Goal: Information Seeking & Learning: Learn about a topic

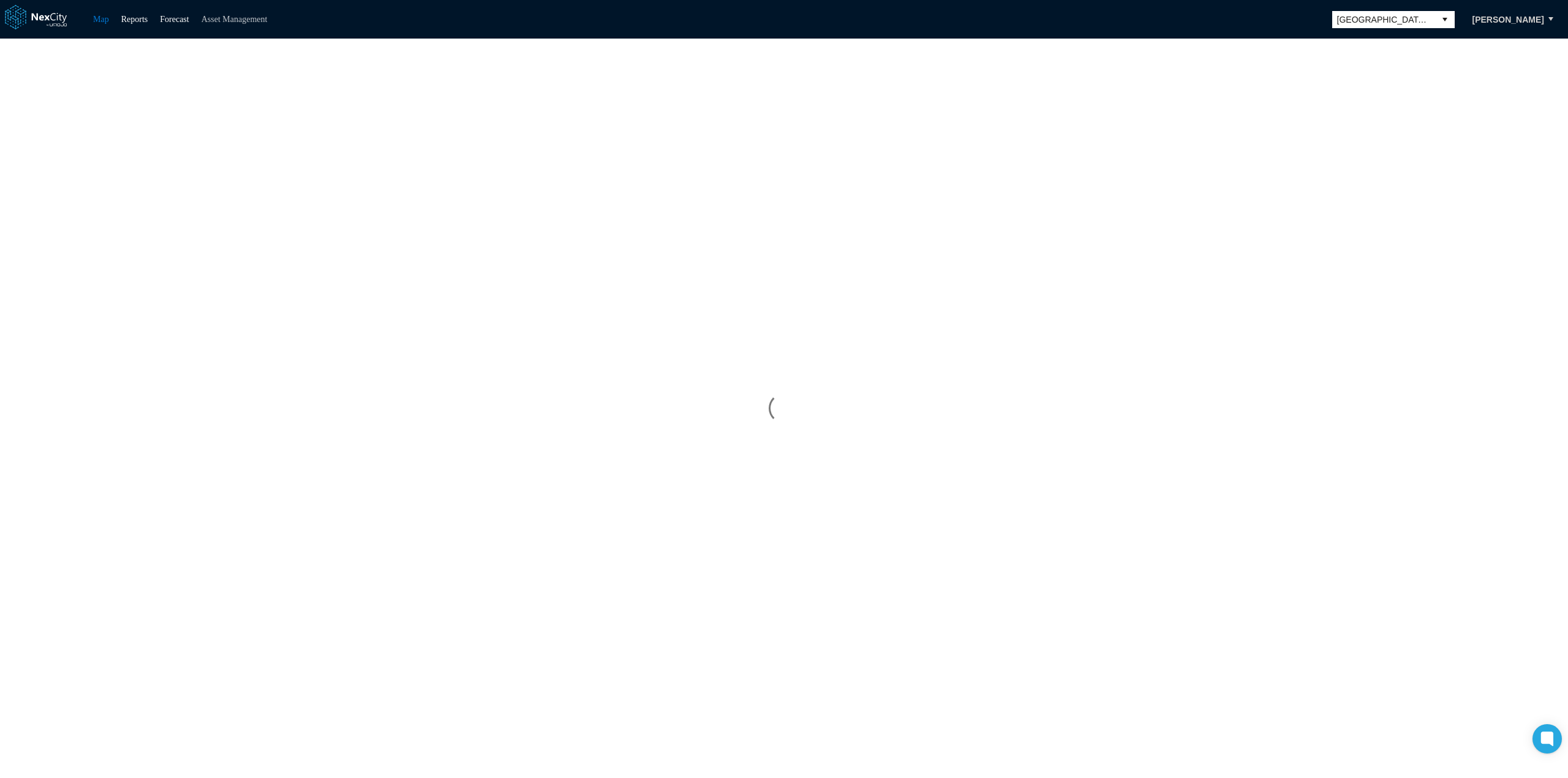
click at [240, 19] on link "Asset Management" at bounding box center [234, 19] width 66 height 9
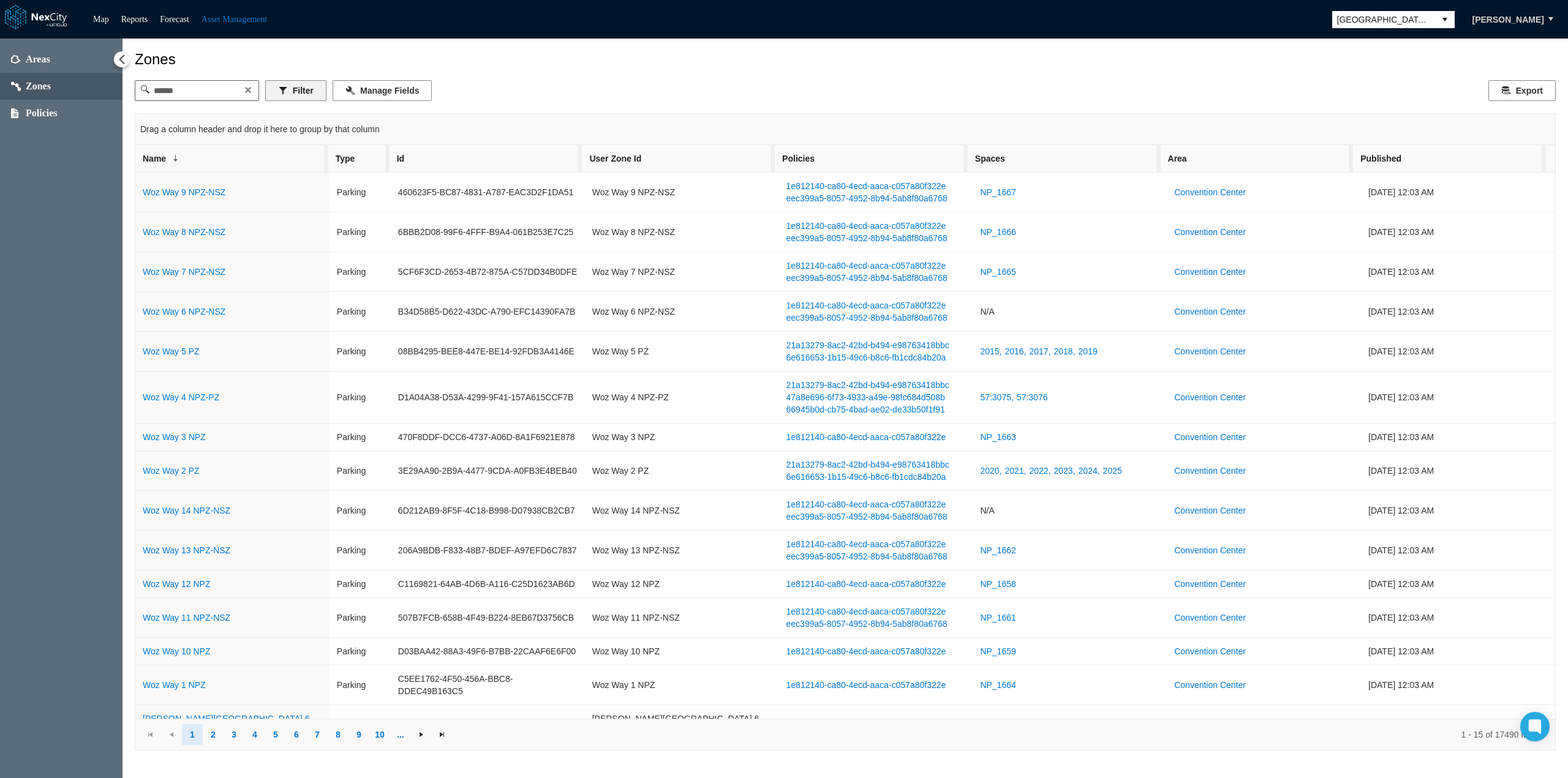
click at [311, 95] on button "Filter" at bounding box center [295, 91] width 61 height 21
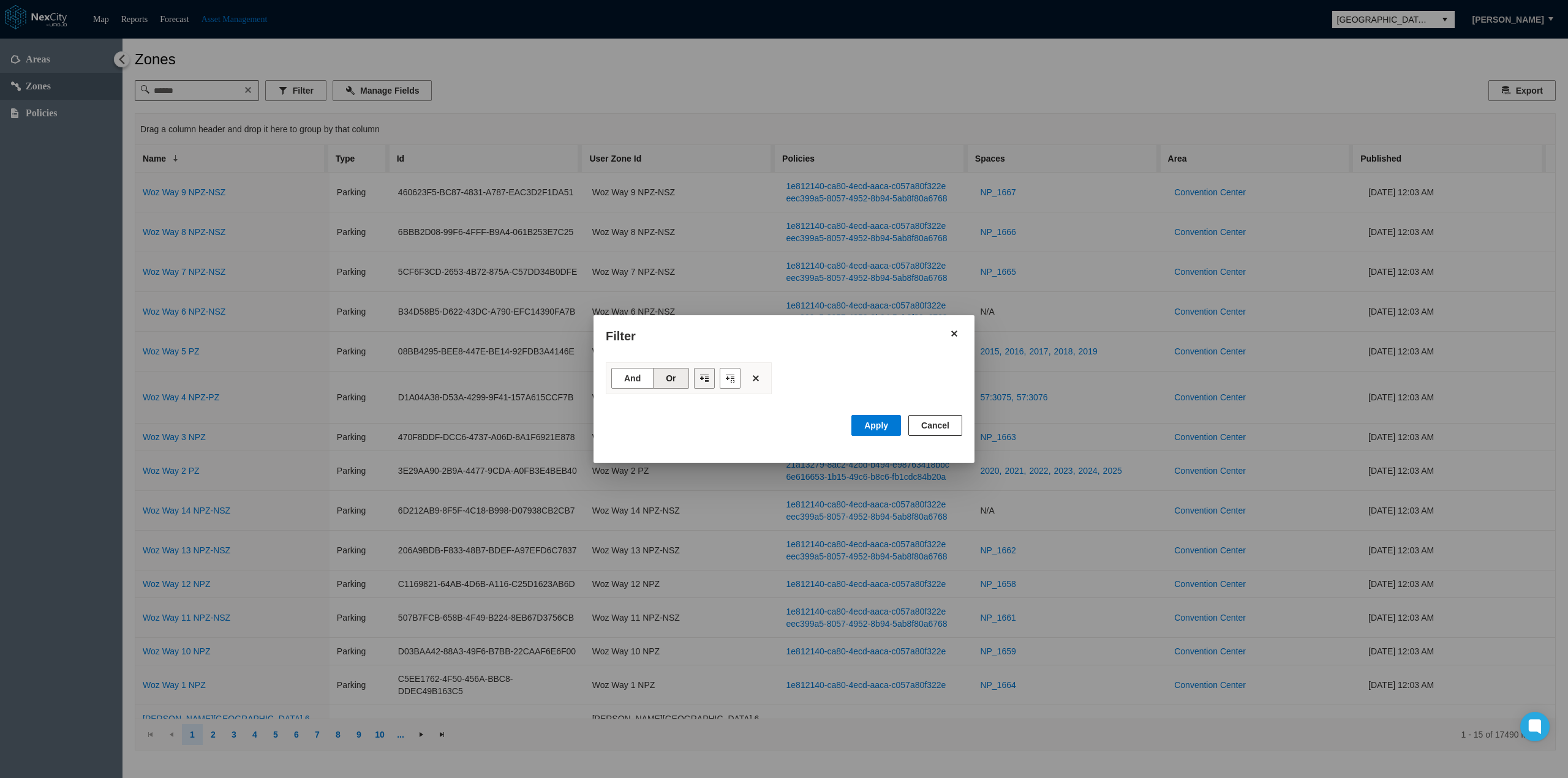
click at [709, 382] on button "Filter toolbar" at bounding box center [705, 378] width 21 height 21
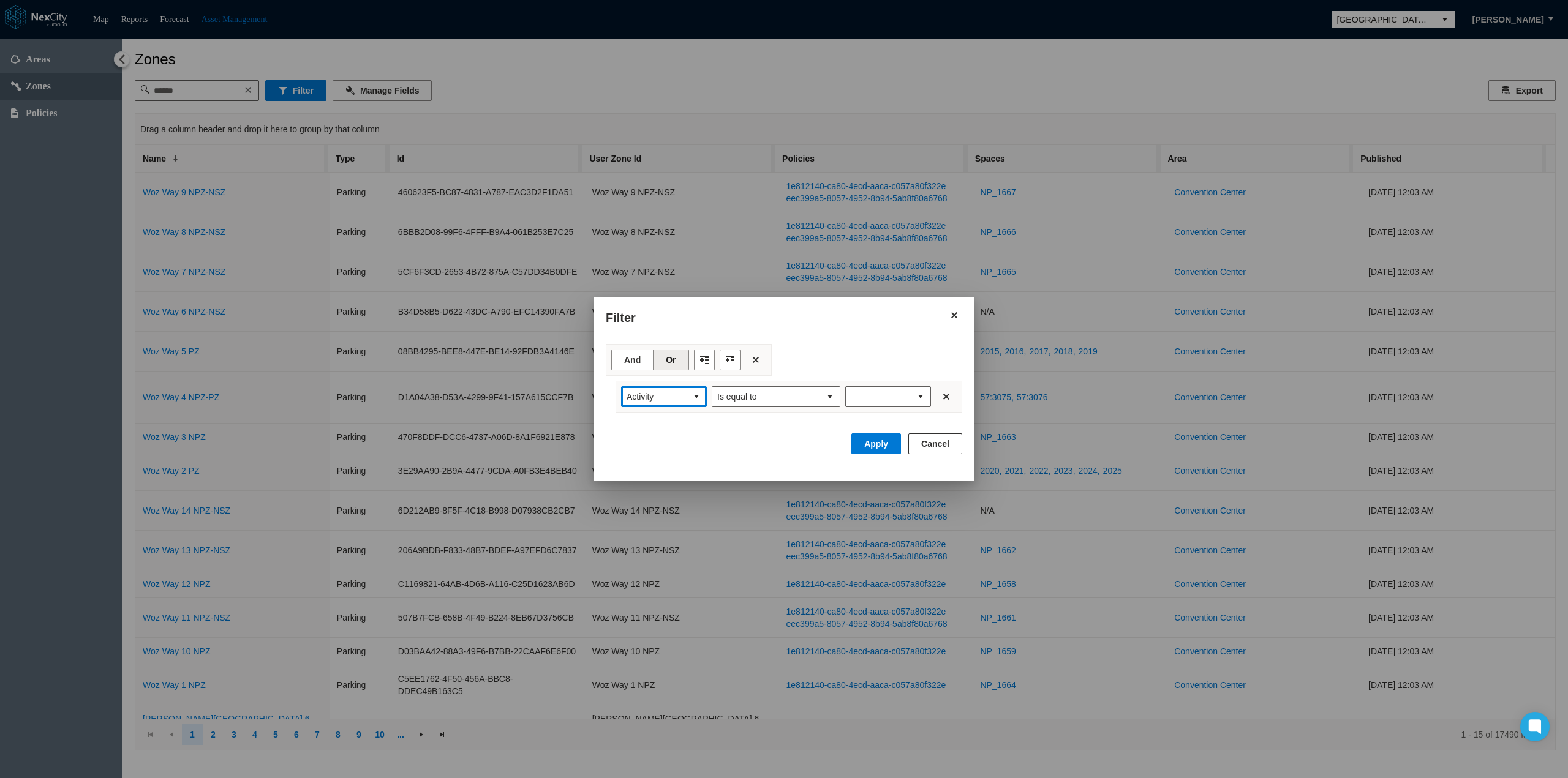
click at [688, 400] on button "select" at bounding box center [696, 397] width 19 height 19
click at [953, 313] on button "Close" at bounding box center [954, 316] width 21 height 21
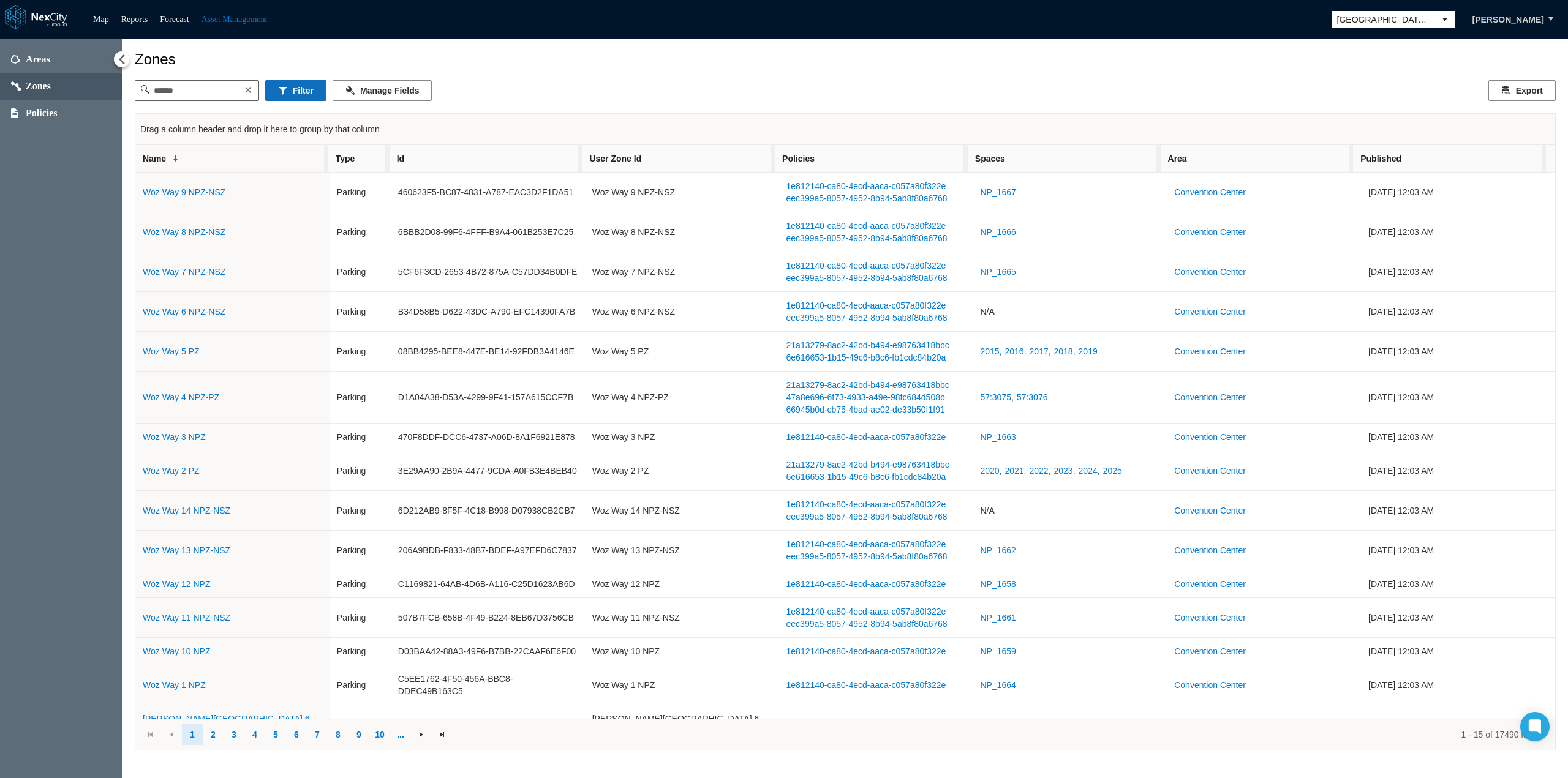
click at [291, 88] on button "Filter" at bounding box center [295, 91] width 61 height 21
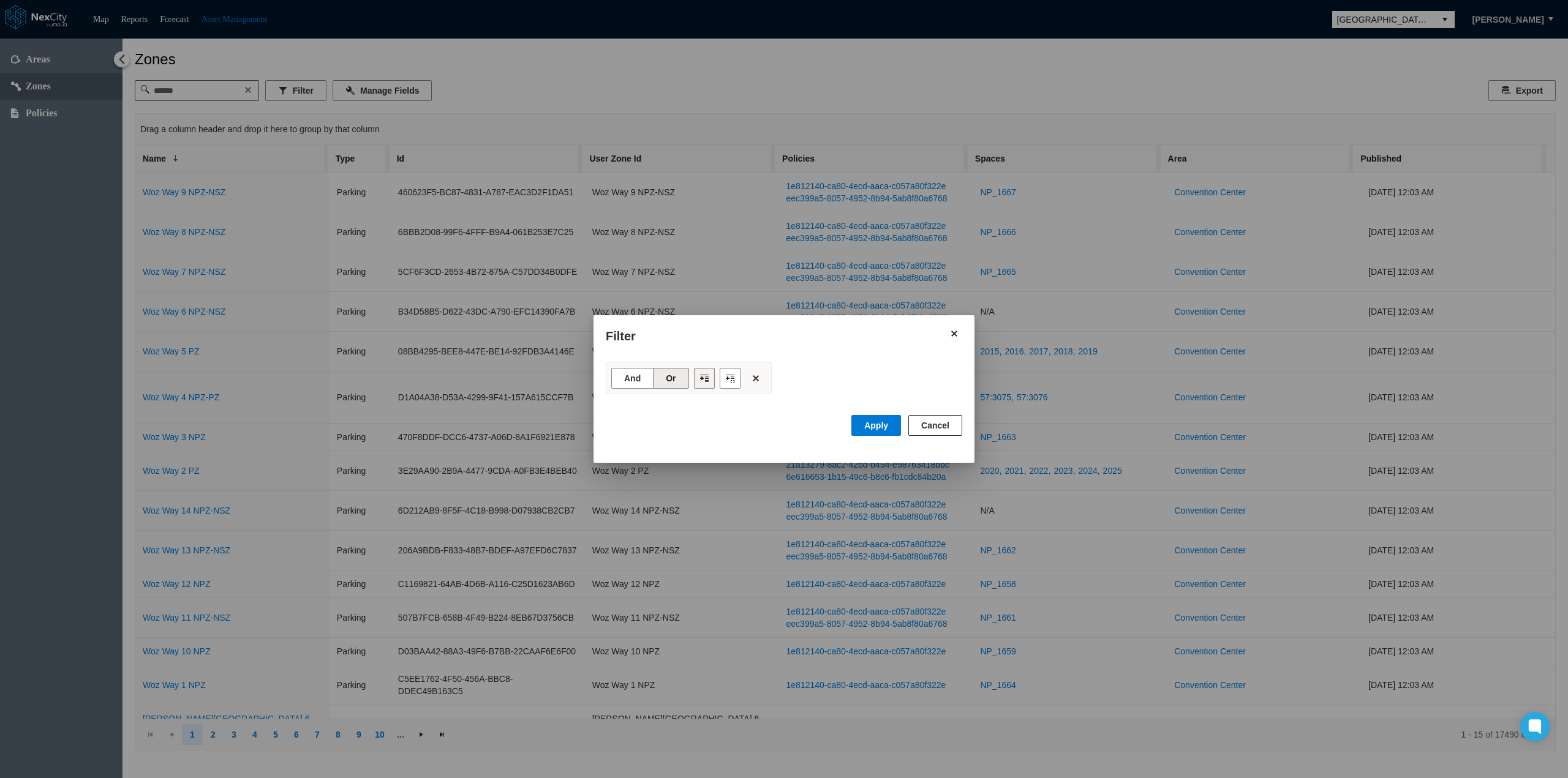
click at [700, 383] on button "Filter toolbar" at bounding box center [705, 378] width 21 height 21
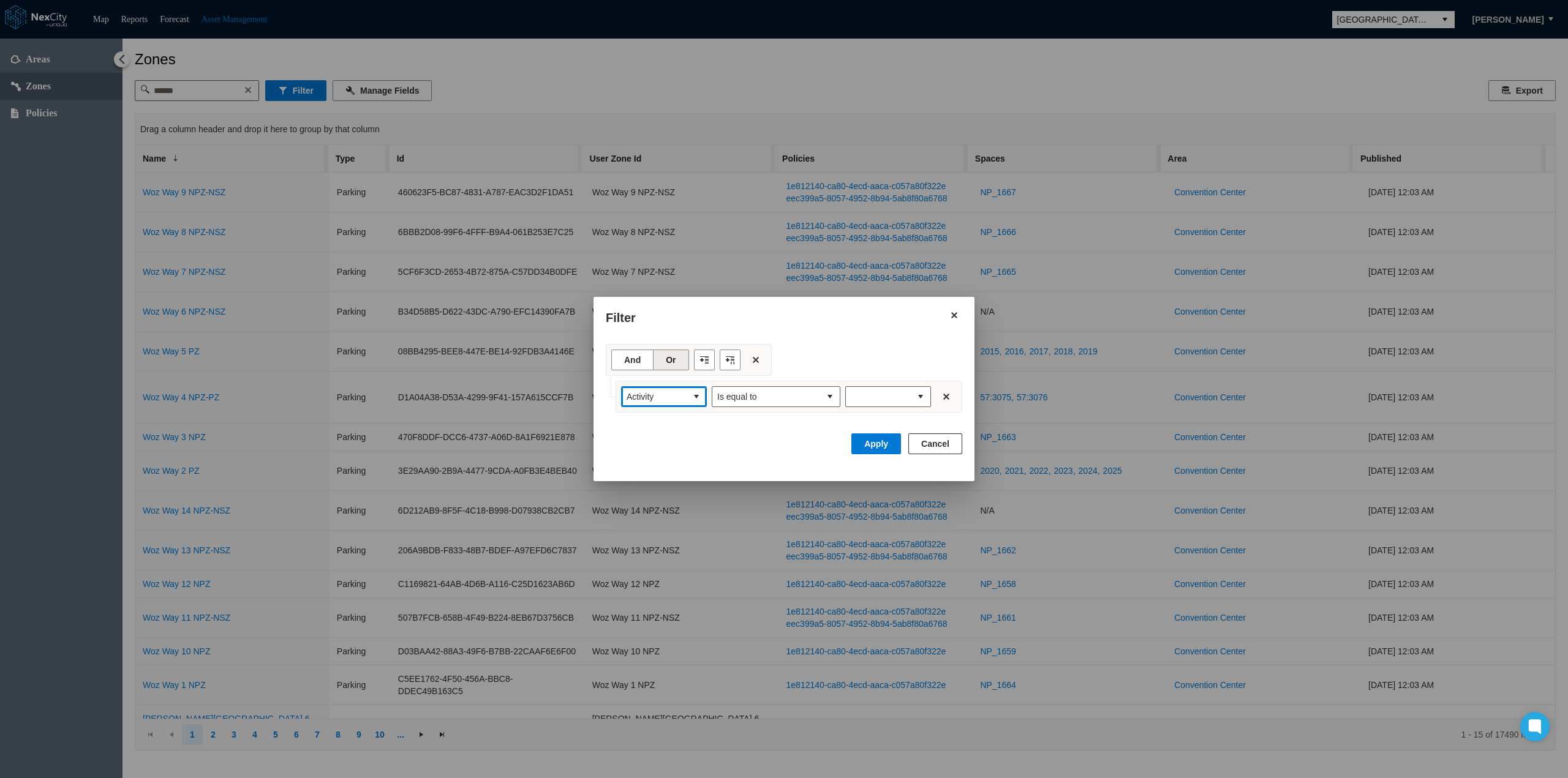
click at [694, 390] on button "select" at bounding box center [696, 397] width 19 height 19
click at [656, 443] on li "Area" at bounding box center [663, 439] width 86 height 22
click at [700, 365] on button "Filter toolbar" at bounding box center [705, 360] width 21 height 21
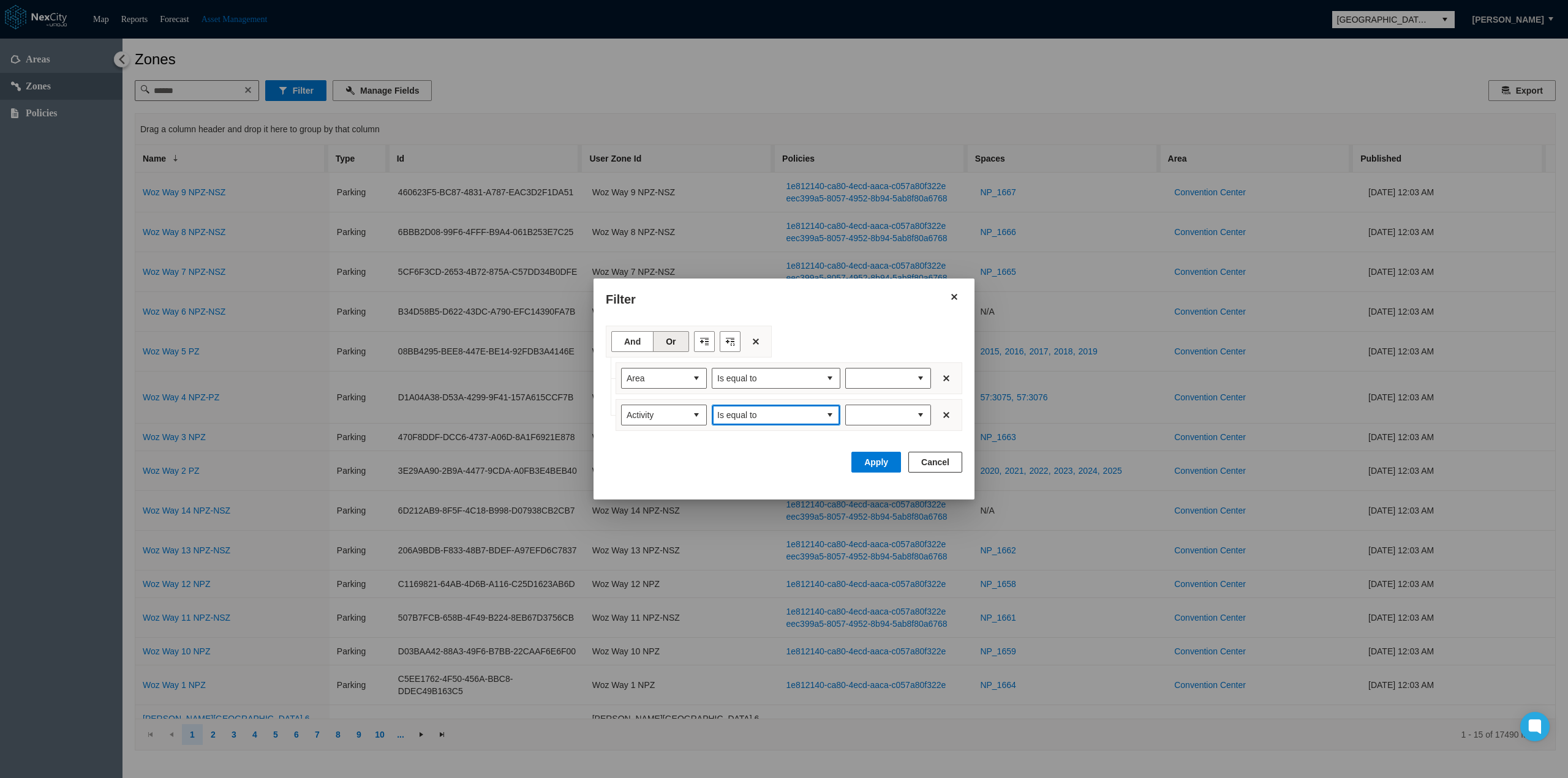
click at [805, 416] on span "Is equal to" at bounding box center [766, 416] width 98 height 12
click at [767, 457] on span "Is not equal to" at bounding box center [743, 458] width 54 height 12
click at [922, 409] on span "expand combobox" at bounding box center [920, 416] width 10 height 12
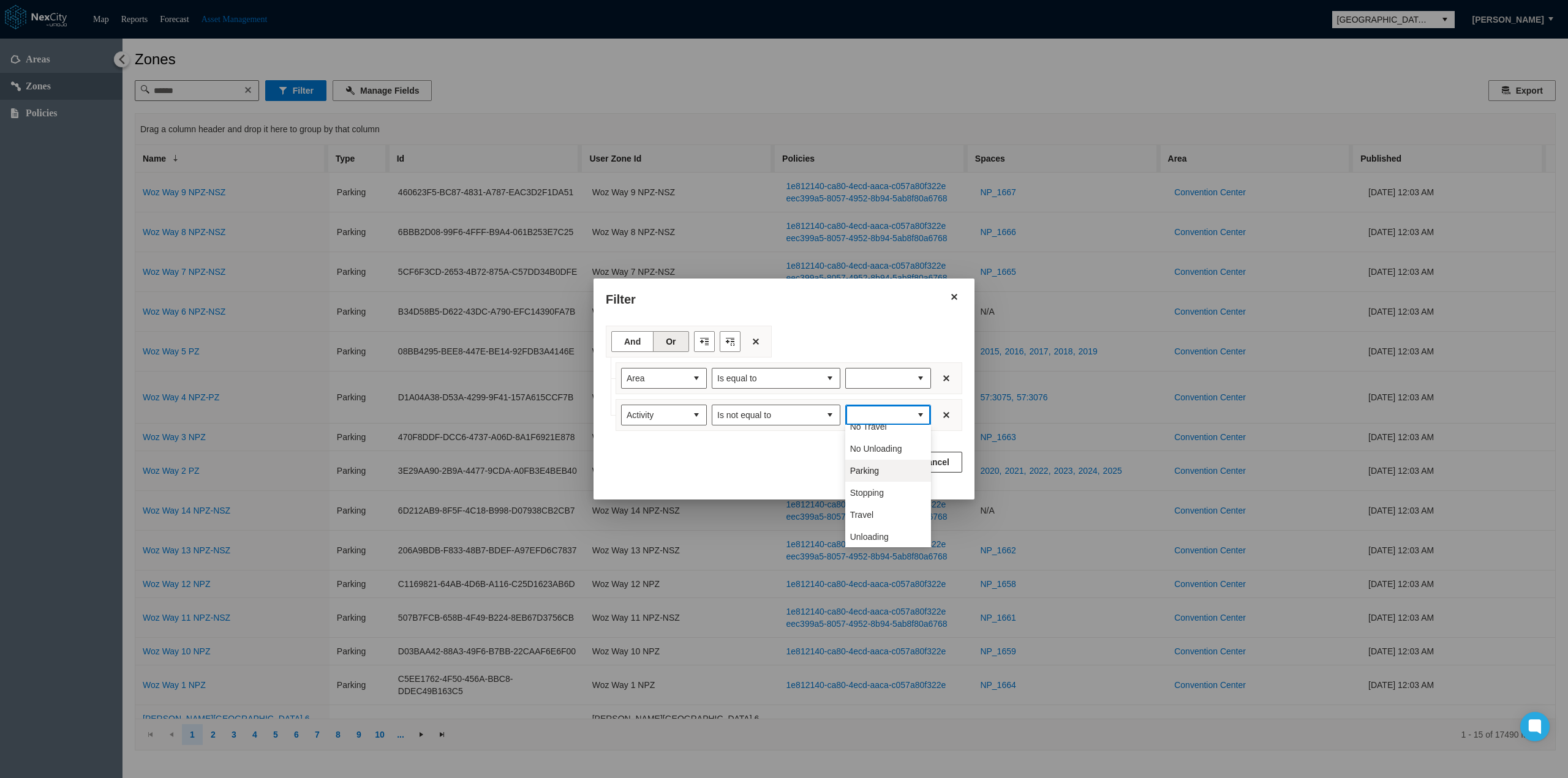
scroll to position [98, 0]
click at [882, 515] on li "Travel" at bounding box center [888, 514] width 86 height 22
type input "******"
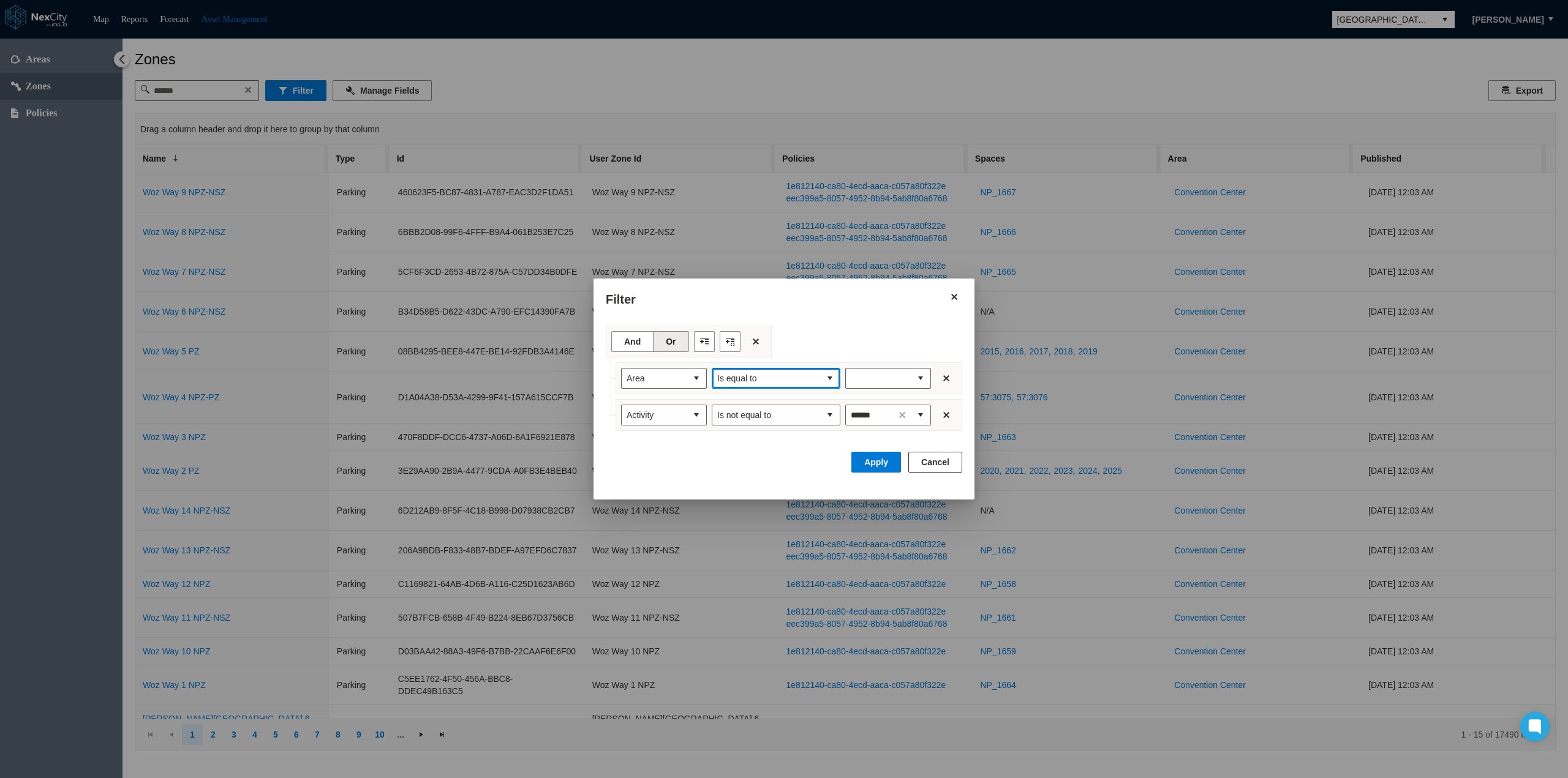
click at [822, 373] on button "select" at bounding box center [830, 378] width 19 height 19
click at [748, 467] on span "Is not empty" at bounding box center [739, 466] width 47 height 12
click at [881, 461] on button "Apply" at bounding box center [876, 462] width 50 height 21
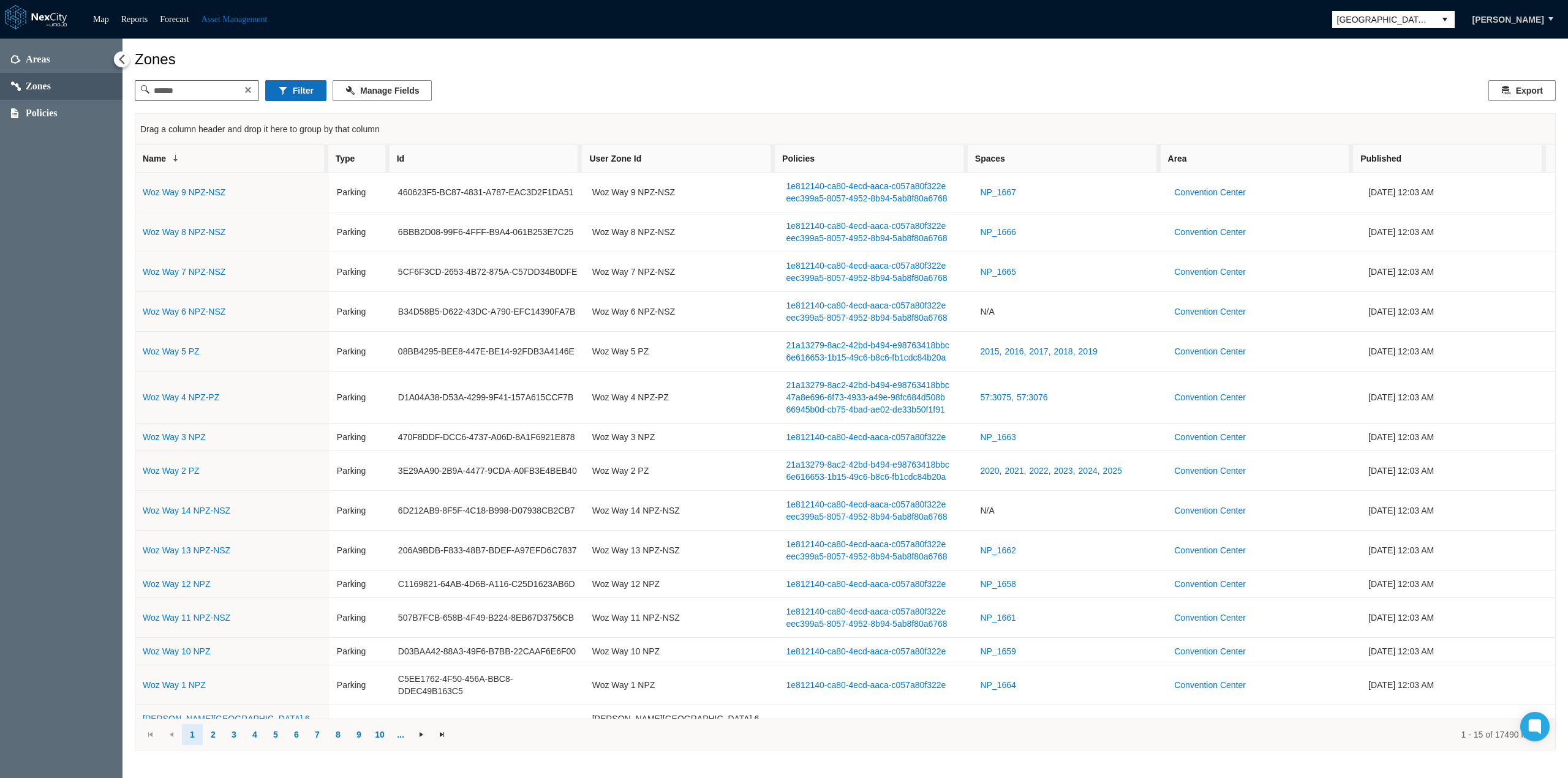
click at [306, 97] on button "Filter" at bounding box center [295, 91] width 61 height 21
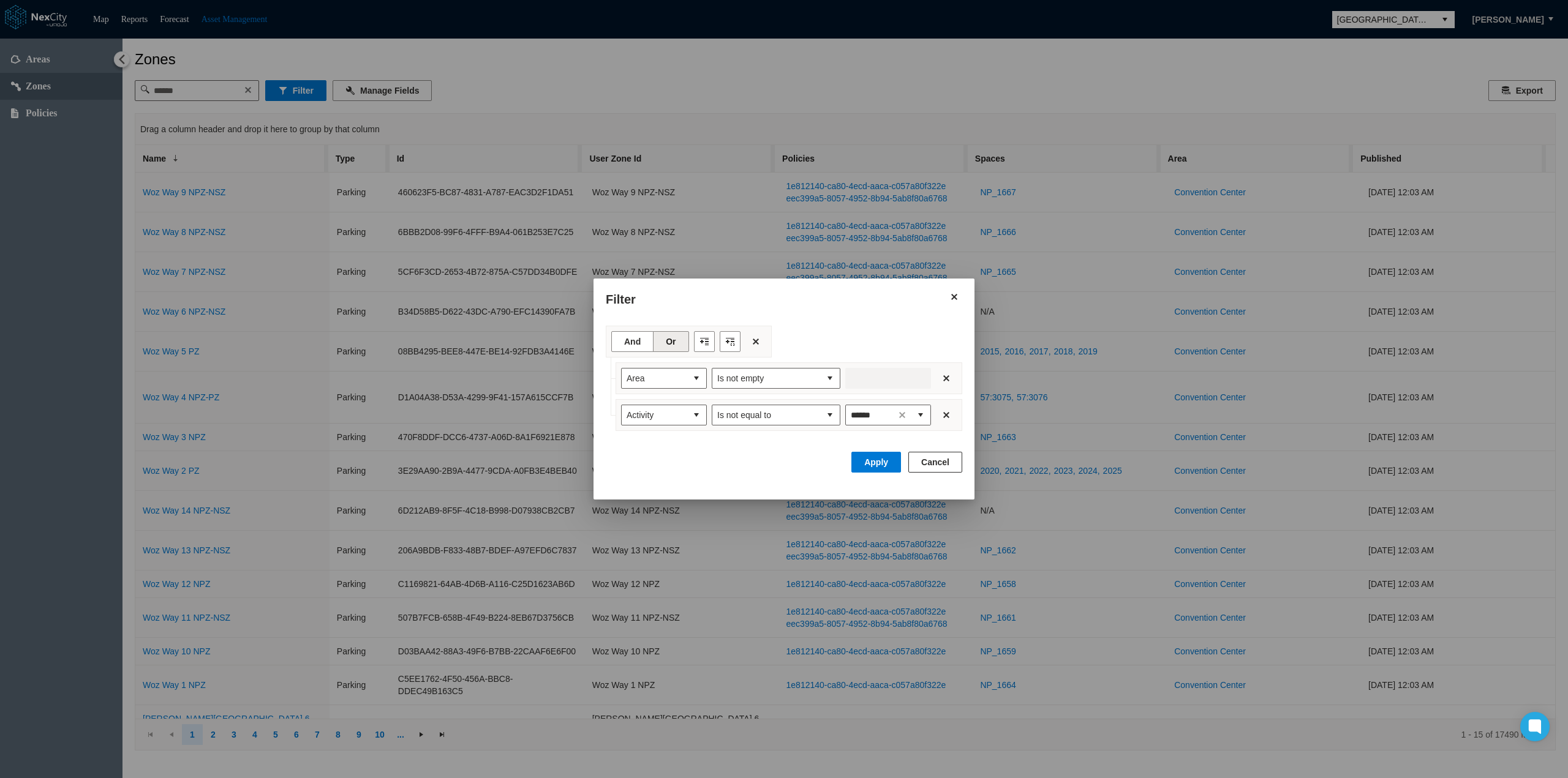
drag, startPoint x: 629, startPoint y: 346, endPoint x: 661, endPoint y: 357, distance: 33.8
click at [629, 346] on button "And" at bounding box center [632, 342] width 42 height 21
click at [869, 461] on button "Apply" at bounding box center [876, 462] width 50 height 21
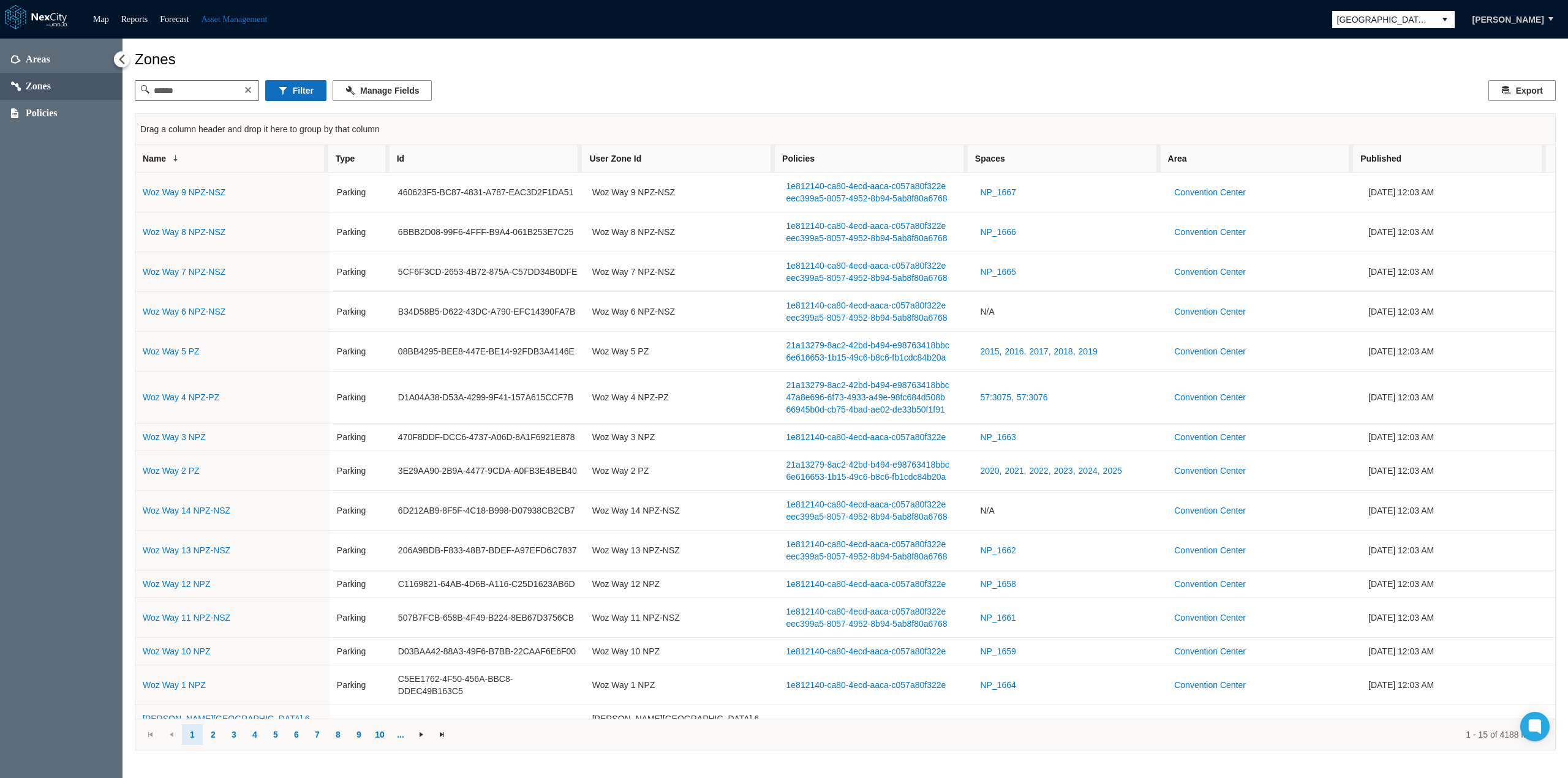
click at [294, 88] on button "Filter" at bounding box center [295, 91] width 61 height 21
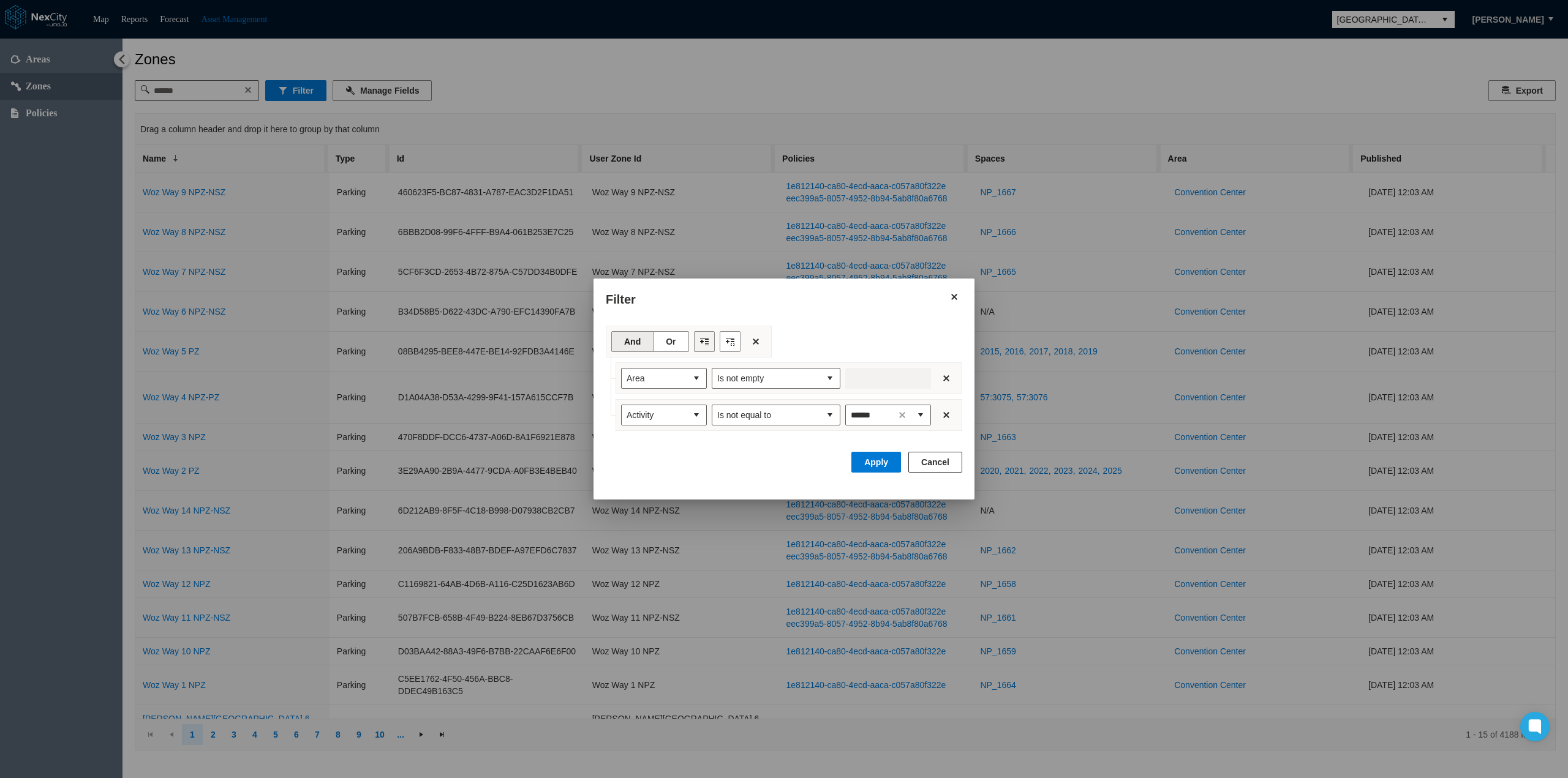
click at [698, 339] on button "Filter toolbar" at bounding box center [705, 342] width 21 height 21
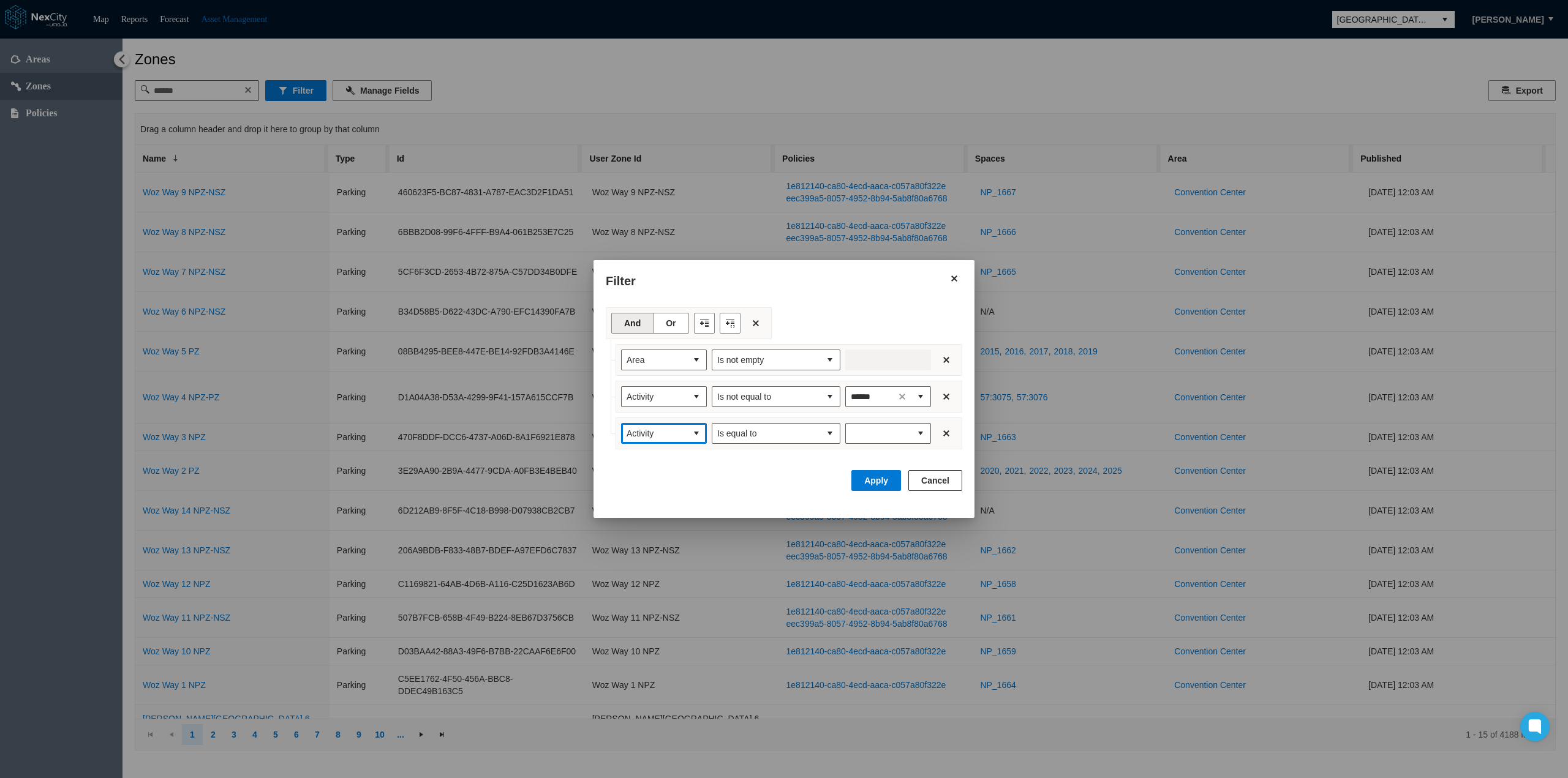
click at [693, 429] on button "select" at bounding box center [696, 433] width 19 height 19
click at [661, 505] on span "Cross Street End Name" at bounding box center [664, 504] width 76 height 25
click at [702, 433] on button "select" at bounding box center [696, 433] width 19 height 19
click at [676, 503] on span "Cross Street End Name" at bounding box center [664, 504] width 76 height 25
click at [828, 432] on button "select" at bounding box center [830, 433] width 19 height 19
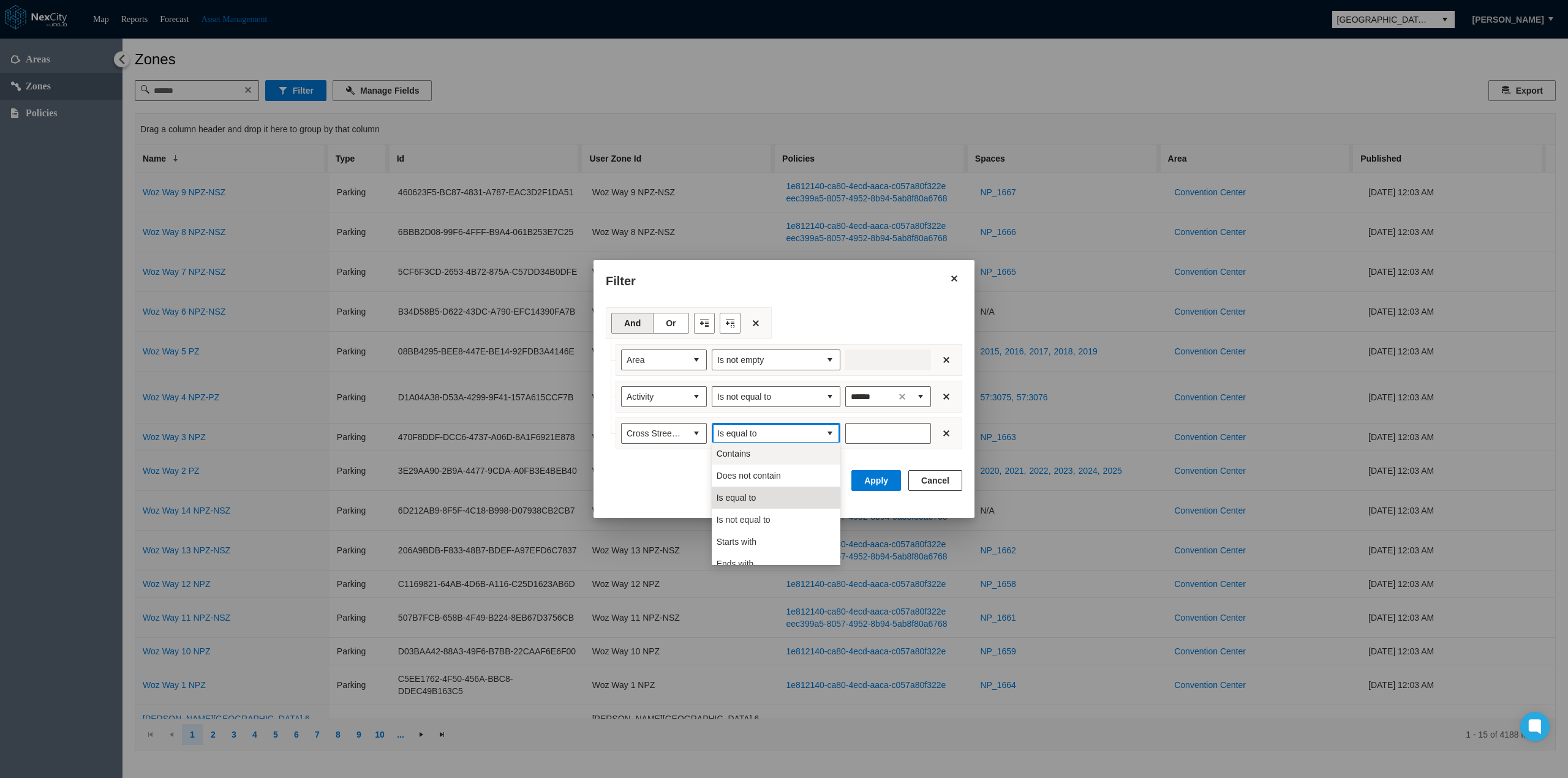
click at [761, 457] on li "Contains" at bounding box center [776, 454] width 128 height 22
click at [868, 433] on input "Enter number" at bounding box center [888, 434] width 86 height 21
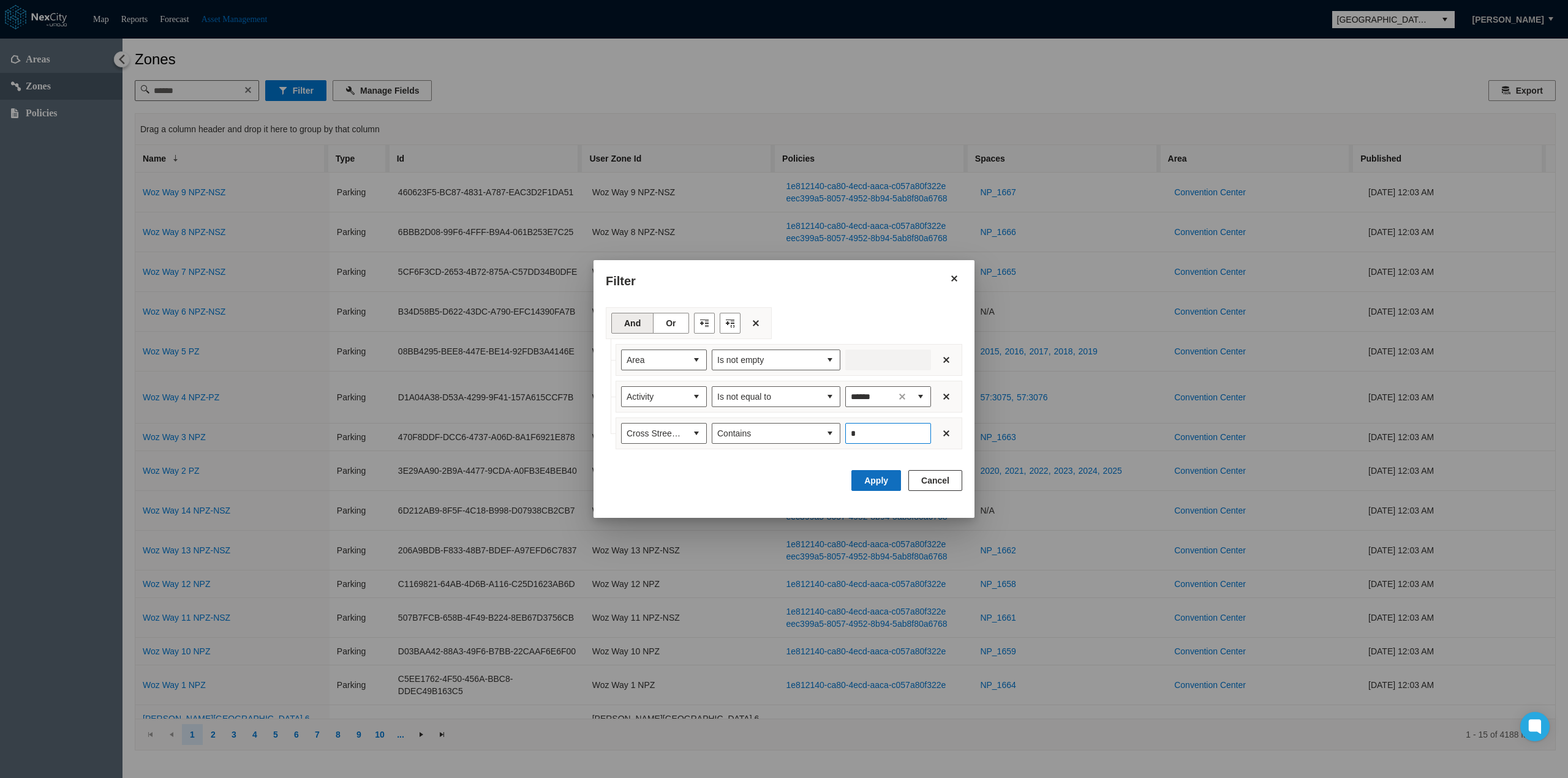
type input "*"
click at [883, 478] on button "Apply" at bounding box center [876, 481] width 50 height 21
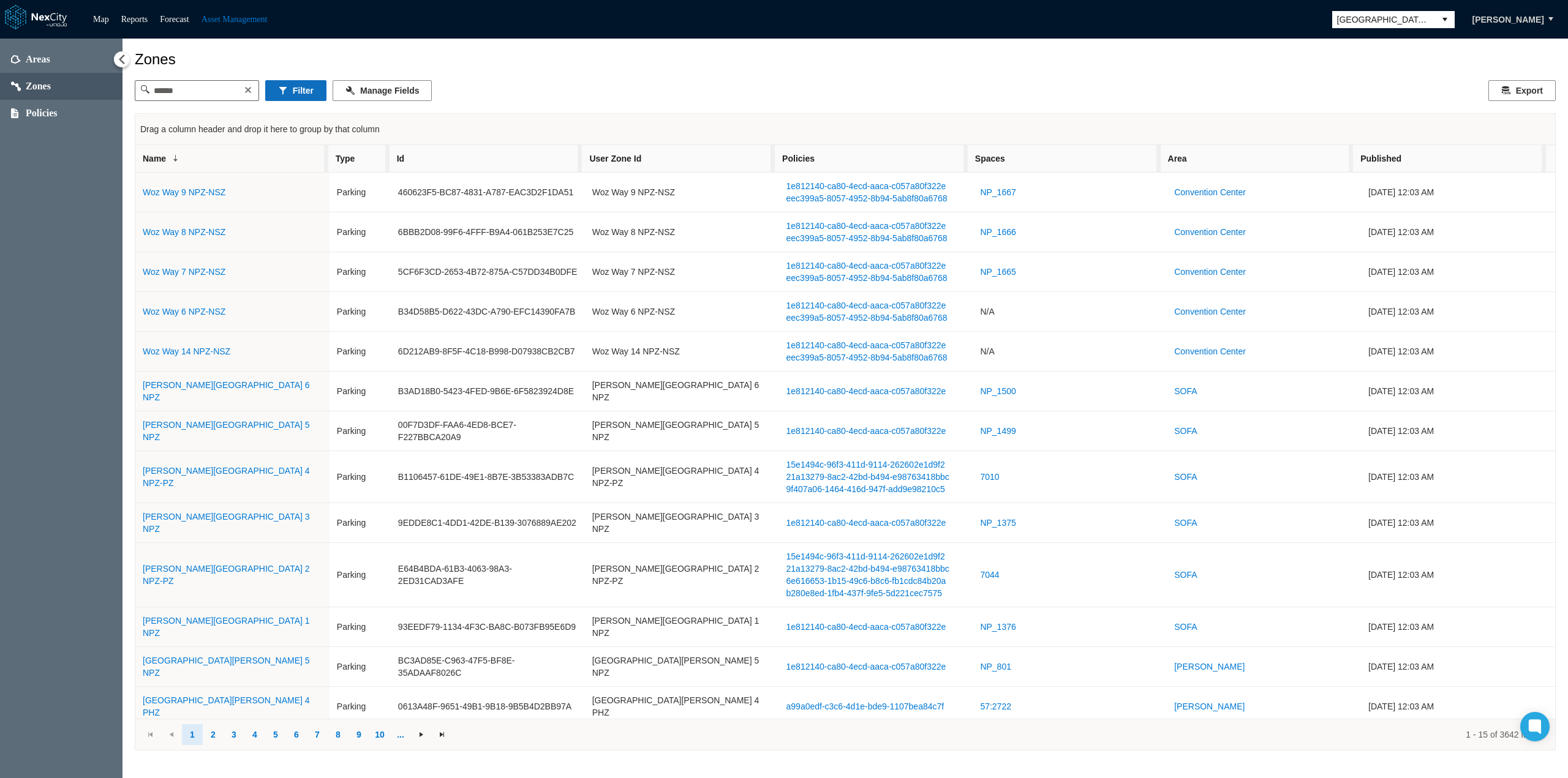
click at [310, 97] on button "Filter" at bounding box center [295, 91] width 61 height 21
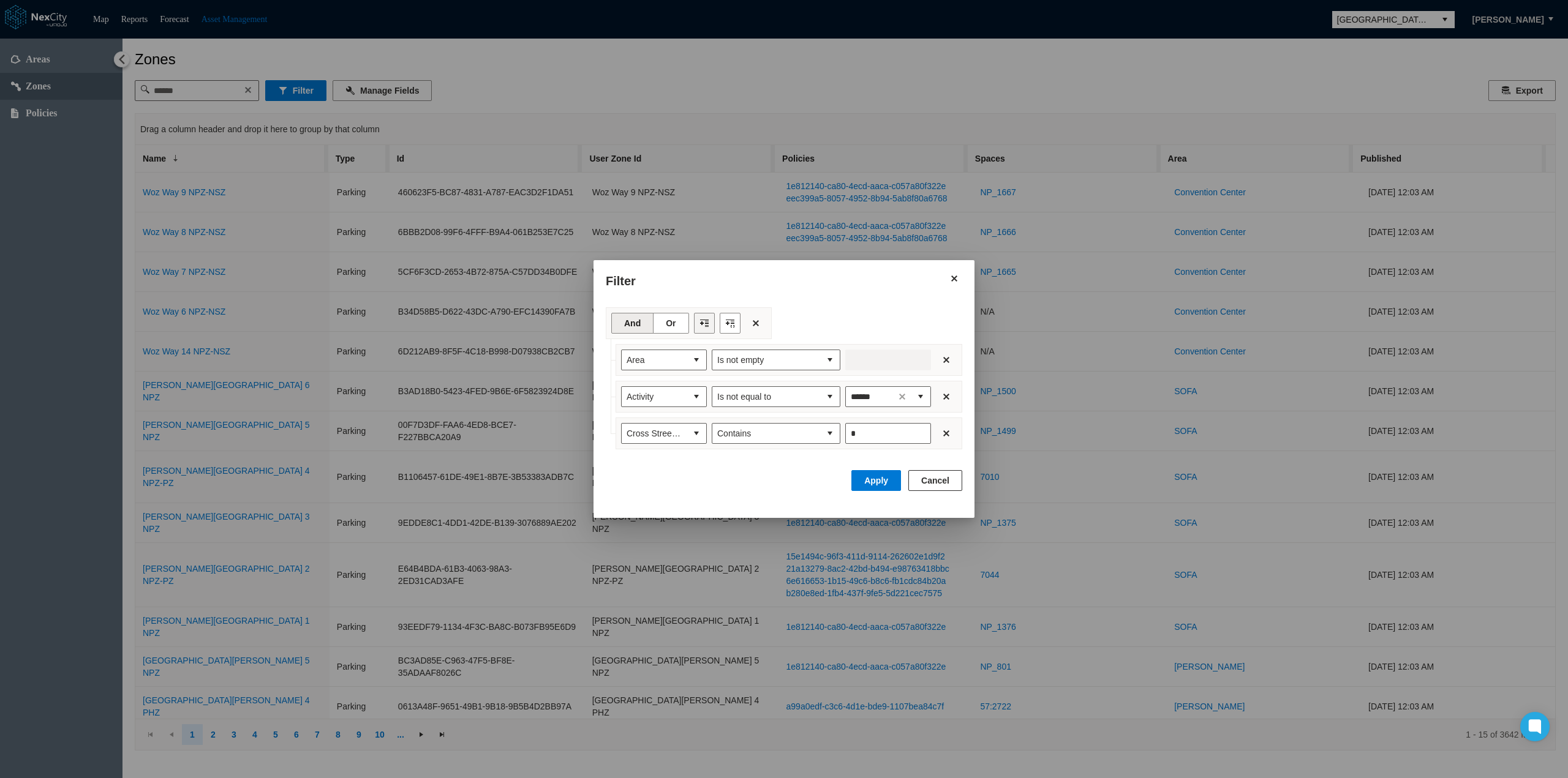
click at [702, 317] on button "Filter toolbar" at bounding box center [705, 324] width 21 height 21
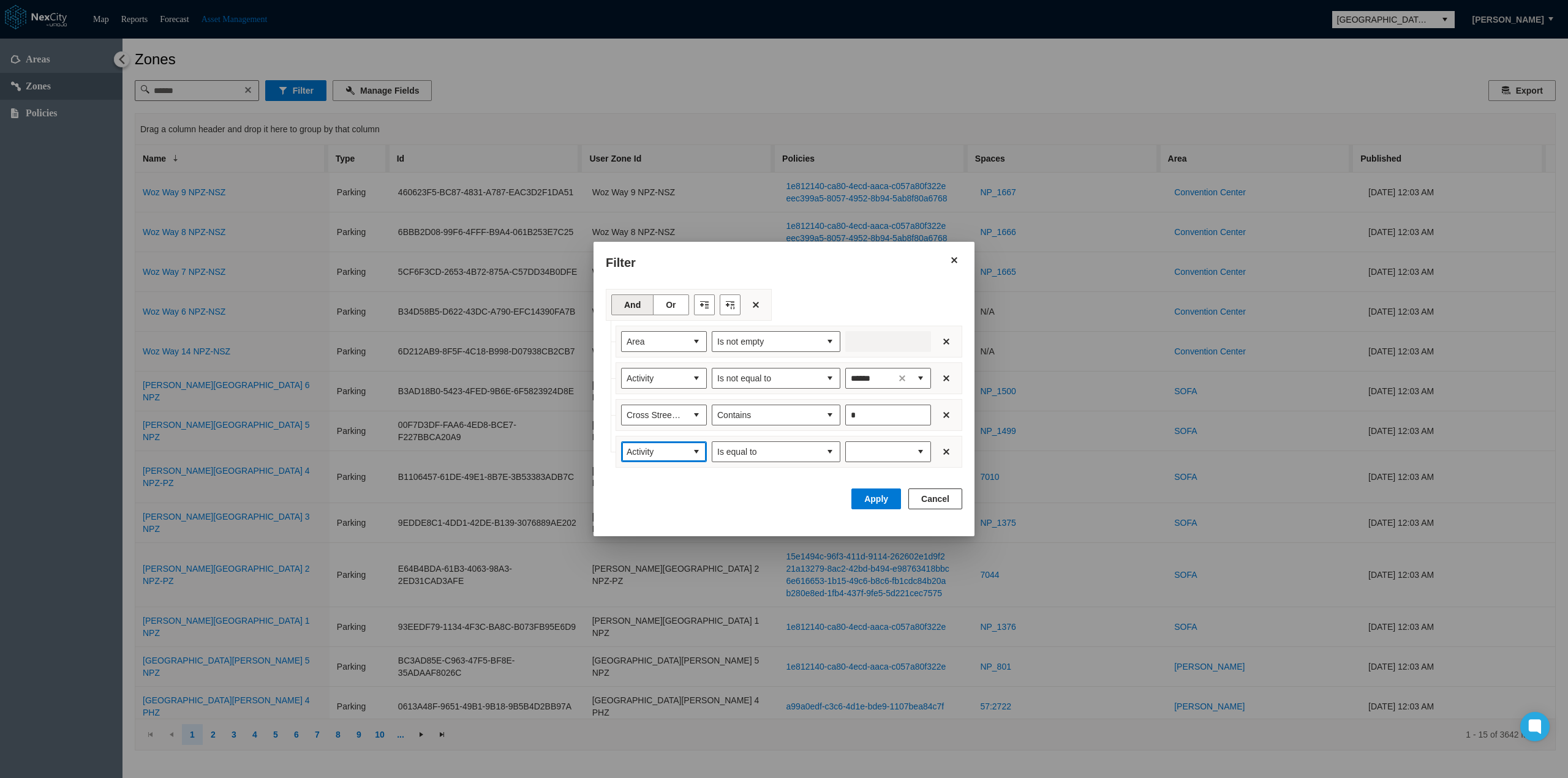
click at [694, 449] on button "select" at bounding box center [696, 452] width 19 height 19
click at [651, 558] on span "Cross Street Start Name" at bounding box center [664, 556] width 76 height 25
click at [814, 446] on span "Is equal to" at bounding box center [766, 452] width 98 height 12
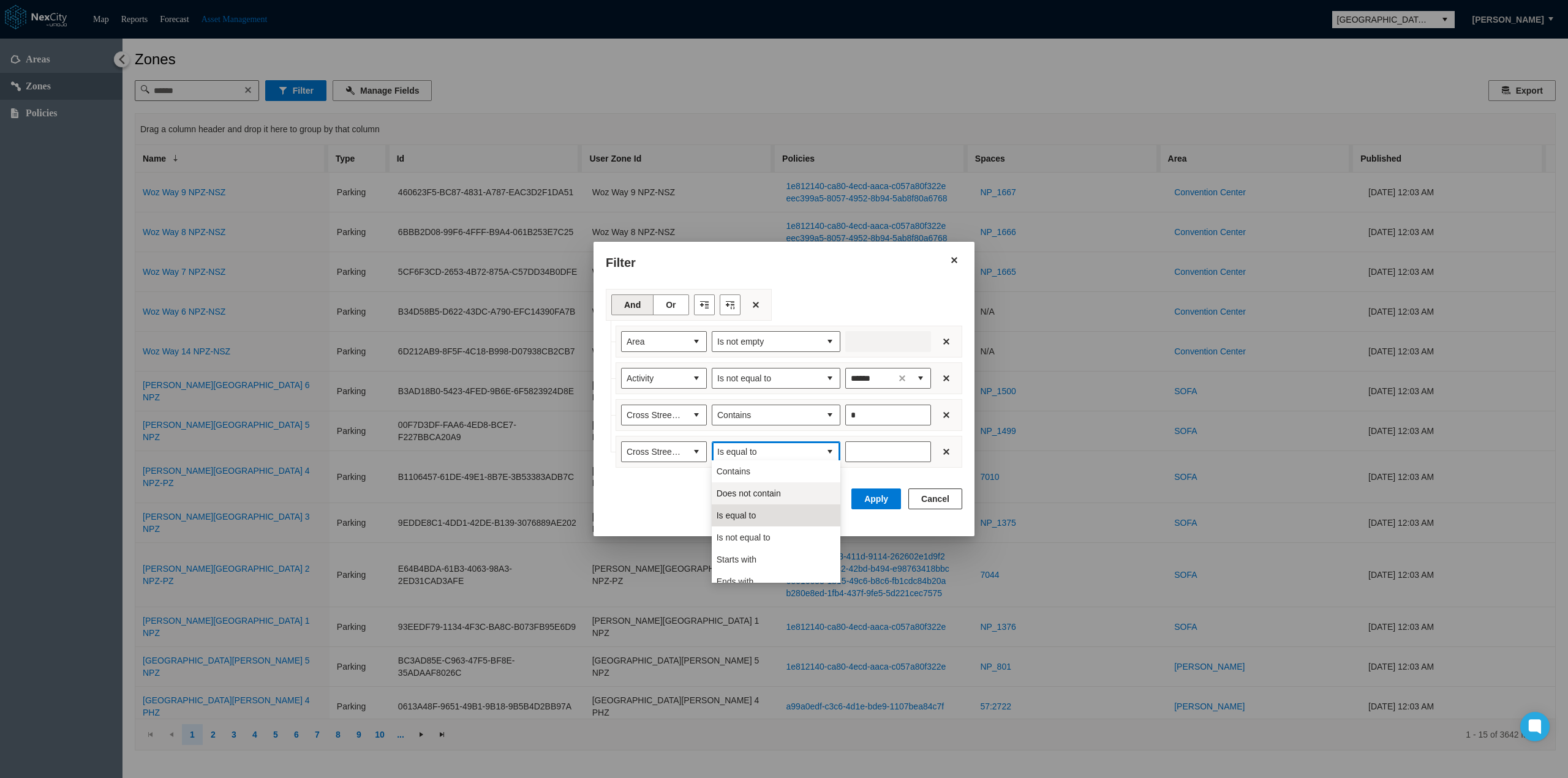
click at [769, 492] on span "Does not contain" at bounding box center [748, 493] width 65 height 12
click at [882, 449] on input "Enter number" at bounding box center [888, 452] width 86 height 21
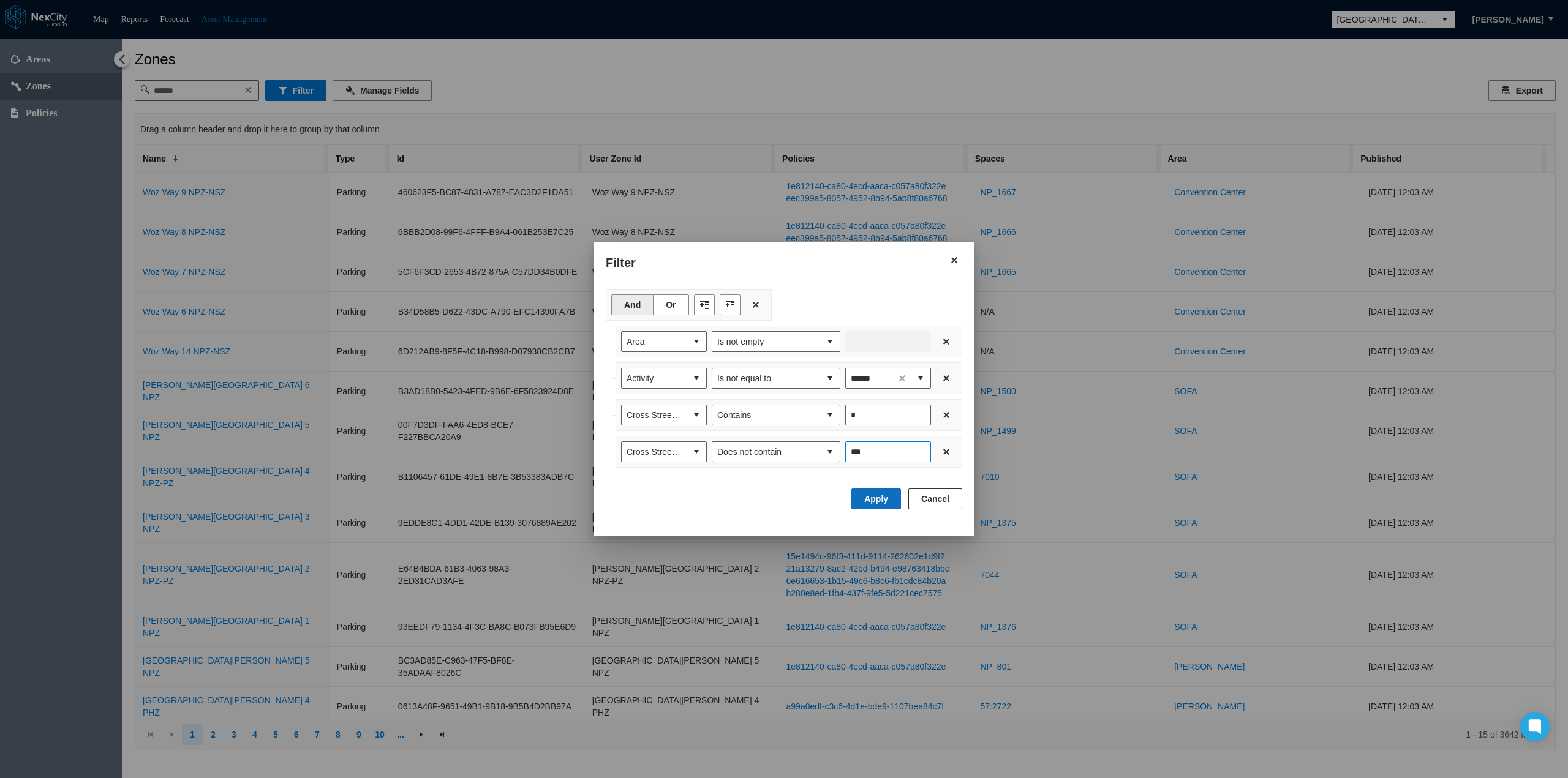
type input "***"
click at [876, 505] on button "Apply" at bounding box center [876, 500] width 50 height 21
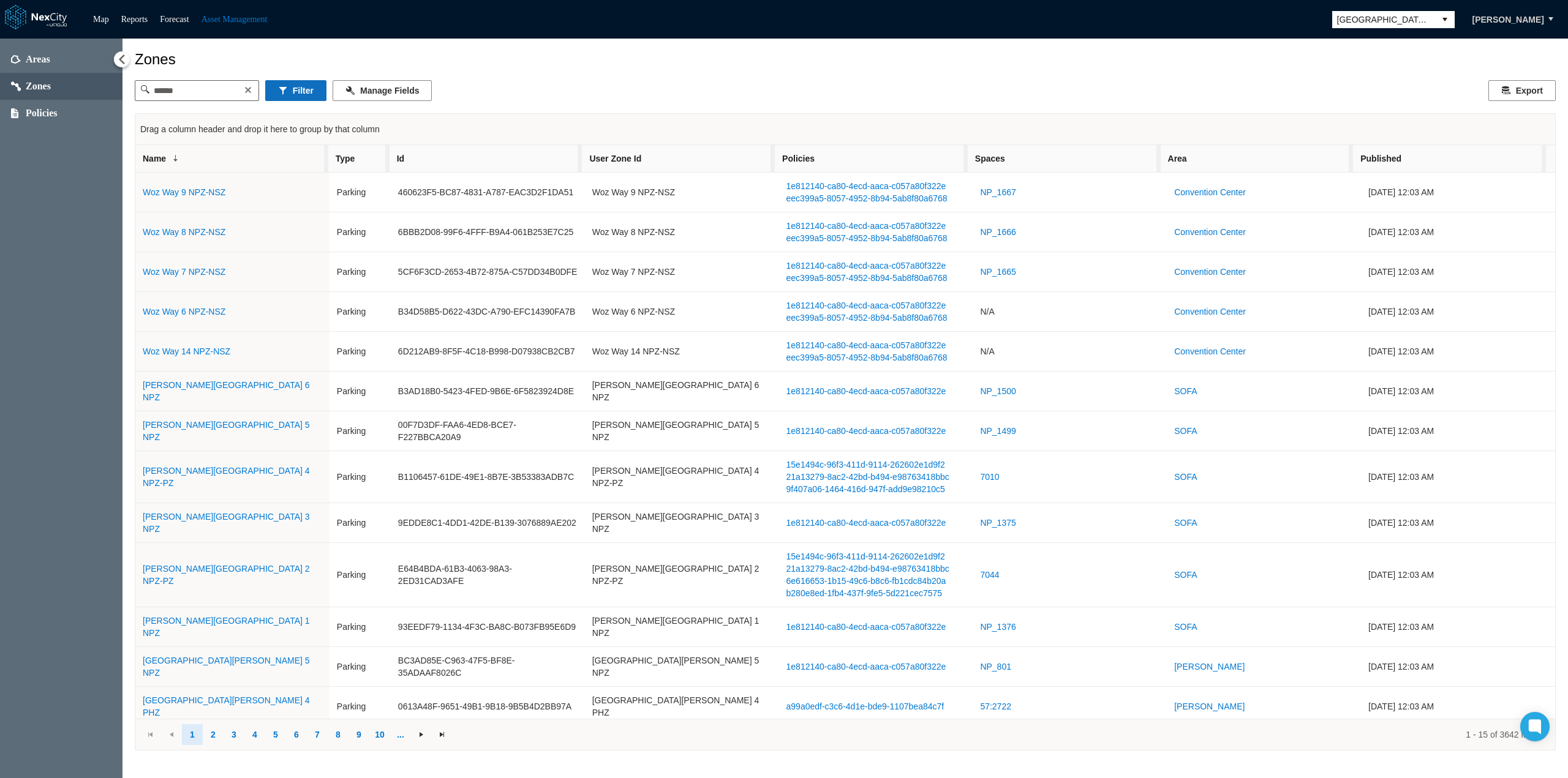
click at [314, 95] on button "Filter" at bounding box center [295, 91] width 61 height 21
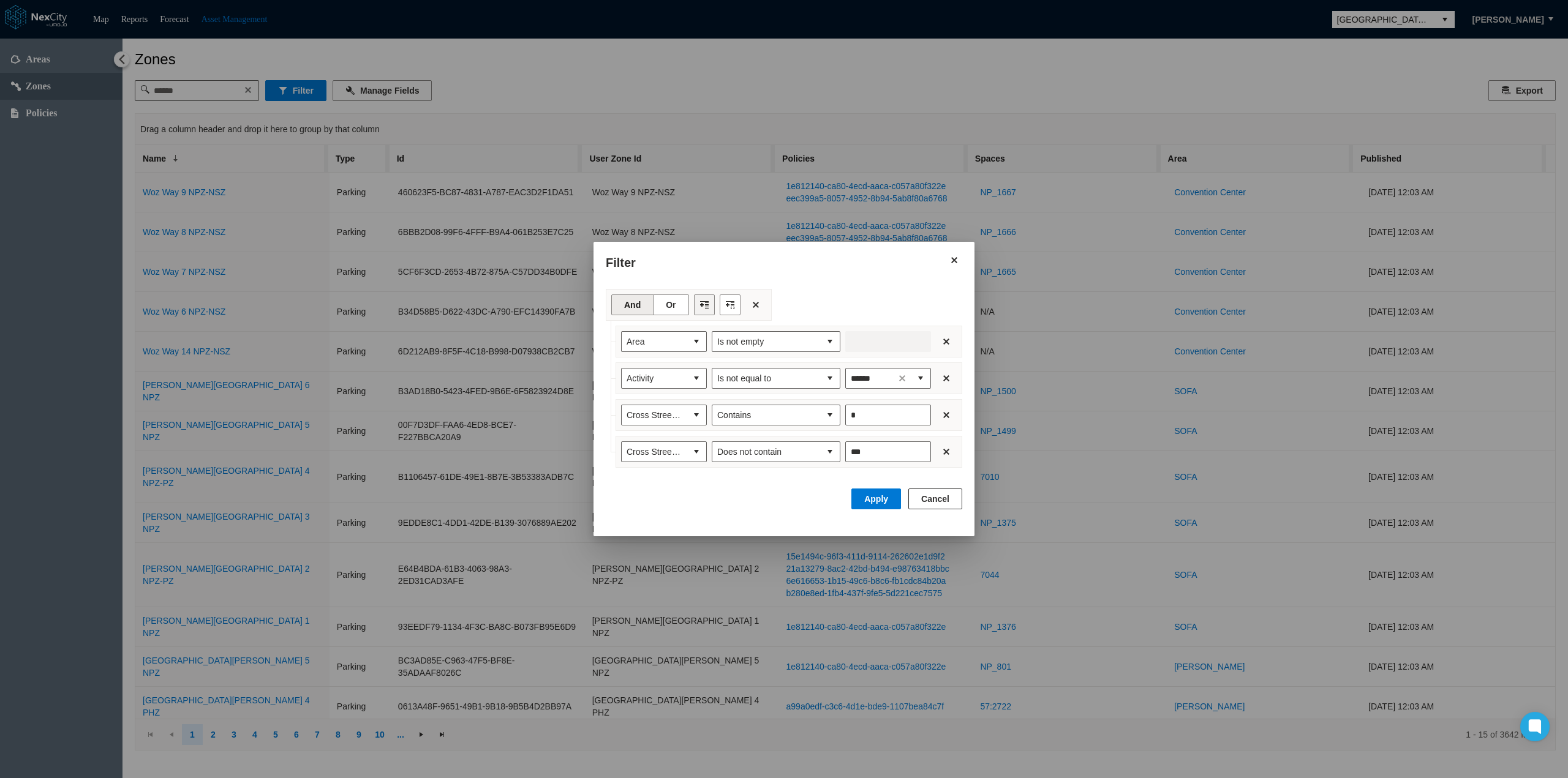
click at [707, 307] on button "Filter toolbar" at bounding box center [705, 305] width 21 height 21
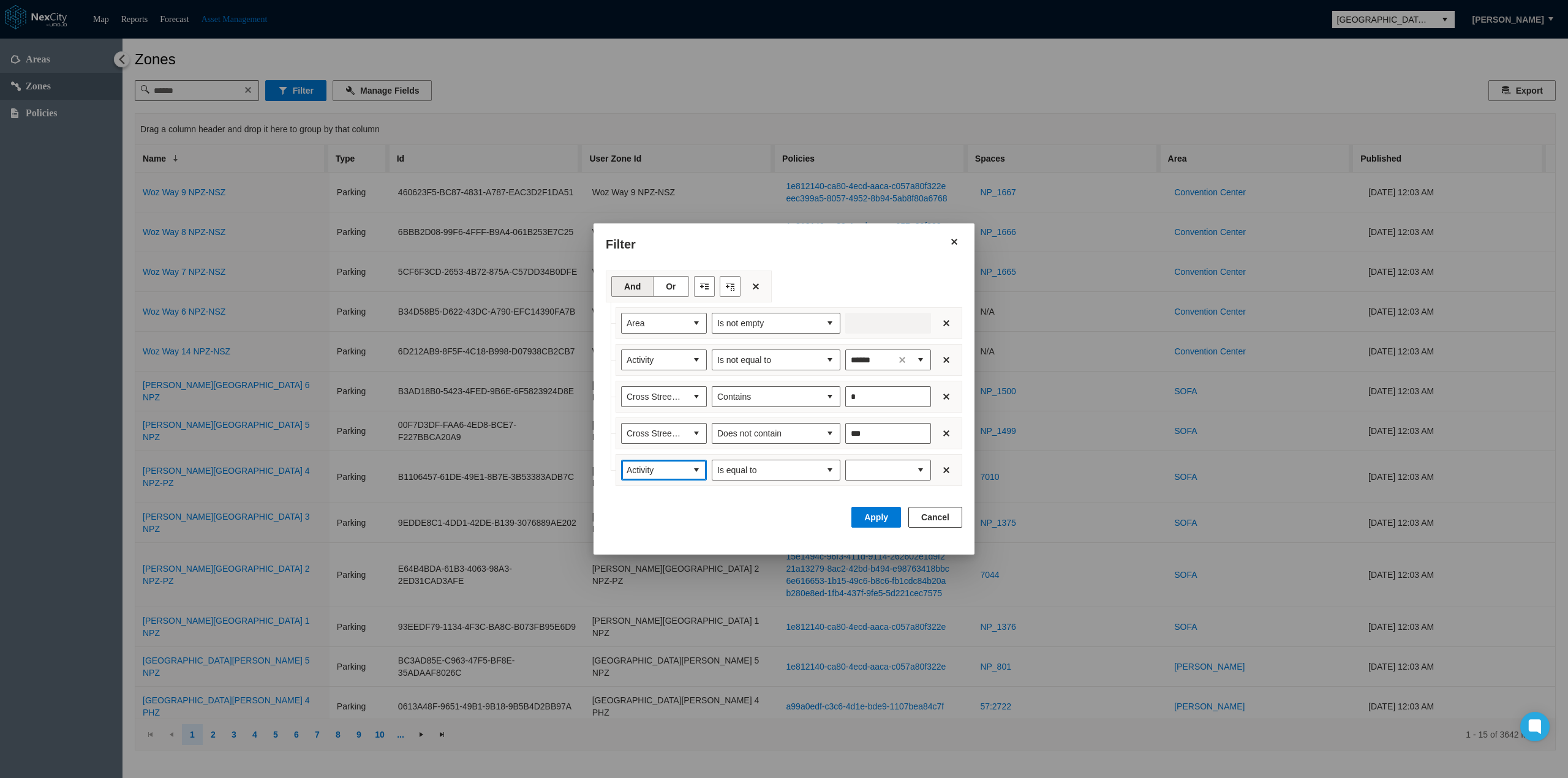
click at [682, 467] on span "Activity" at bounding box center [654, 470] width 65 height 19
click at [639, 544] on span "End Date" at bounding box center [644, 541] width 35 height 12
click at [829, 463] on button "select" at bounding box center [830, 470] width 19 height 19
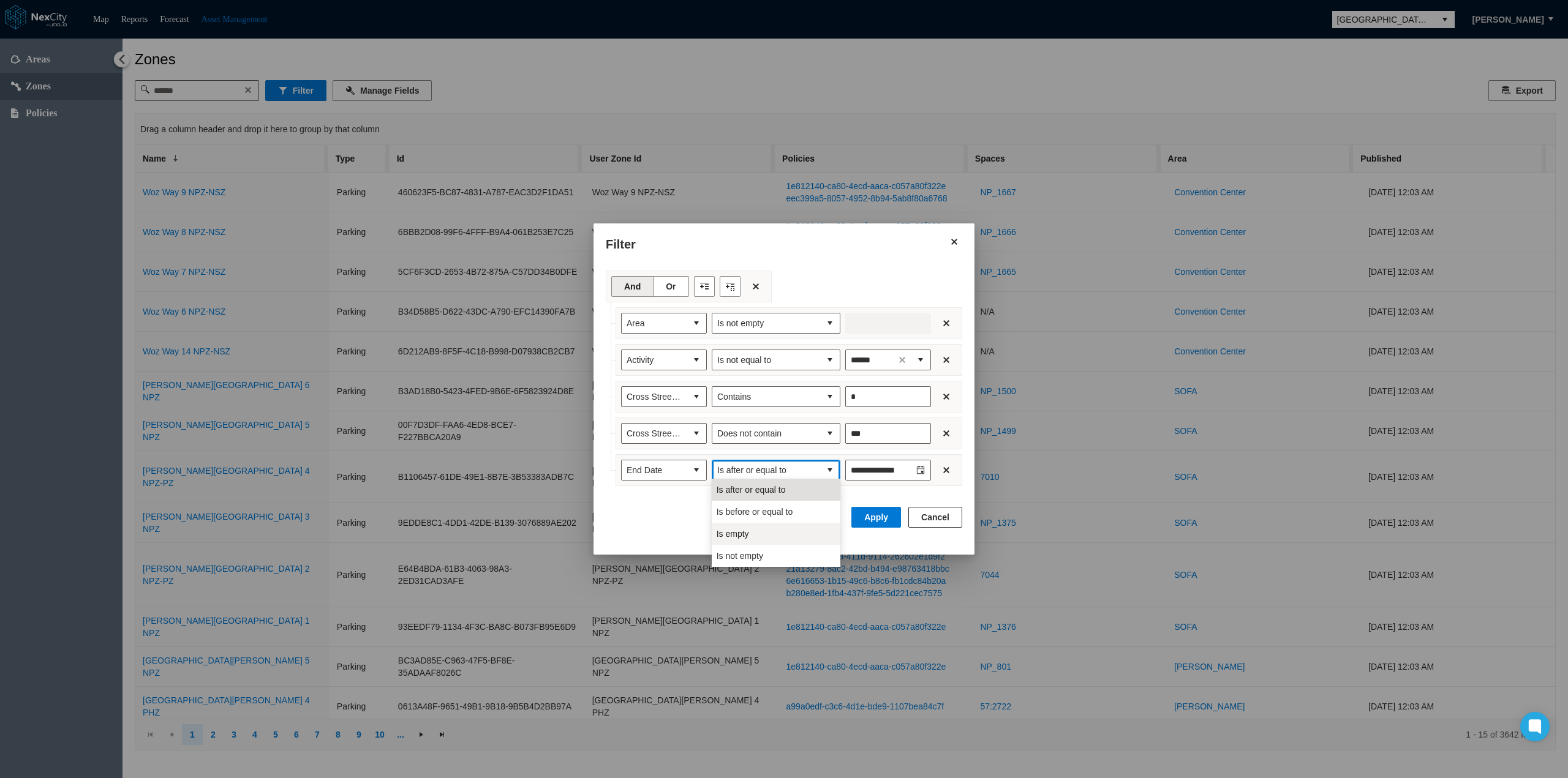
click at [756, 532] on li "Is empty" at bounding box center [776, 533] width 128 height 22
click at [871, 518] on button "Apply" at bounding box center [876, 517] width 50 height 21
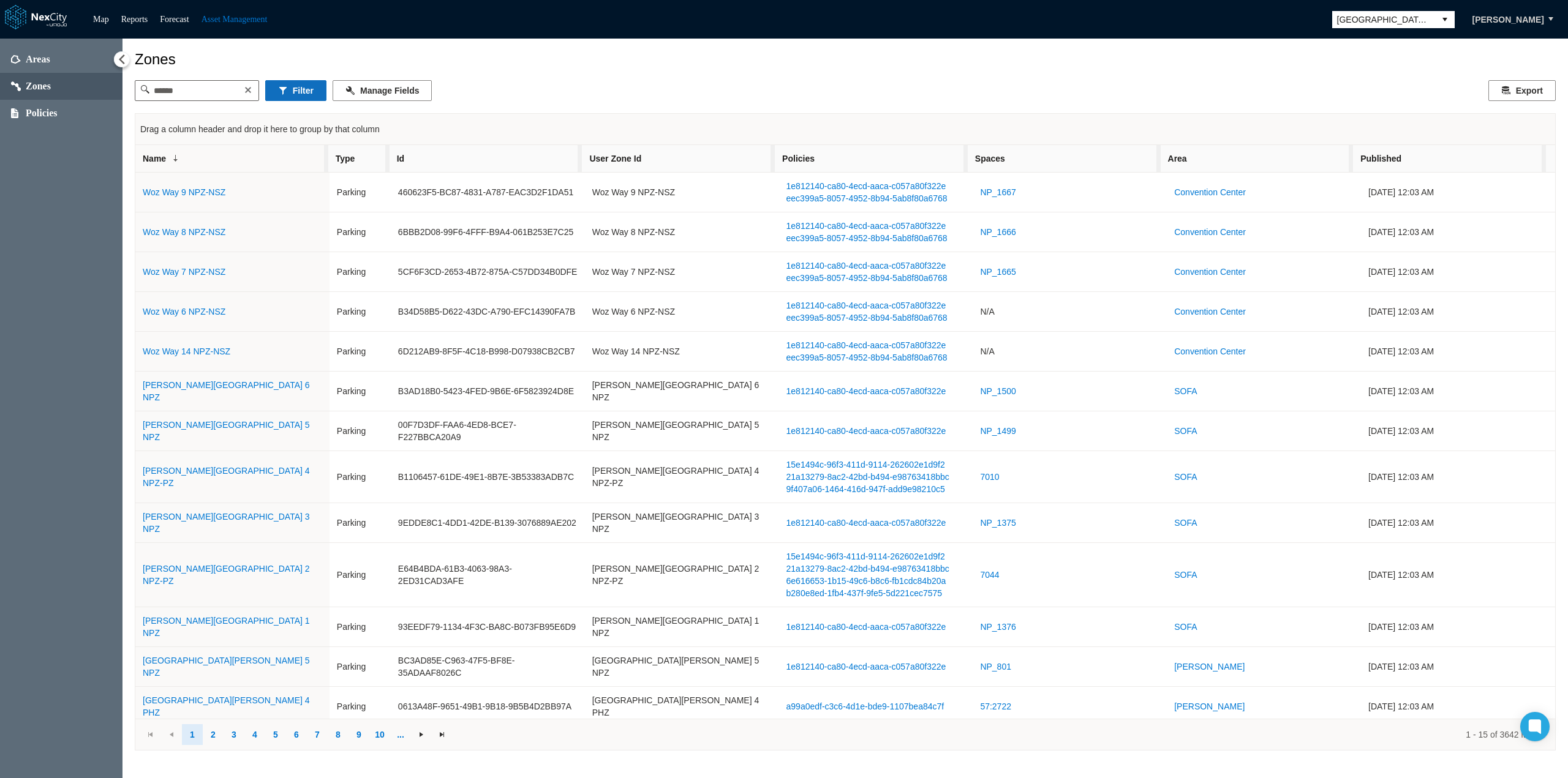
click at [310, 87] on button "Filter" at bounding box center [295, 91] width 61 height 21
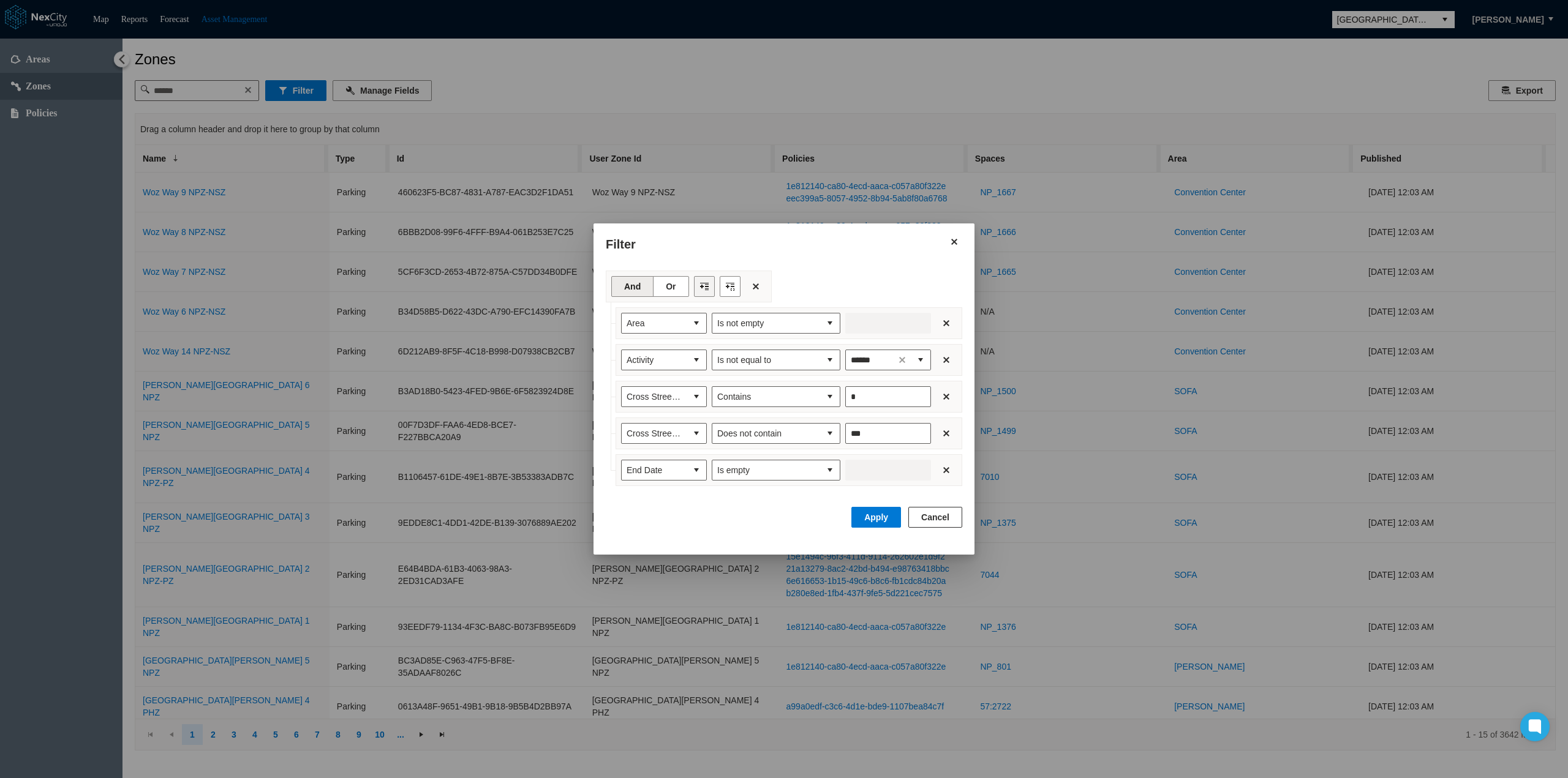
click at [704, 288] on button "Filter toolbar" at bounding box center [705, 286] width 21 height 21
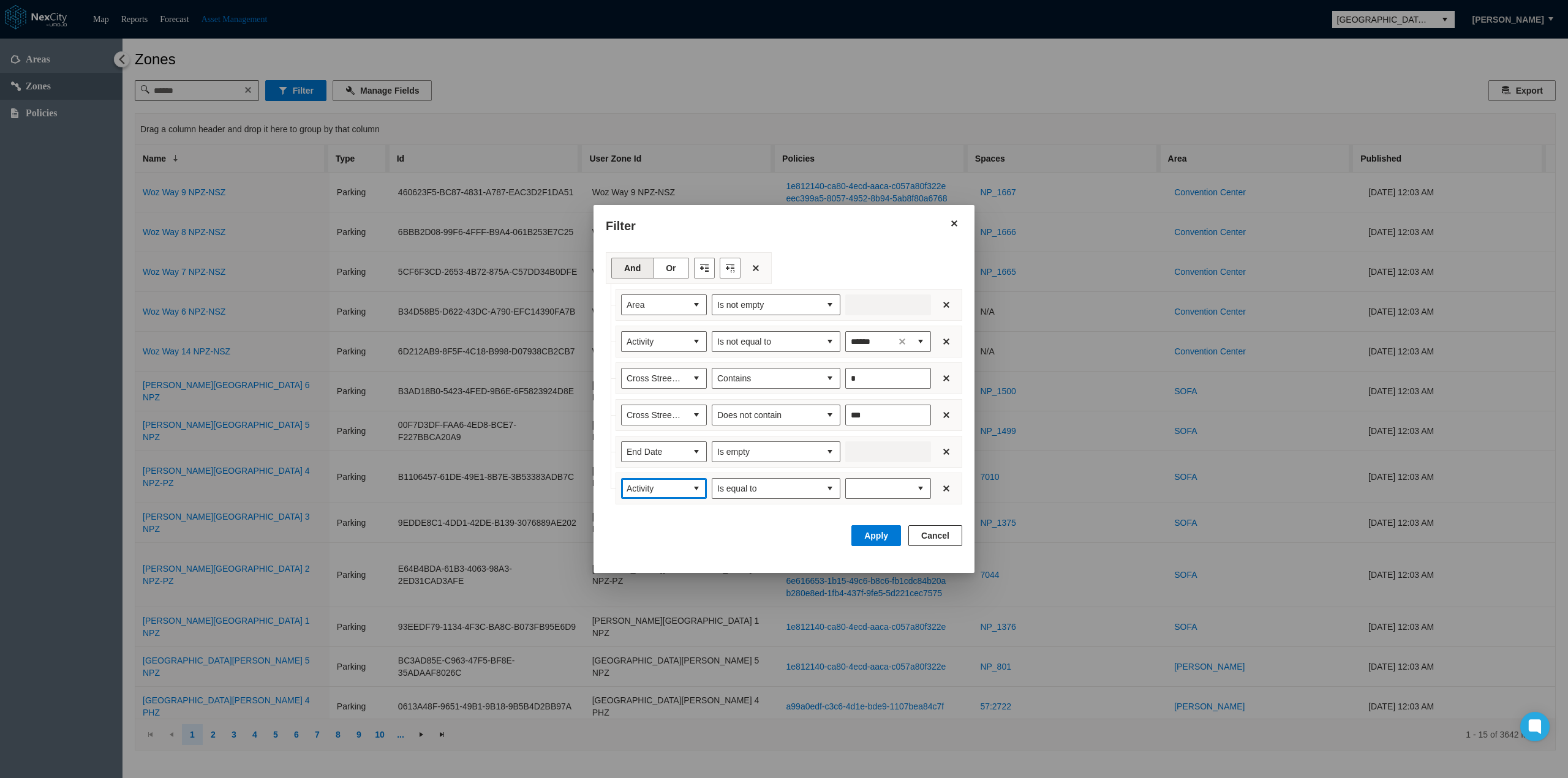
click at [692, 488] on button "select" at bounding box center [696, 489] width 19 height 19
click at [636, 586] on li "Id" at bounding box center [663, 581] width 86 height 22
click at [828, 485] on button "select" at bounding box center [830, 489] width 19 height 19
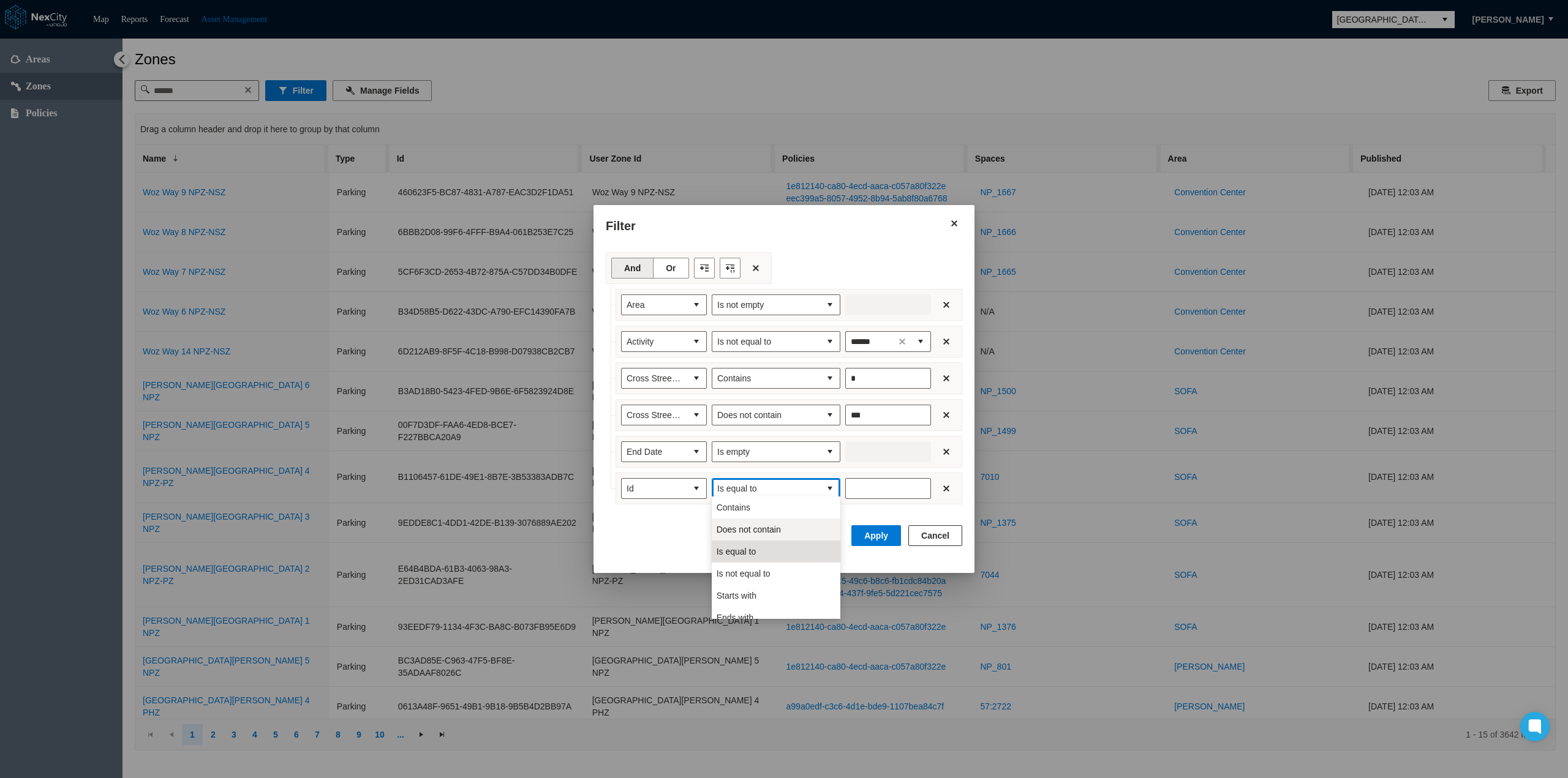
click at [775, 527] on span "Does not contain" at bounding box center [748, 530] width 65 height 12
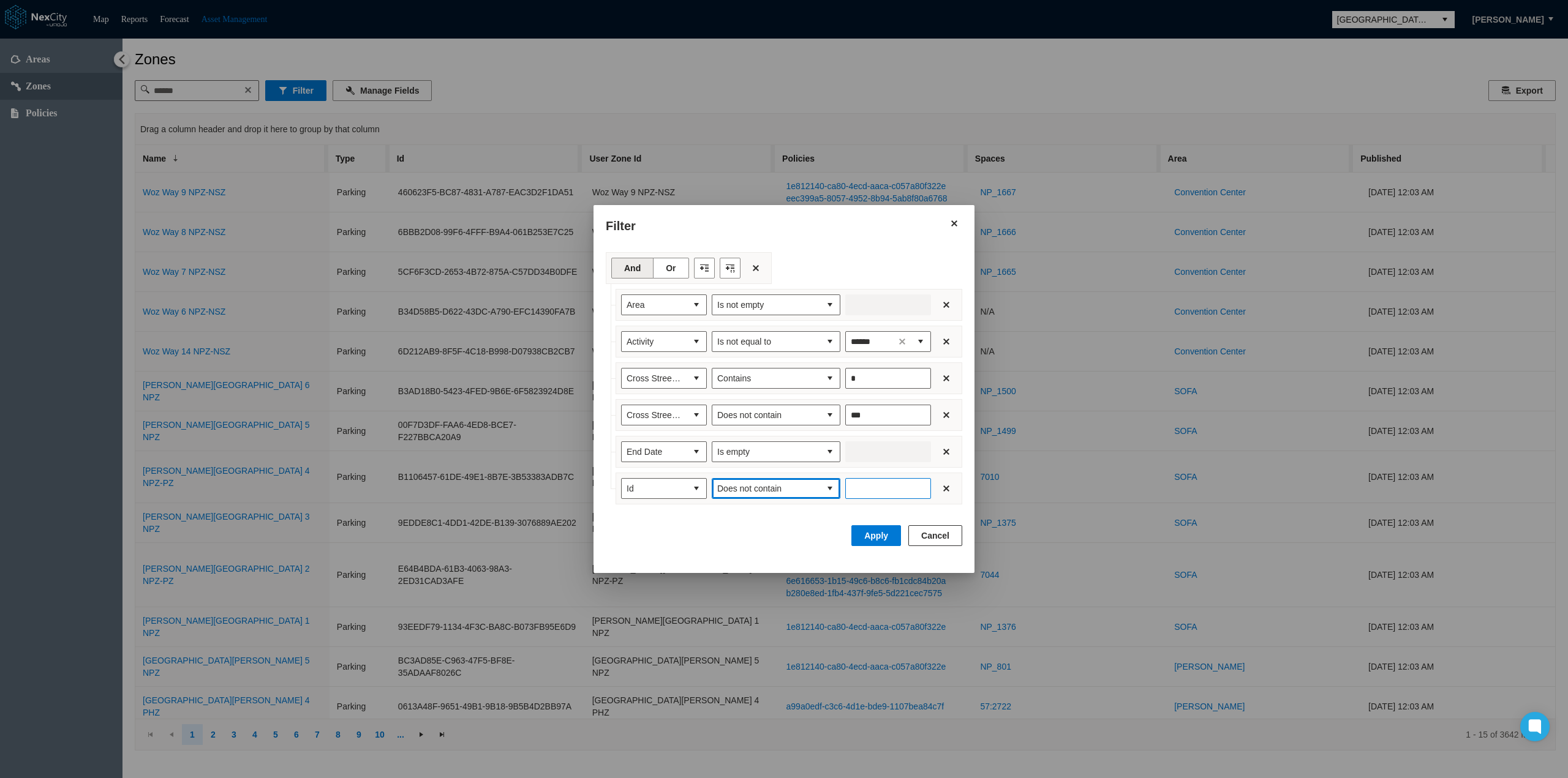
click at [871, 490] on input "Enter number" at bounding box center [888, 489] width 86 height 21
type input "******"
click at [874, 531] on button "Apply" at bounding box center [876, 536] width 50 height 21
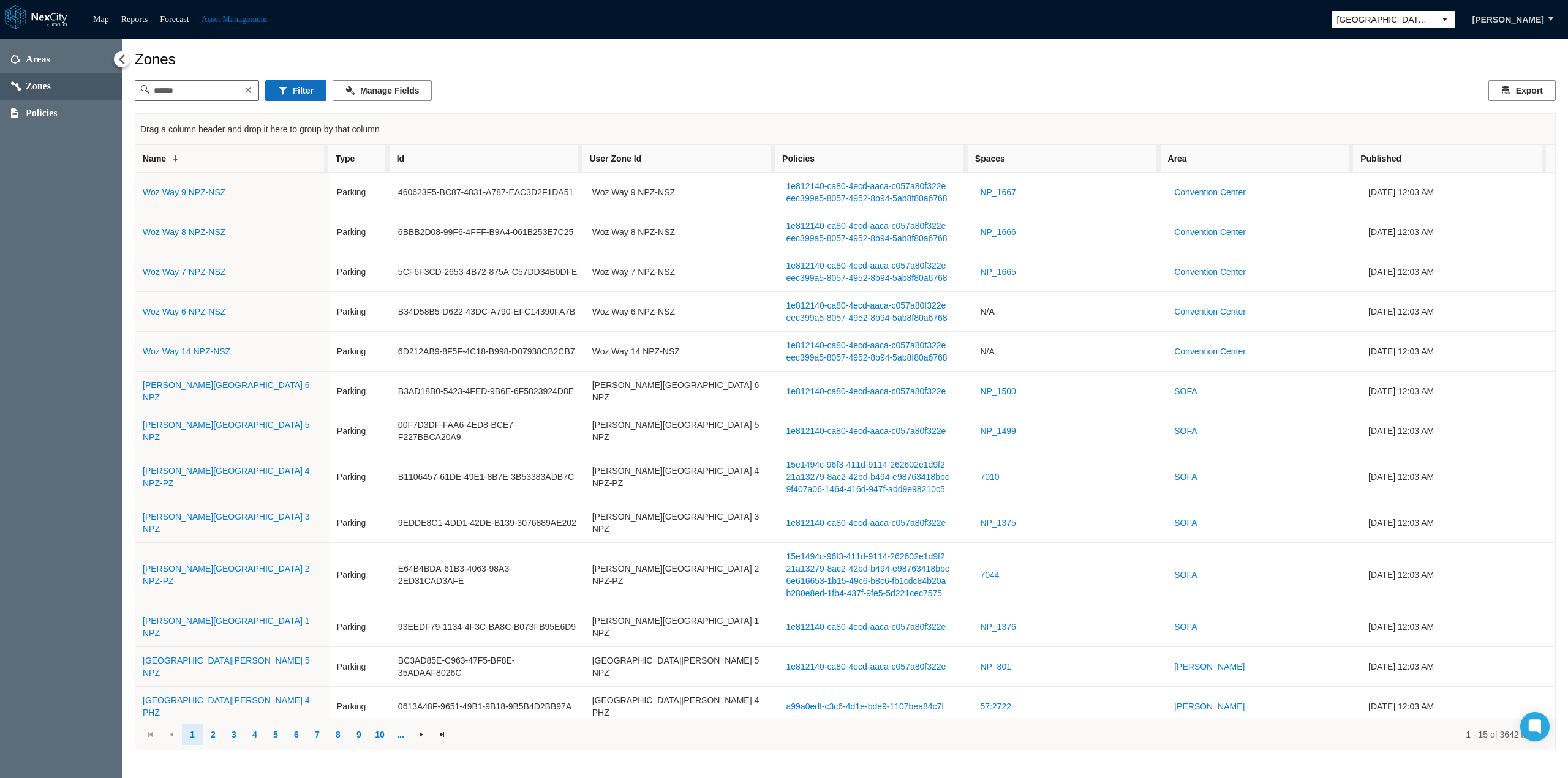
click at [300, 88] on button "Filter" at bounding box center [295, 91] width 61 height 21
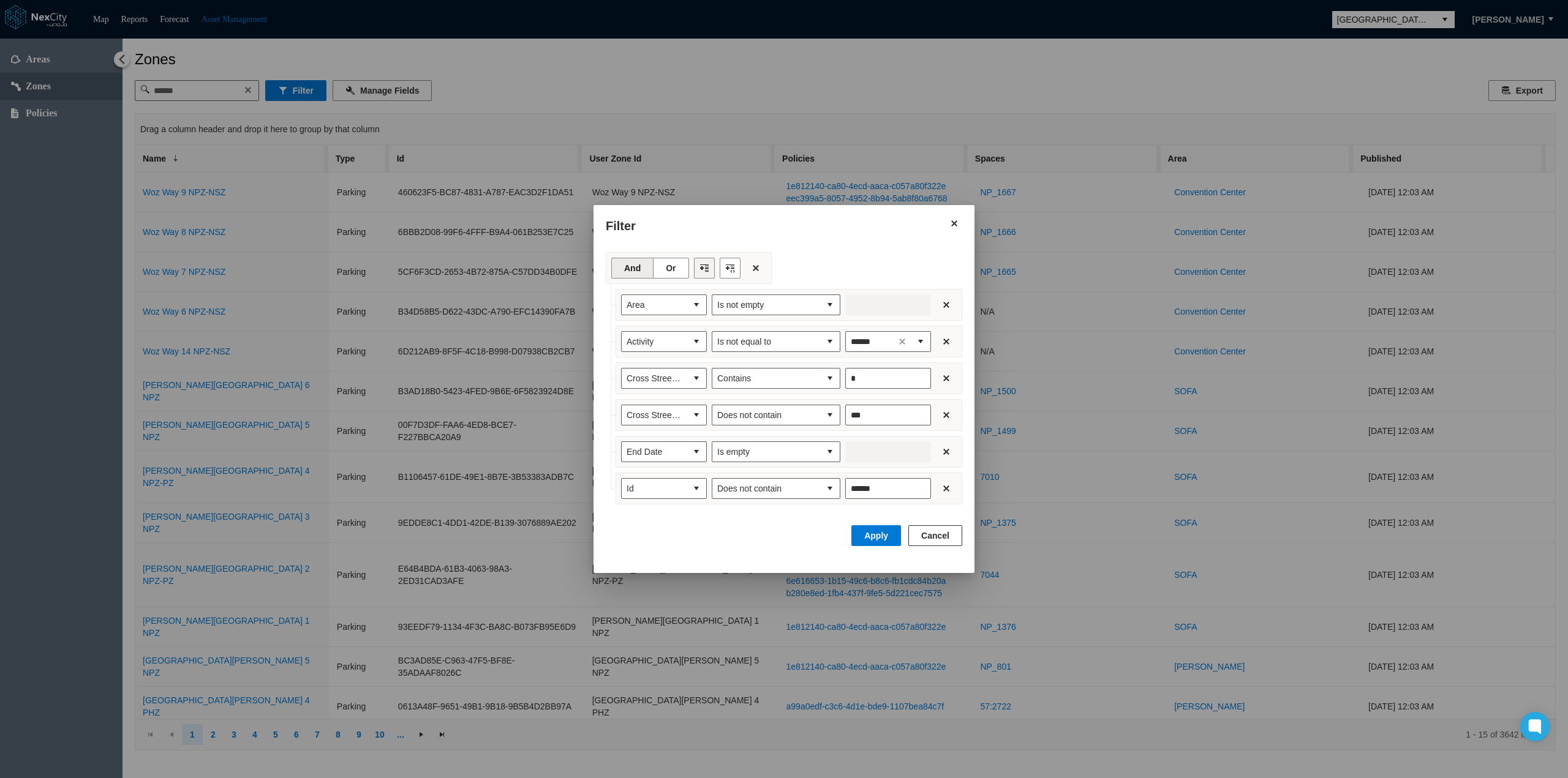
click at [702, 275] on button "Filter toolbar" at bounding box center [705, 269] width 21 height 21
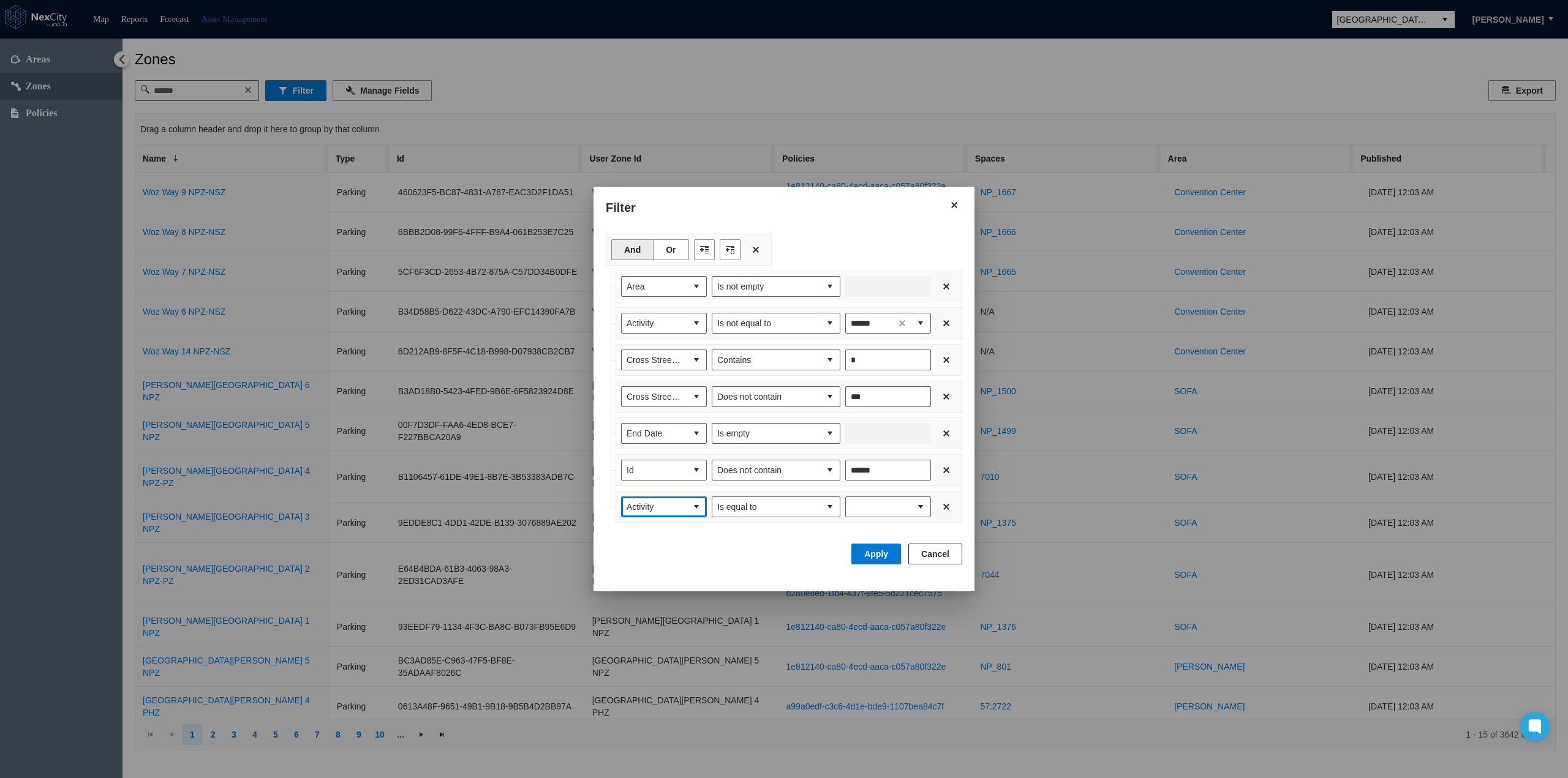
click at [692, 501] on button "select" at bounding box center [696, 507] width 19 height 19
click at [655, 562] on li "Name" at bounding box center [663, 560] width 86 height 22
click at [831, 504] on button "select" at bounding box center [830, 507] width 19 height 19
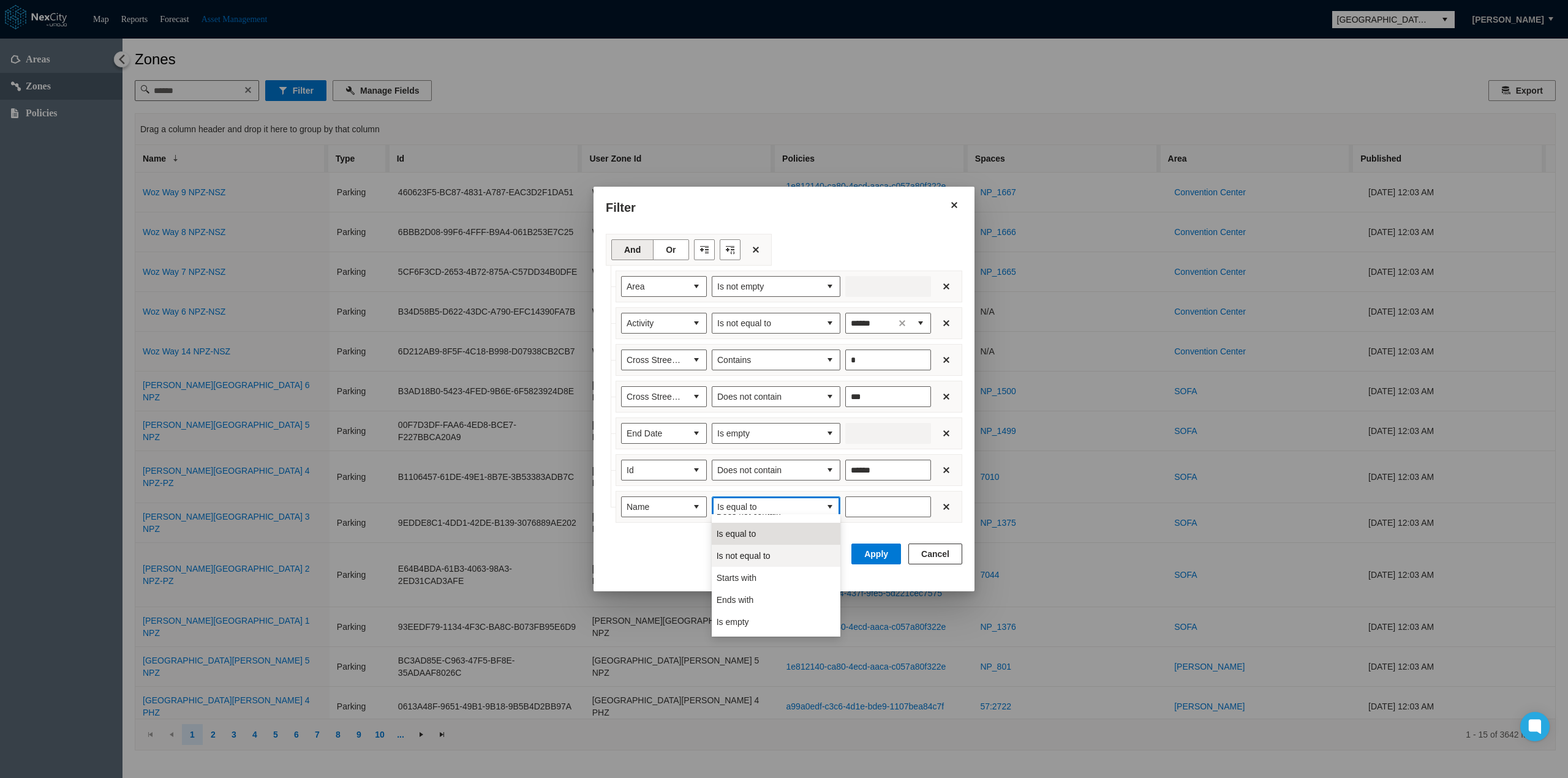
scroll to position [54, 0]
click at [747, 632] on li "Is not empty" at bounding box center [776, 625] width 128 height 22
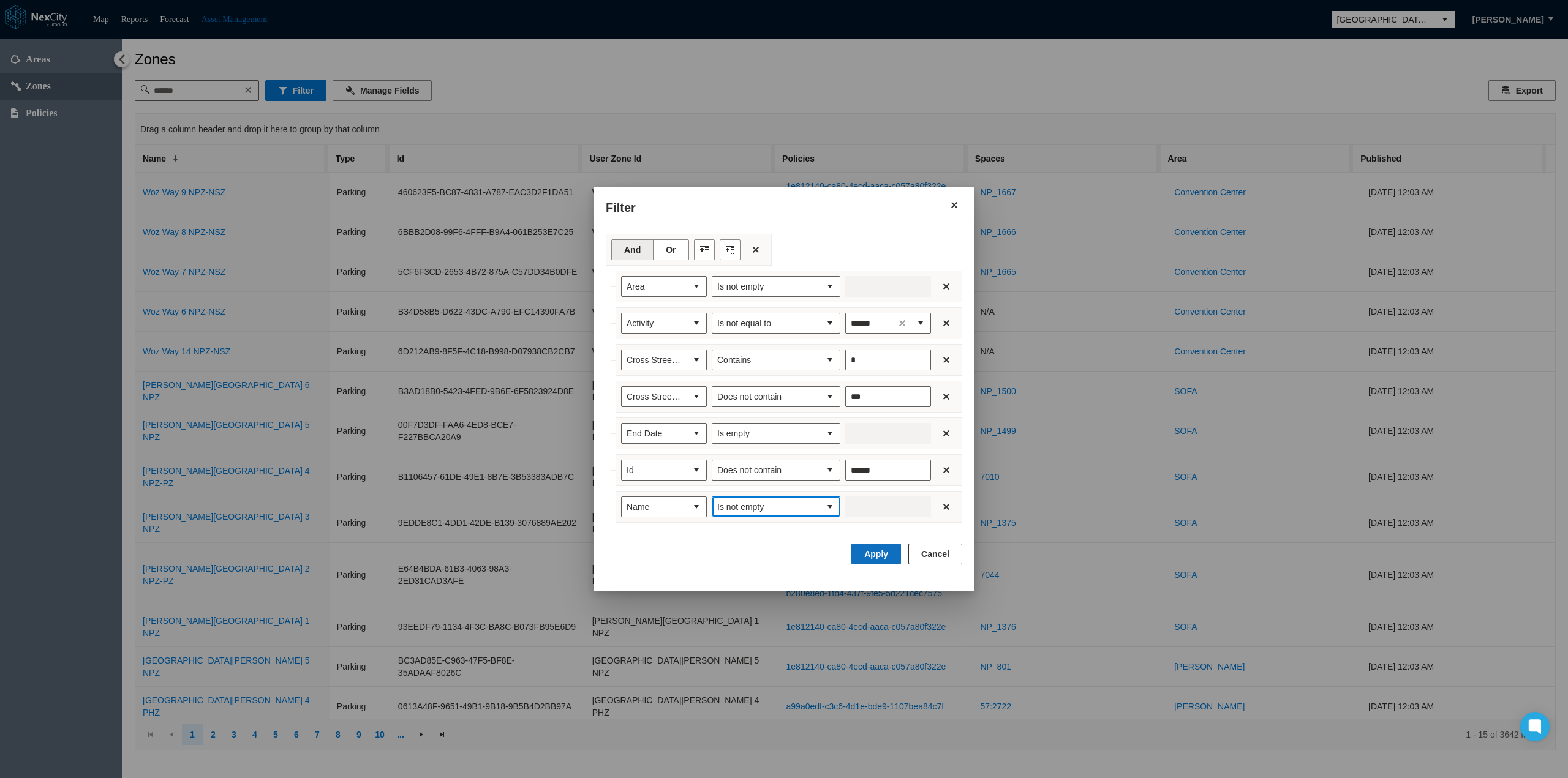
click at [883, 546] on button "Apply" at bounding box center [876, 554] width 50 height 21
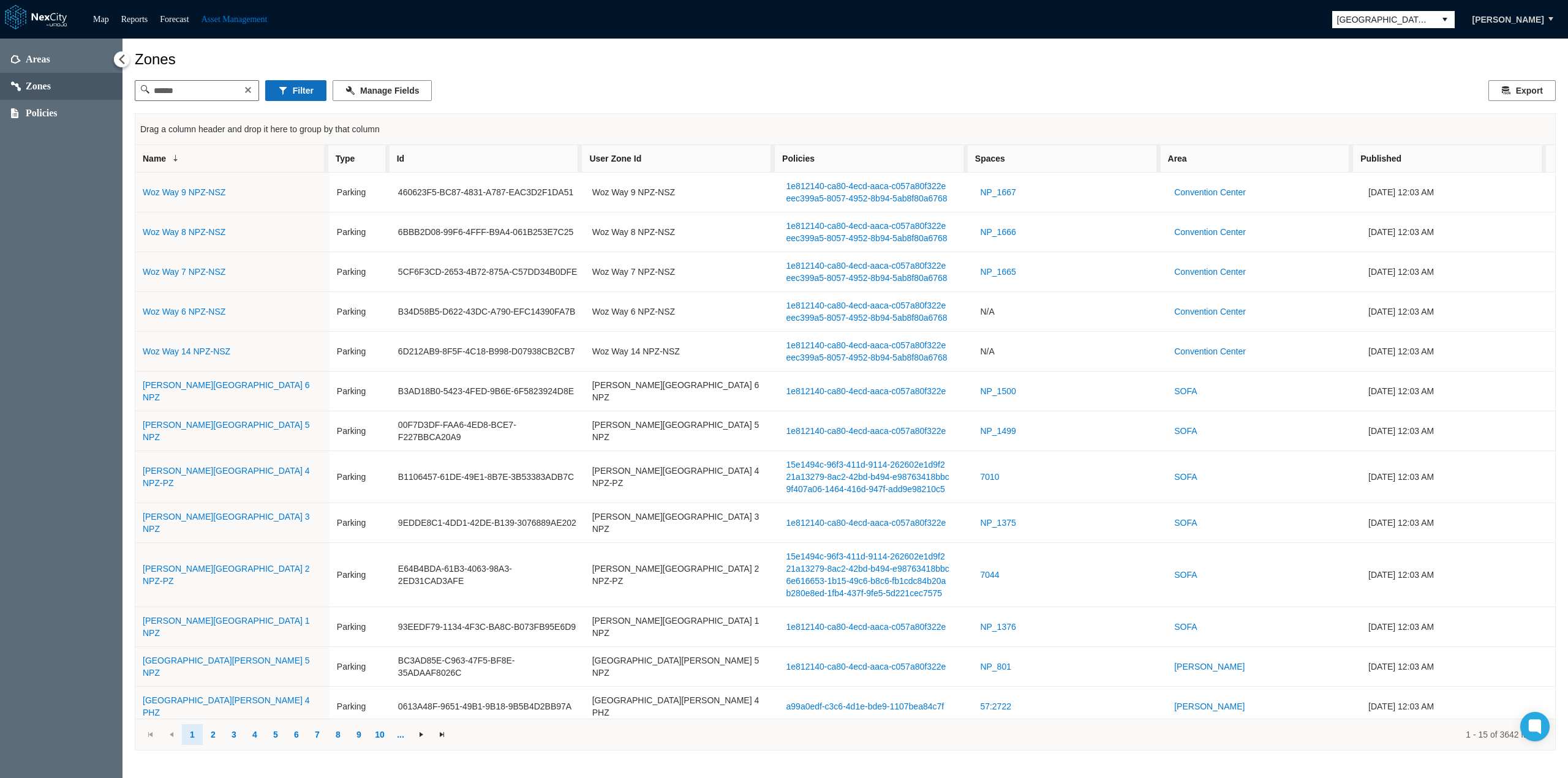
click at [317, 94] on button "Filter" at bounding box center [295, 91] width 61 height 21
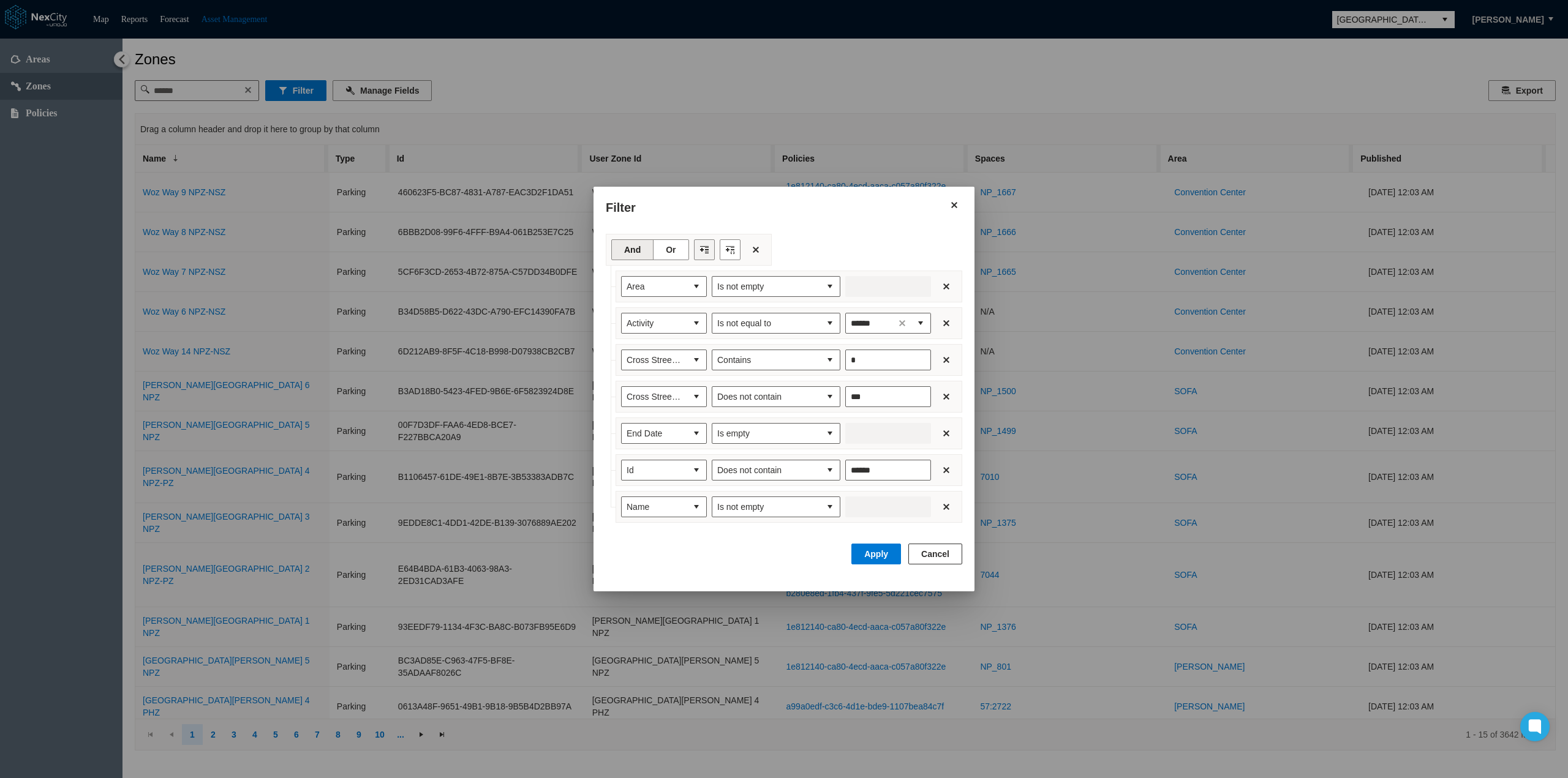
click at [702, 252] on button "Filter toolbar" at bounding box center [705, 250] width 21 height 21
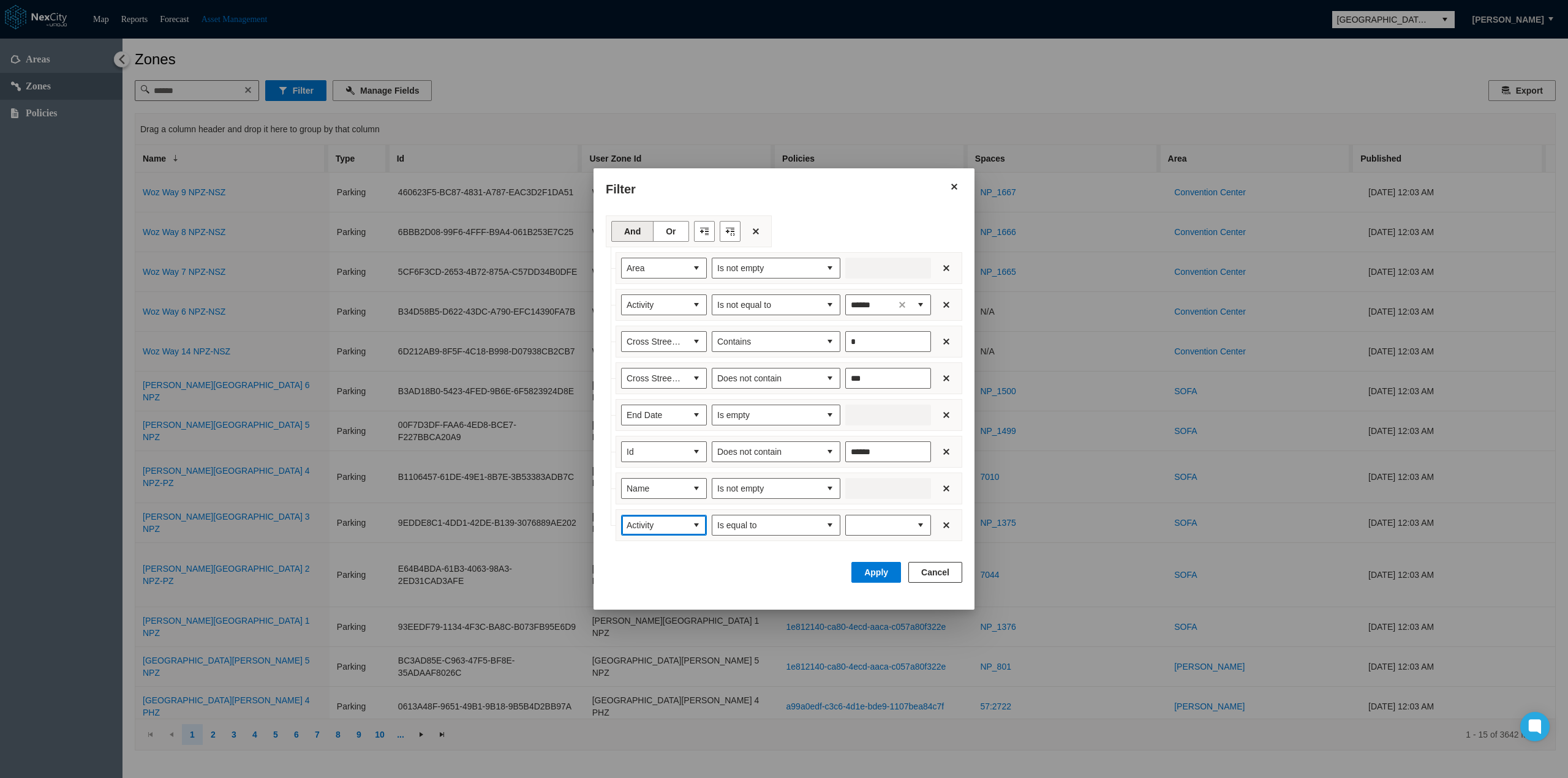
click at [693, 525] on button "select" at bounding box center [696, 525] width 19 height 19
click at [646, 600] on span "Published" at bounding box center [645, 600] width 38 height 12
click at [826, 524] on button "select" at bounding box center [830, 525] width 19 height 19
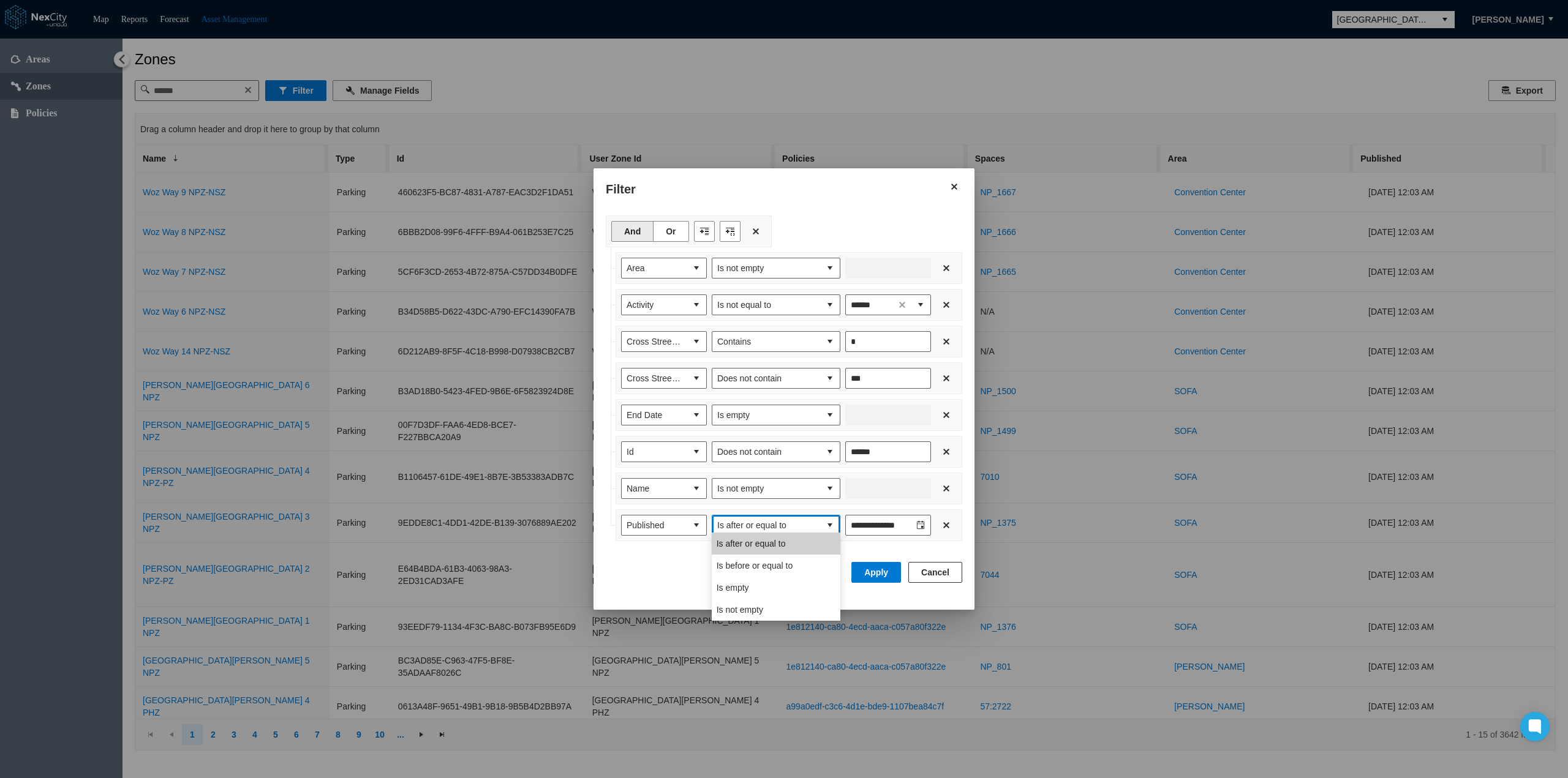
click at [808, 538] on li "Is after or equal to" at bounding box center [776, 544] width 128 height 22
click at [922, 521] on icon "Toggle calendar" at bounding box center [921, 524] width 7 height 8
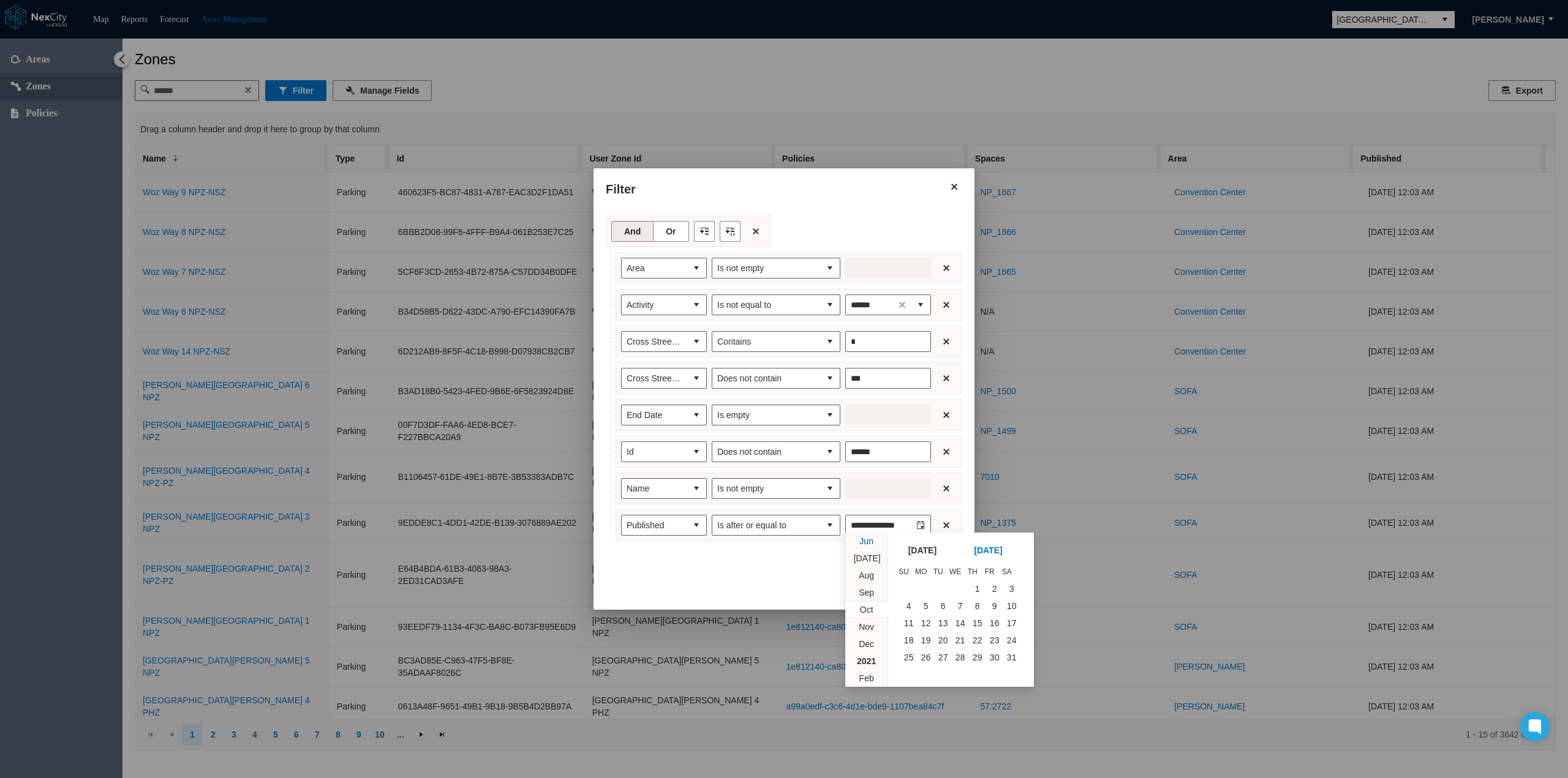
scroll to position [173559, 0]
click at [902, 589] on span "12" at bounding box center [908, 589] width 17 height 17
type input "*********"
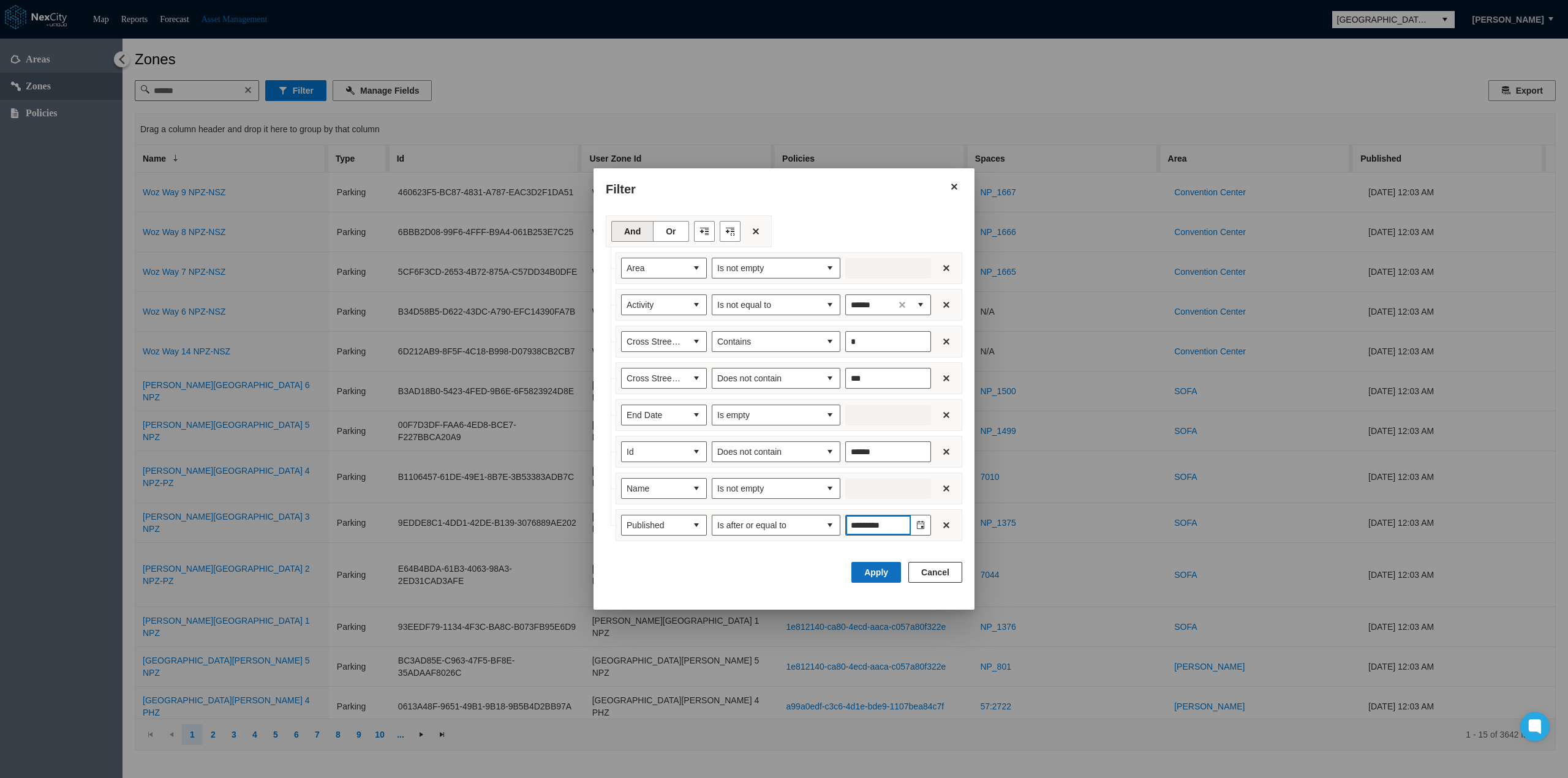
click at [877, 571] on button "Apply" at bounding box center [876, 573] width 50 height 21
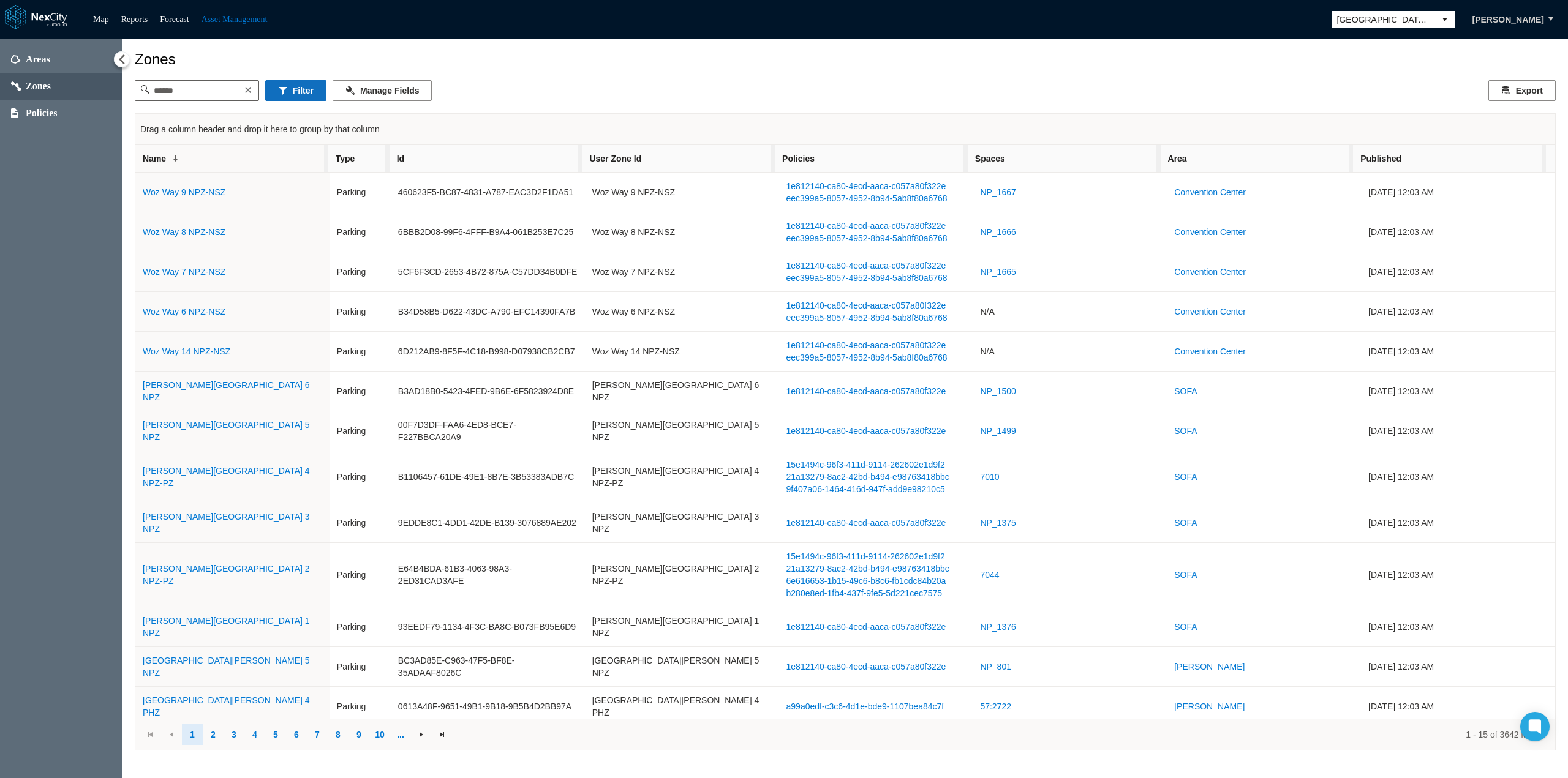
click at [320, 97] on button "Filter" at bounding box center [295, 91] width 61 height 21
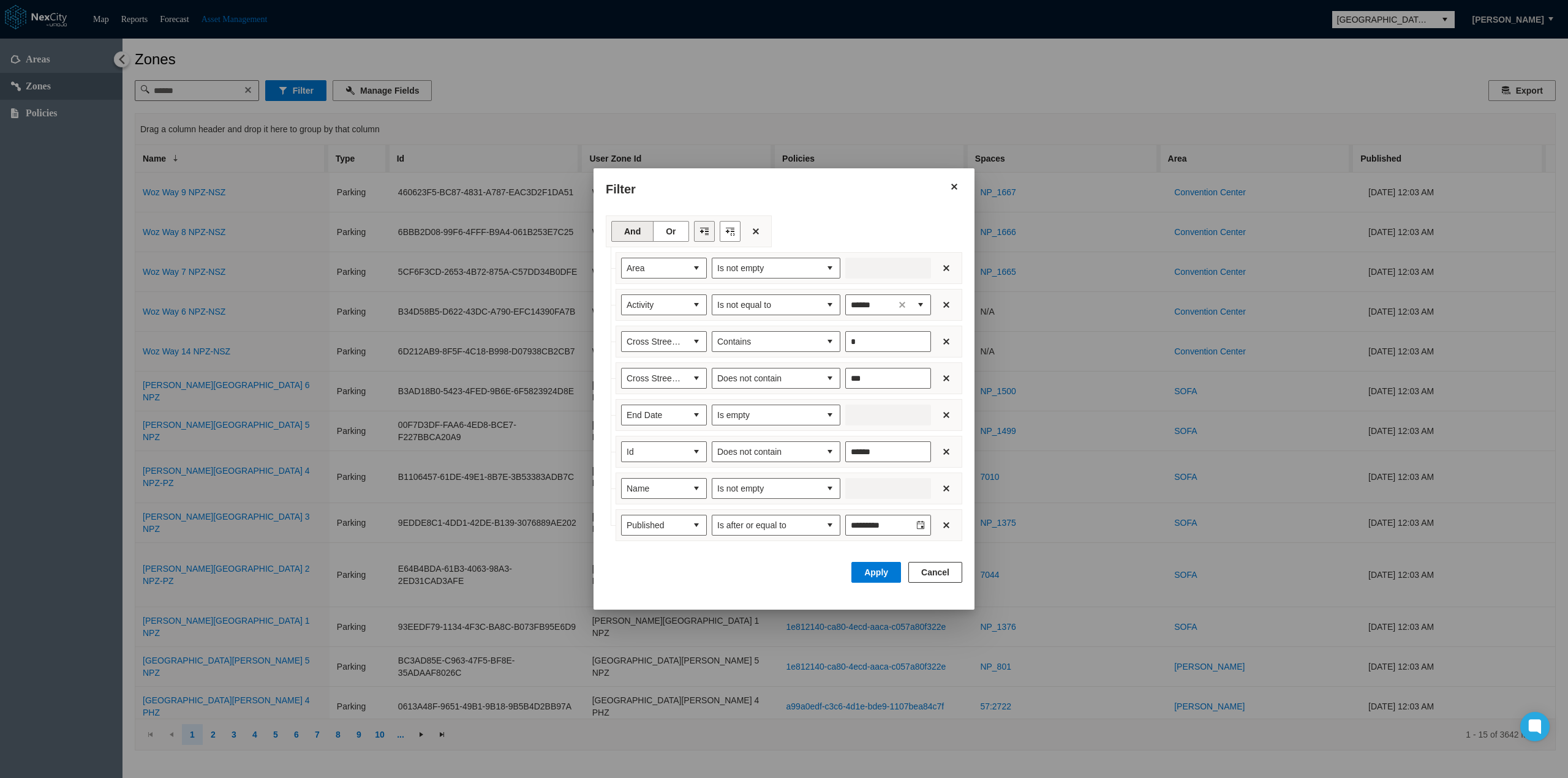
click at [706, 238] on button "Filter toolbar" at bounding box center [705, 232] width 21 height 21
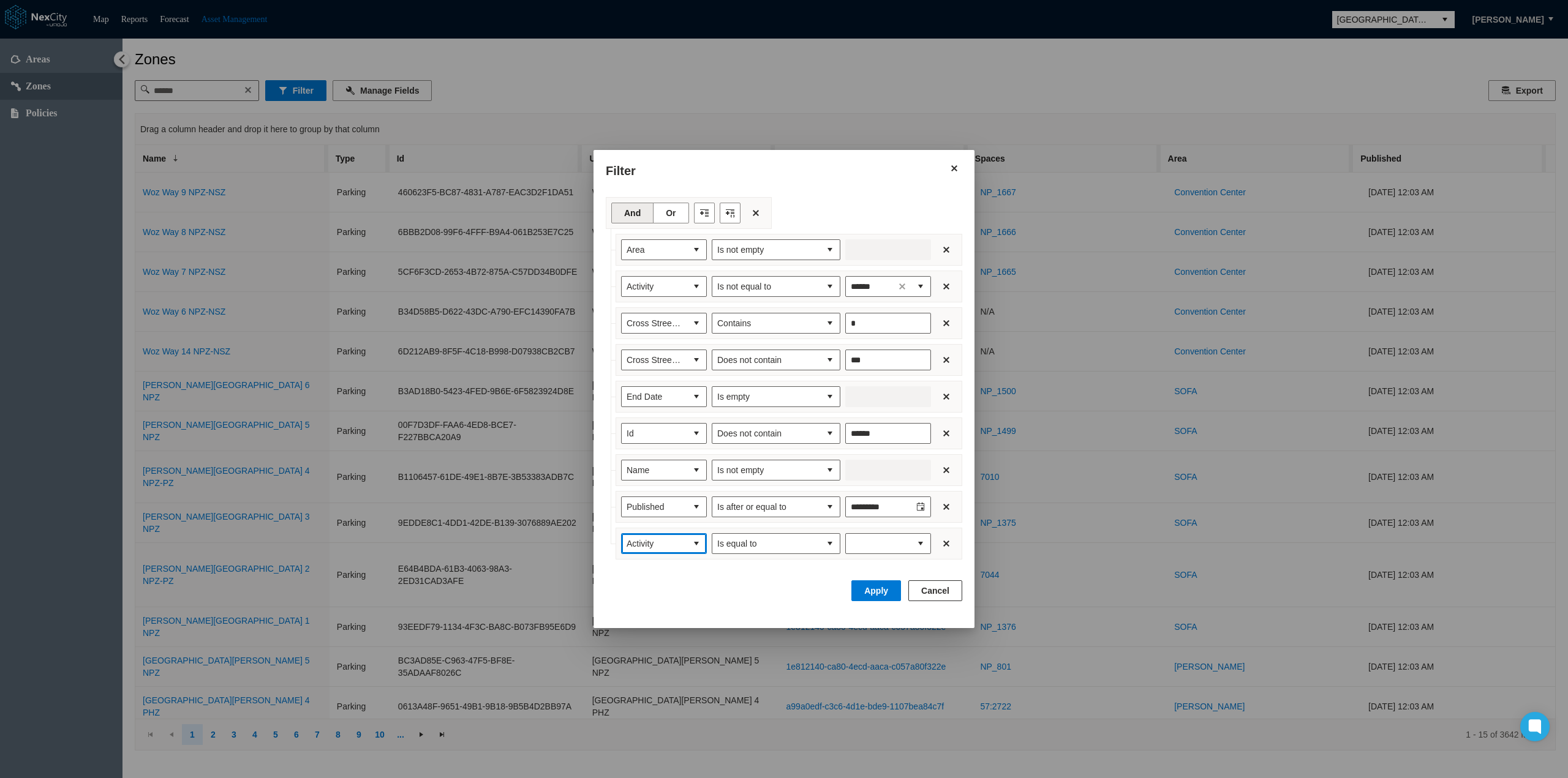
click at [698, 537] on button "select" at bounding box center [696, 544] width 19 height 19
click at [662, 635] on span "Space Count" at bounding box center [651, 640] width 50 height 12
click at [825, 542] on button "select" at bounding box center [830, 544] width 19 height 19
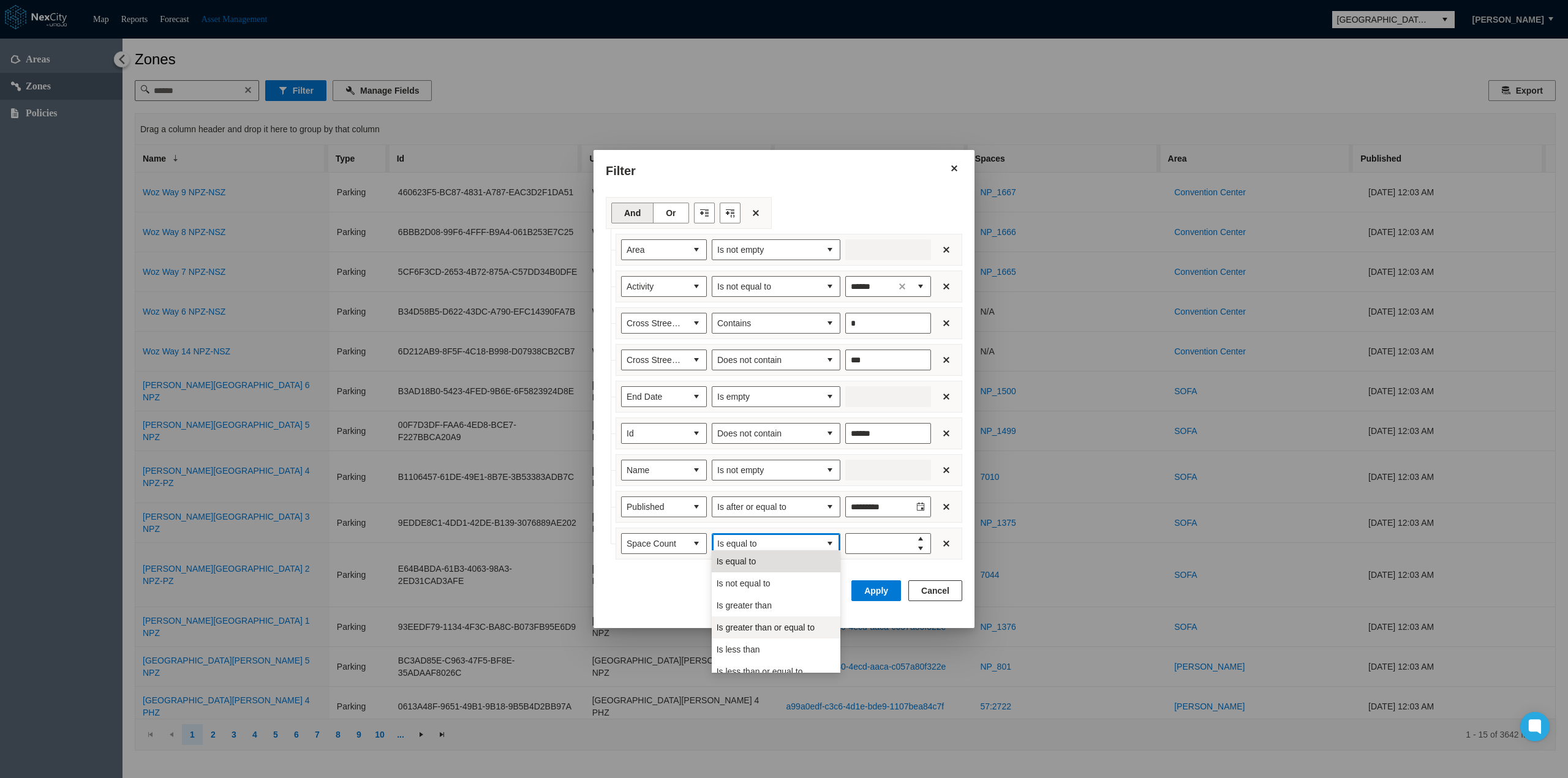
click at [783, 629] on span "Is greater than or equal to" at bounding box center [765, 628] width 98 height 12
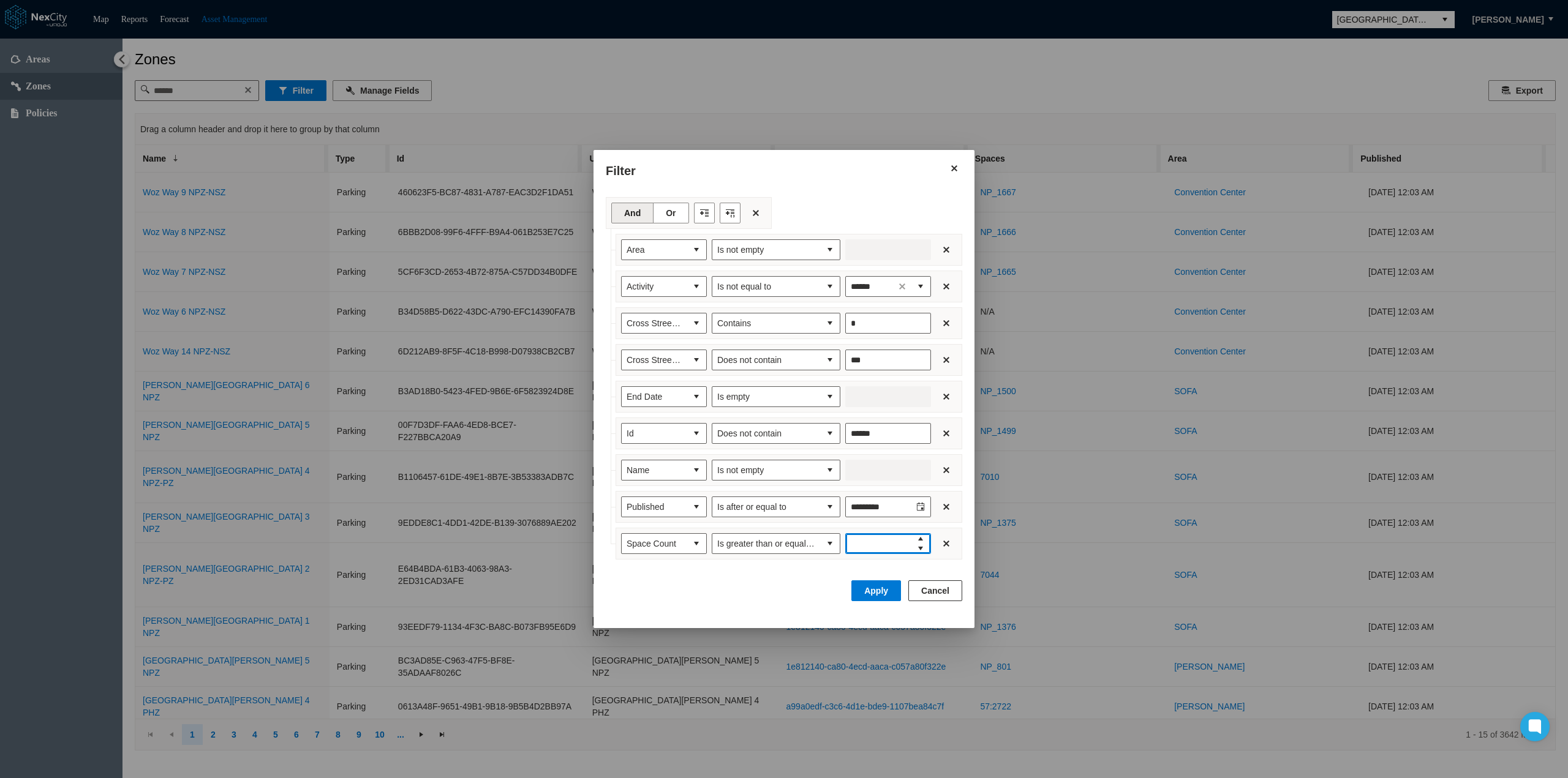
click at [869, 539] on input "Enter number" at bounding box center [877, 544] width 65 height 19
type input "*"
click at [881, 594] on button "Apply" at bounding box center [876, 591] width 50 height 21
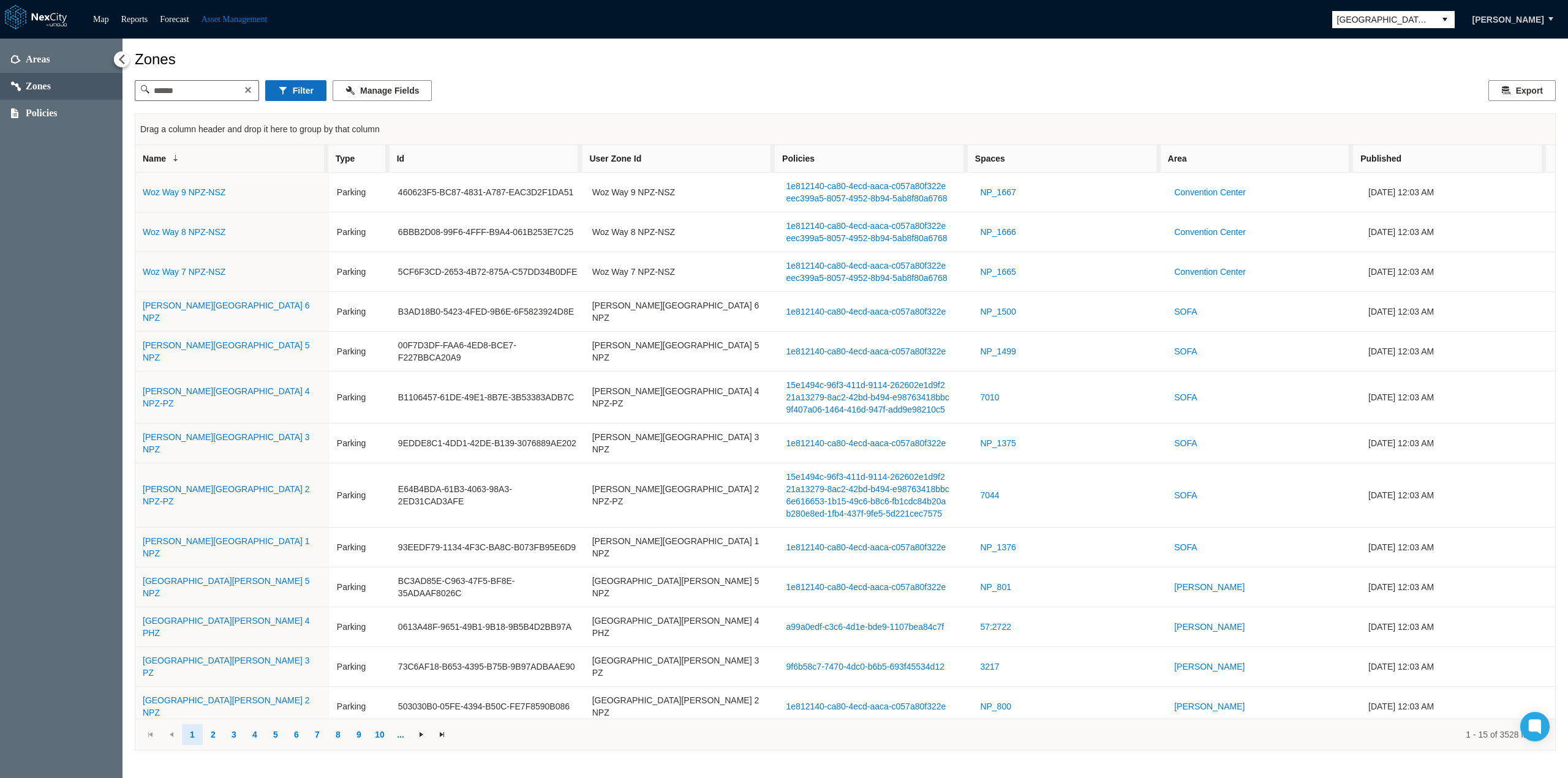
click at [312, 94] on button "Filter" at bounding box center [295, 91] width 61 height 21
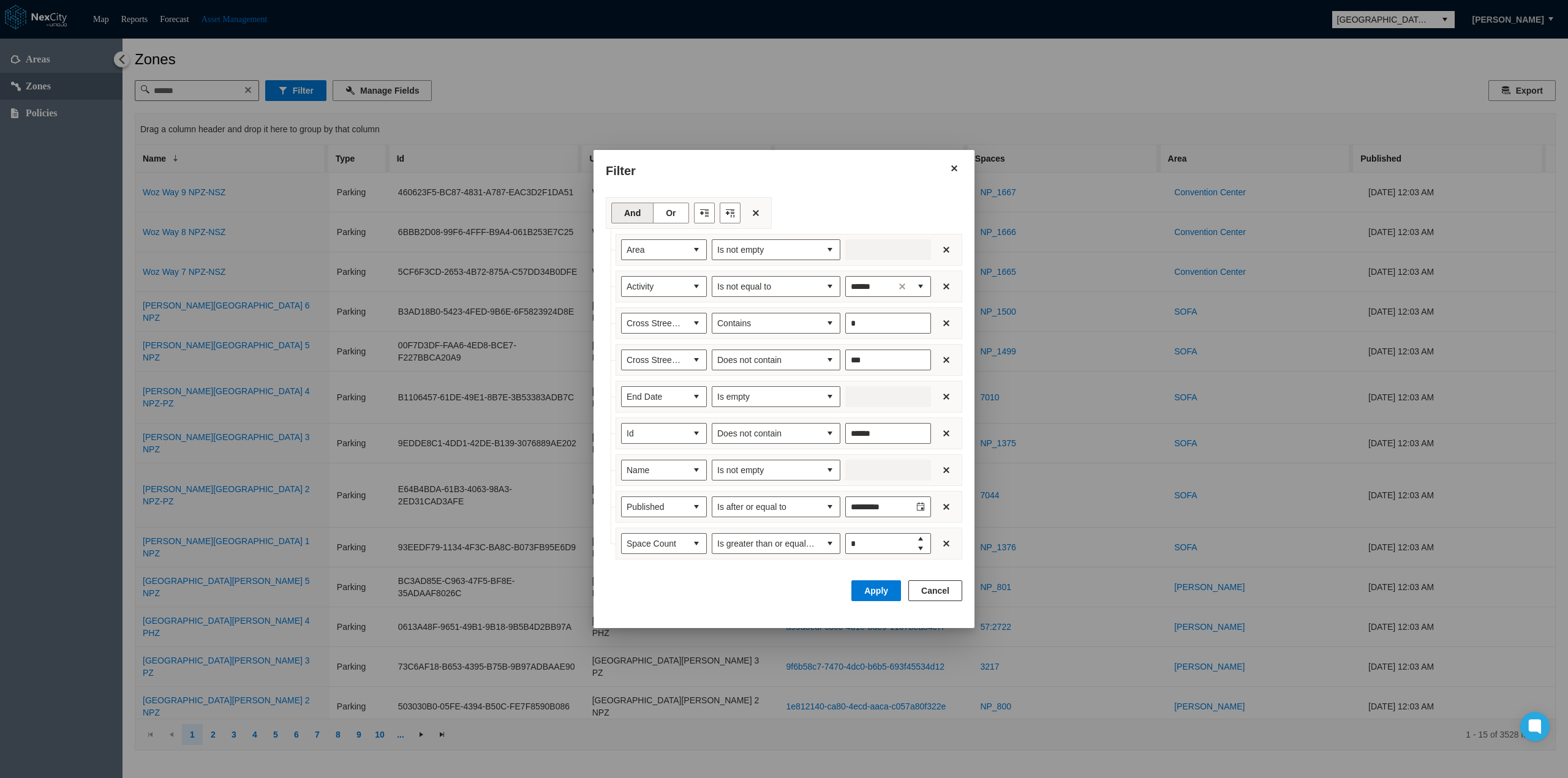
click at [704, 217] on button "Filter toolbar" at bounding box center [705, 213] width 21 height 21
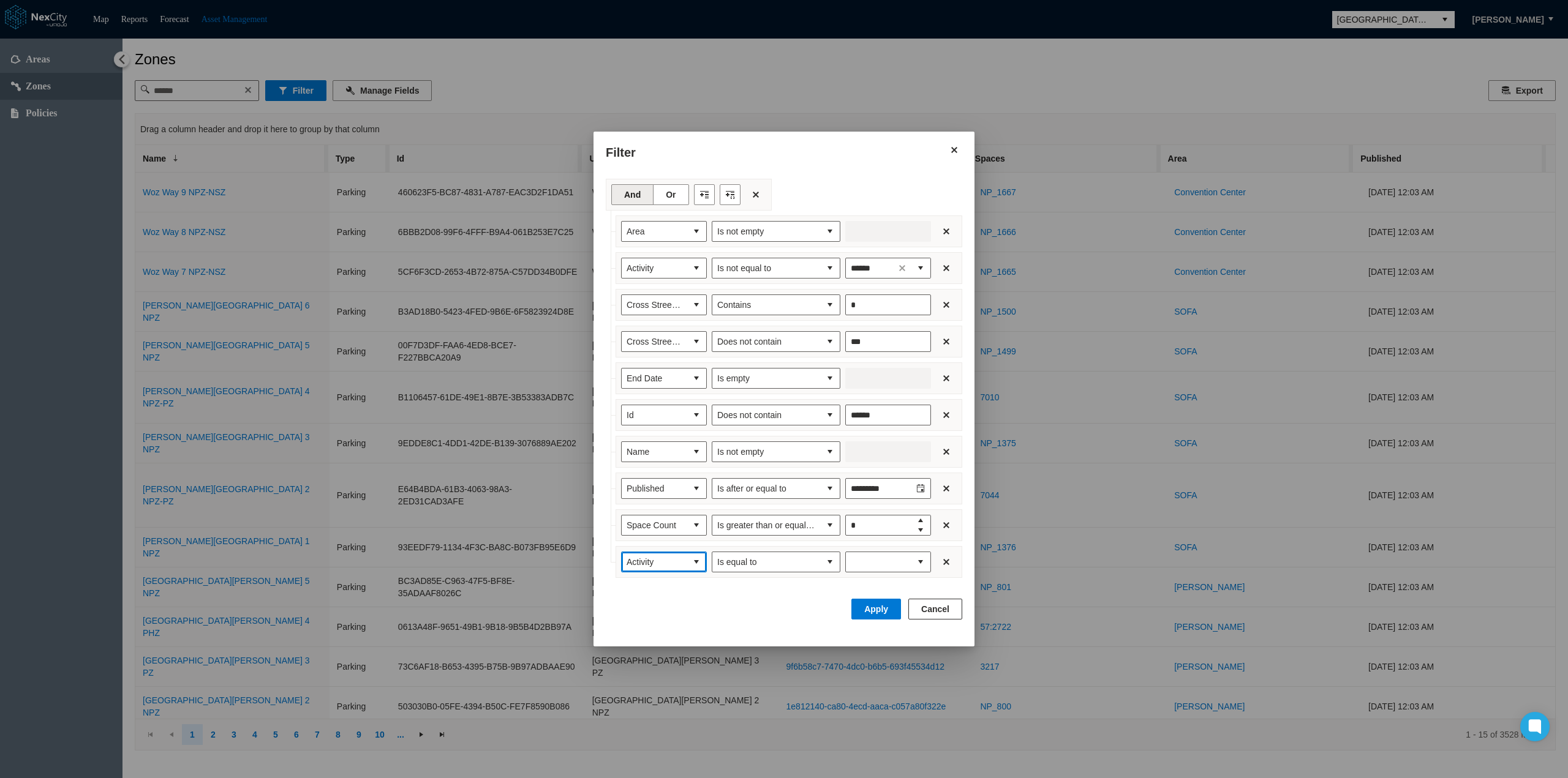
click at [696, 553] on button "select" at bounding box center [696, 562] width 19 height 19
click at [648, 683] on span "Start Date" at bounding box center [646, 680] width 39 height 12
click at [829, 555] on button "select" at bounding box center [830, 562] width 19 height 19
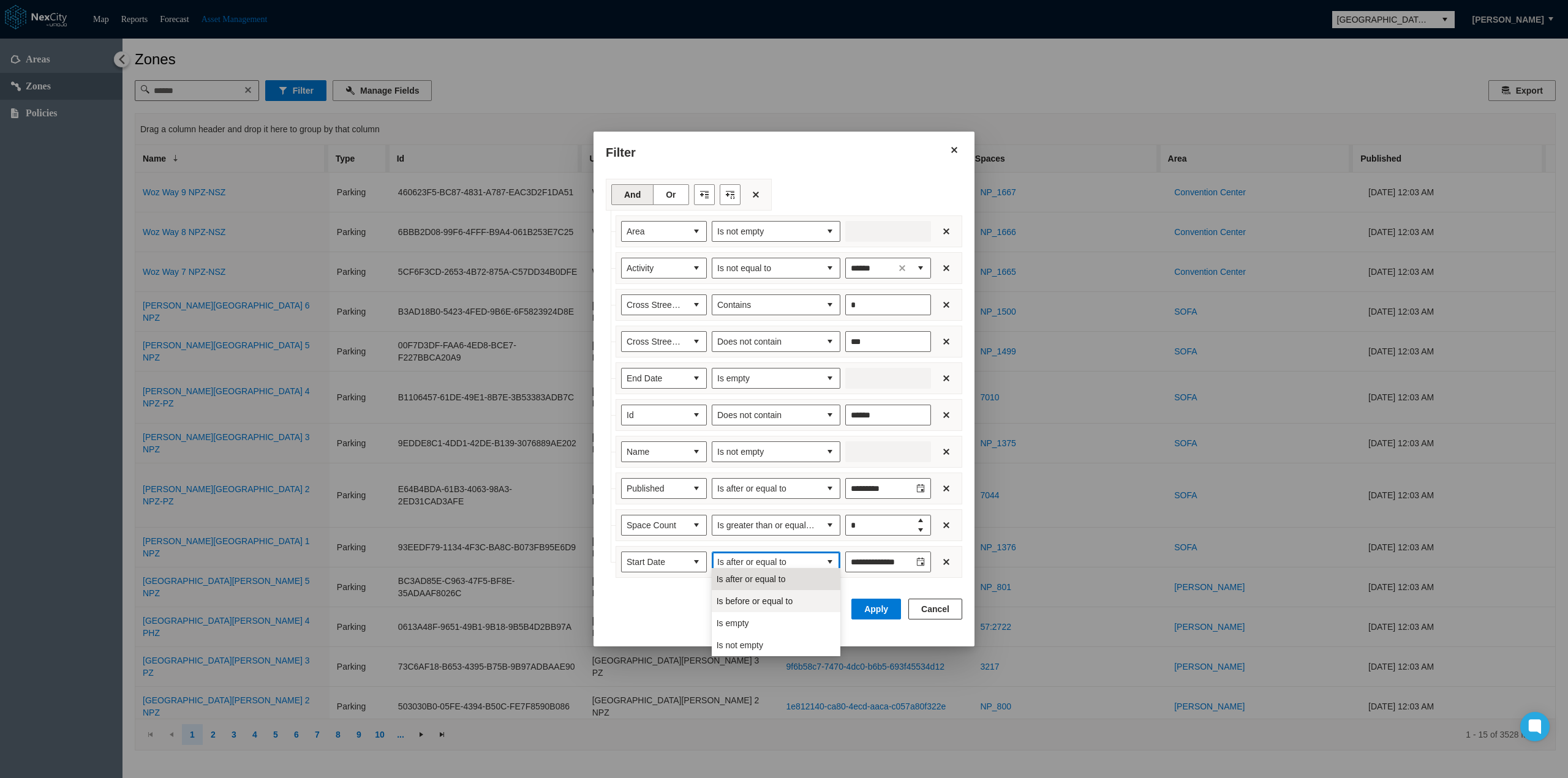
click at [774, 597] on span "Is before or equal to" at bounding box center [754, 601] width 77 height 12
click at [916, 561] on icon "Toggle calendar" at bounding box center [921, 562] width 9 height 9
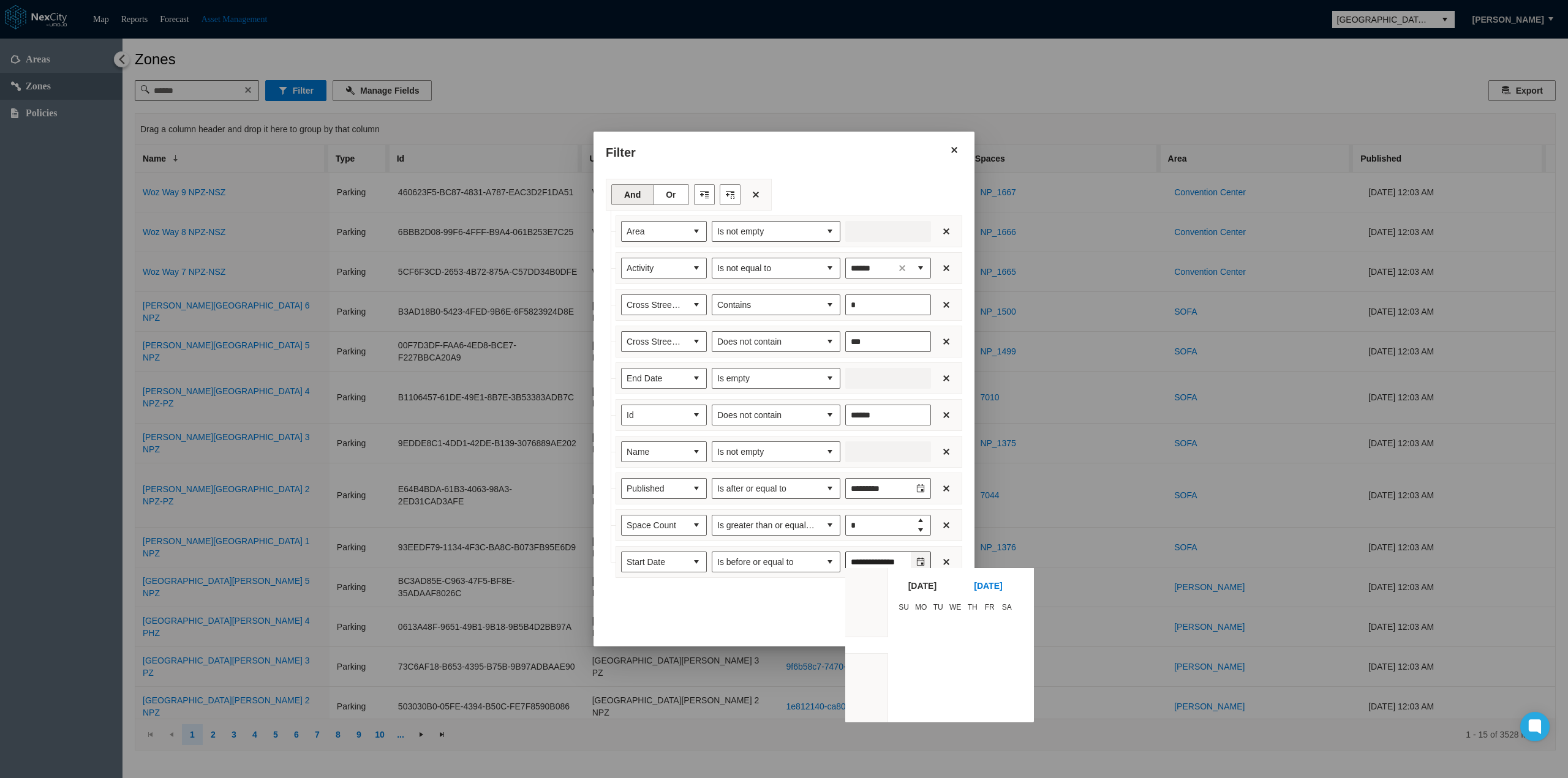
scroll to position [180845, 0]
click at [1001, 584] on span "[DATE]" at bounding box center [988, 586] width 28 height 12
type input "*********"
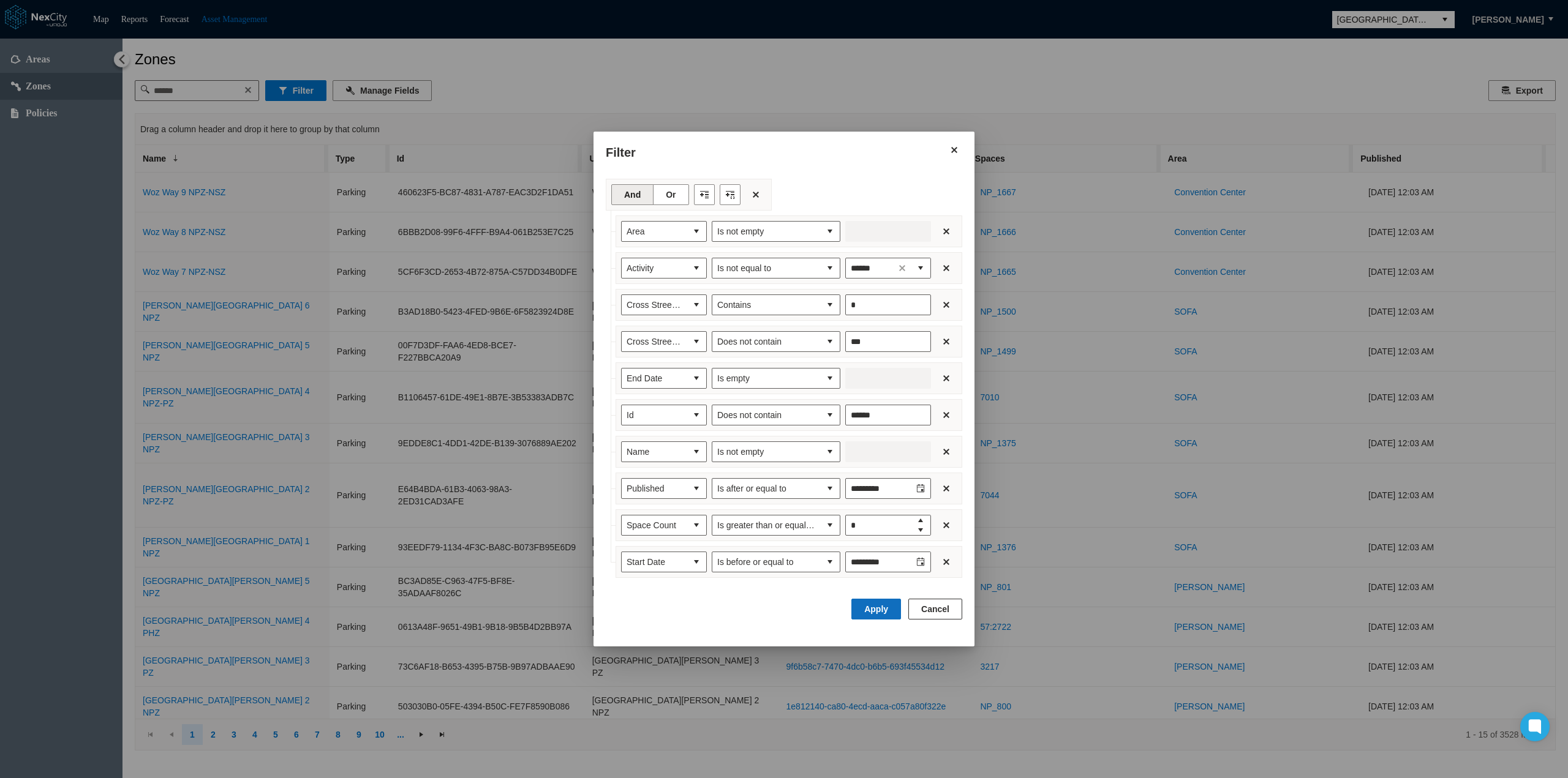
click at [888, 606] on button "Apply" at bounding box center [876, 609] width 50 height 21
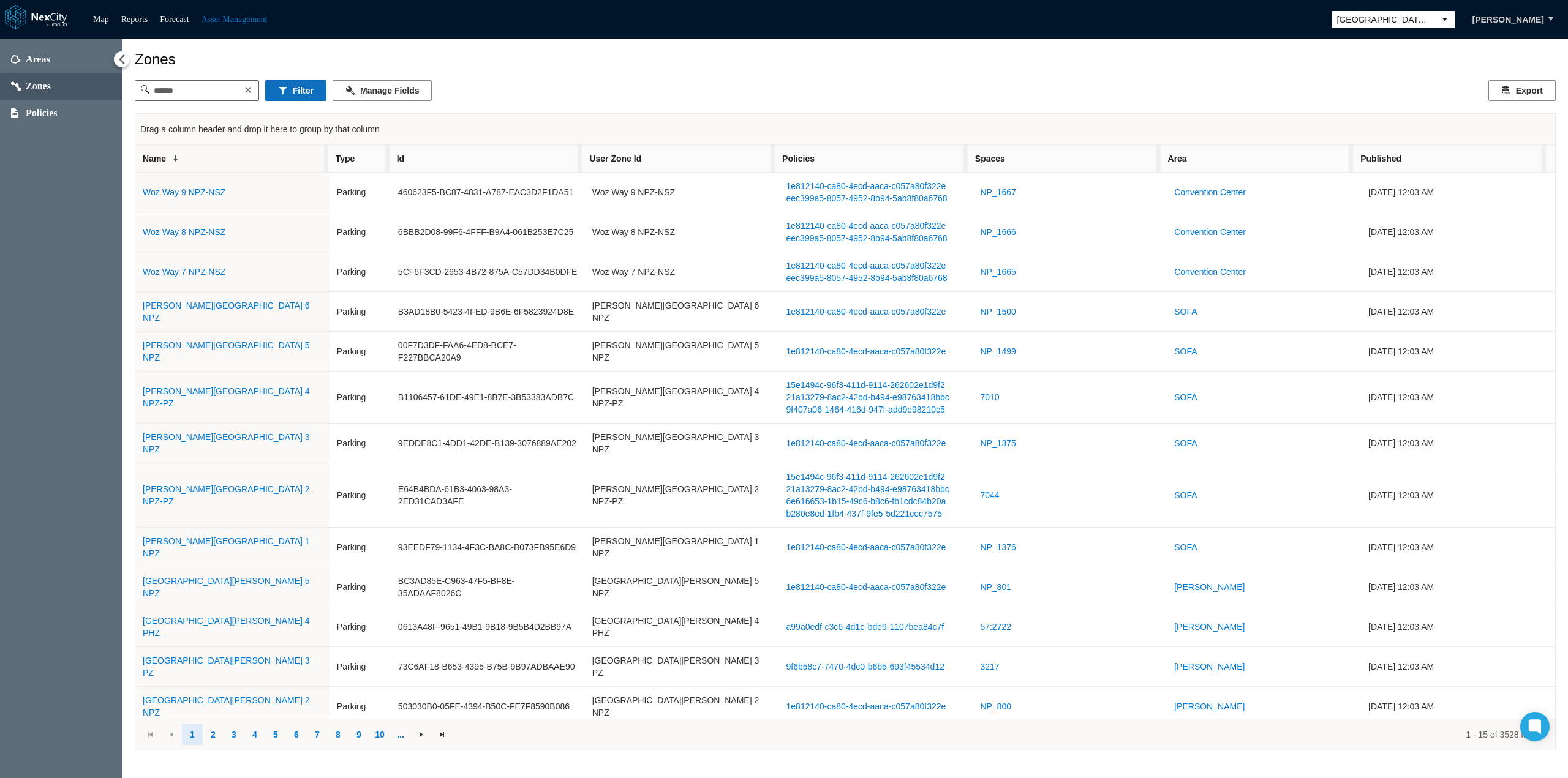
click at [304, 95] on button "Filter" at bounding box center [295, 91] width 61 height 21
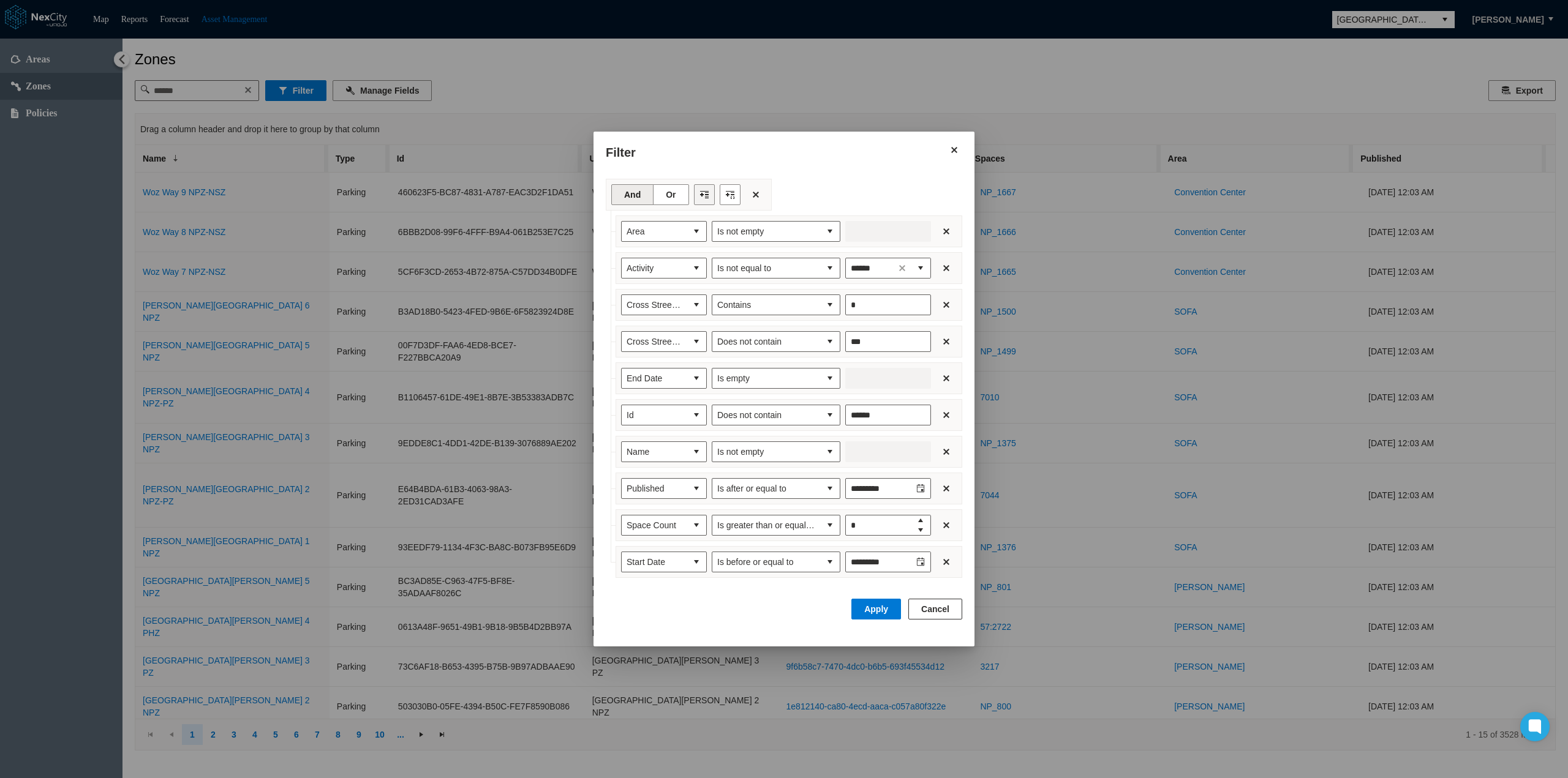
click at [708, 199] on button "Filter toolbar" at bounding box center [705, 194] width 21 height 21
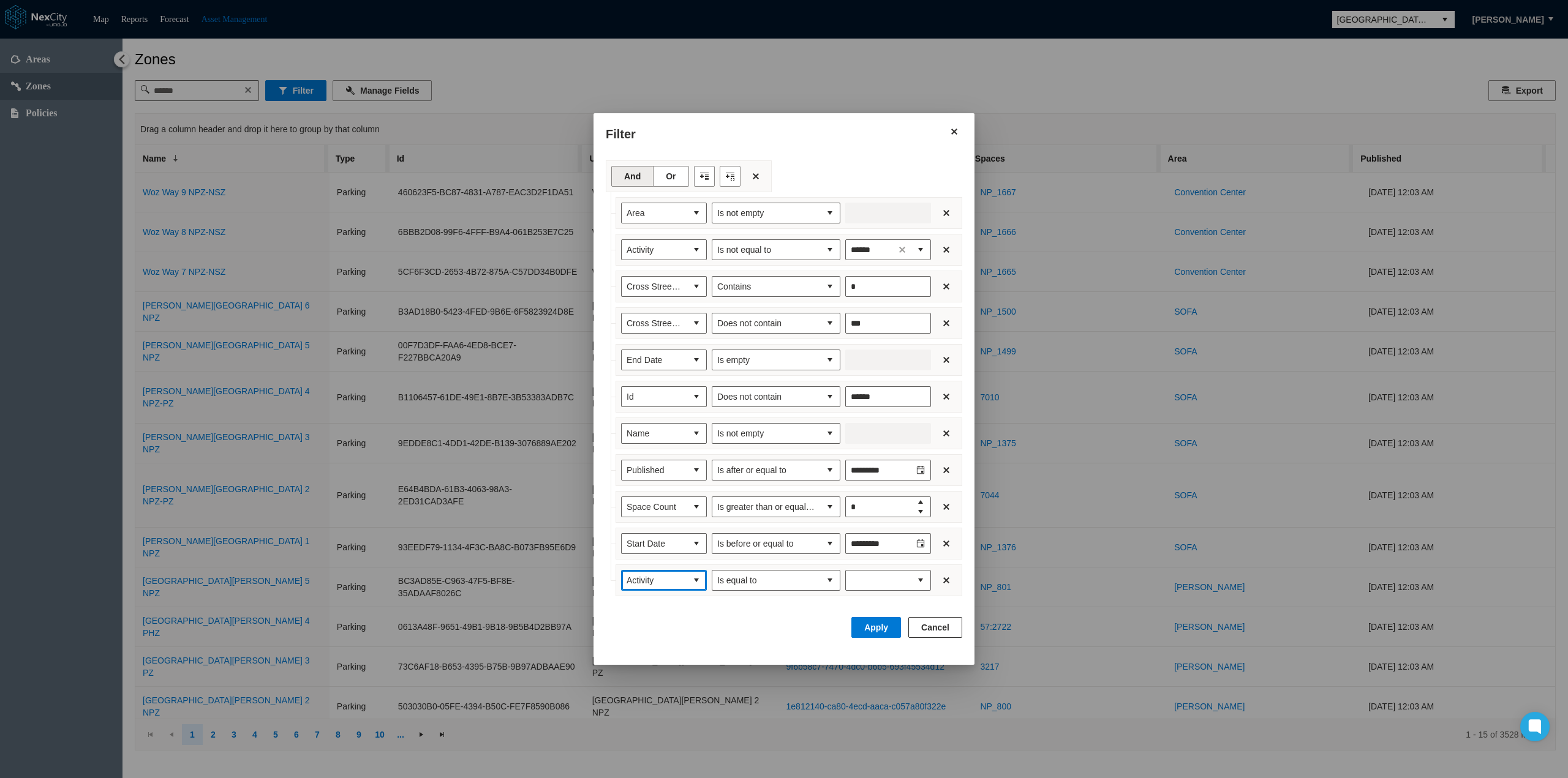
click at [668, 575] on span "Activity" at bounding box center [654, 581] width 55 height 12
click at [658, 660] on span "Street Name" at bounding box center [650, 659] width 49 height 12
click at [823, 576] on button "select" at bounding box center [830, 580] width 19 height 19
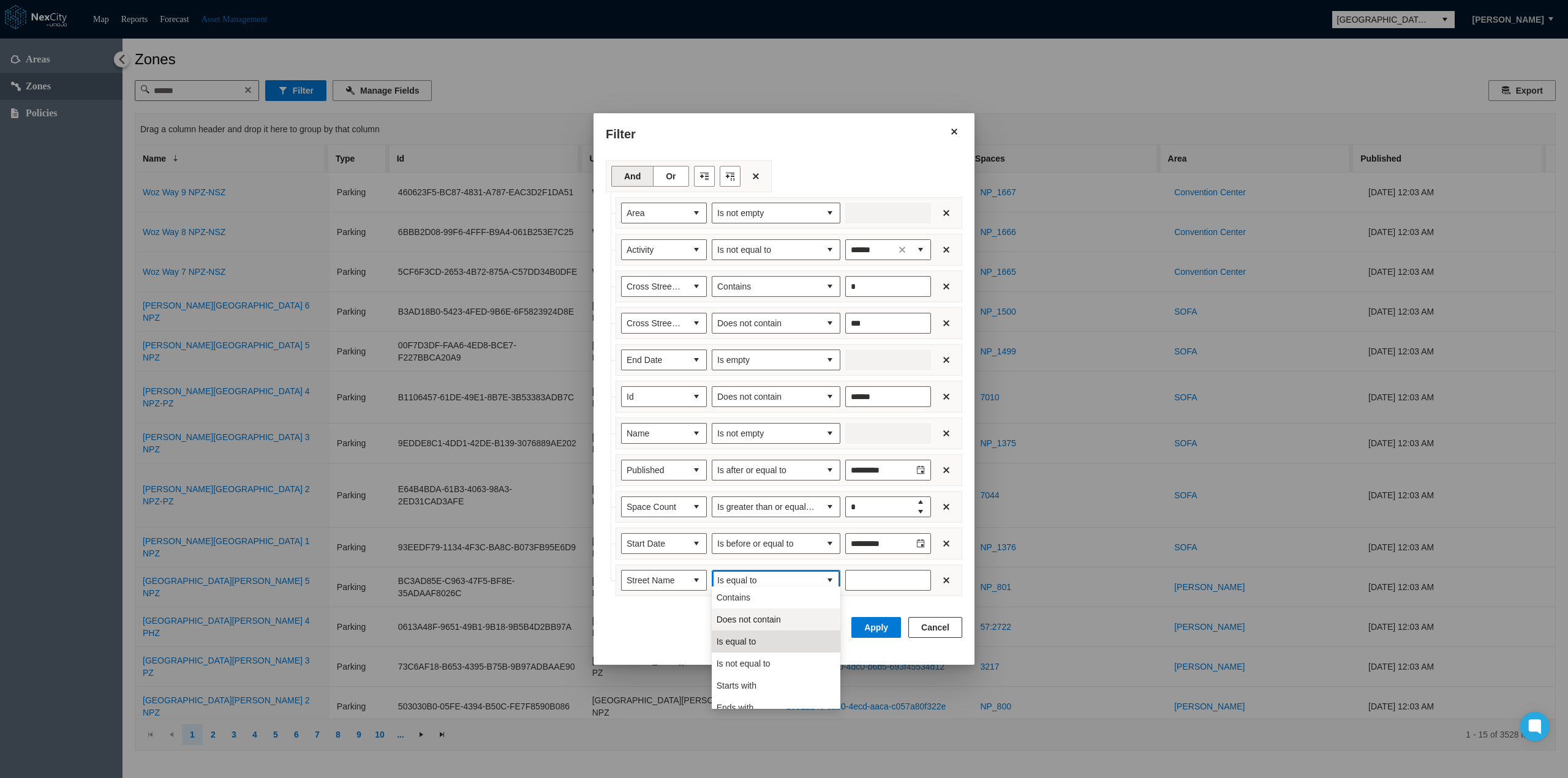
click at [765, 619] on span "Does not contain" at bounding box center [748, 620] width 65 height 12
click at [870, 576] on input "Enter number" at bounding box center [888, 581] width 86 height 21
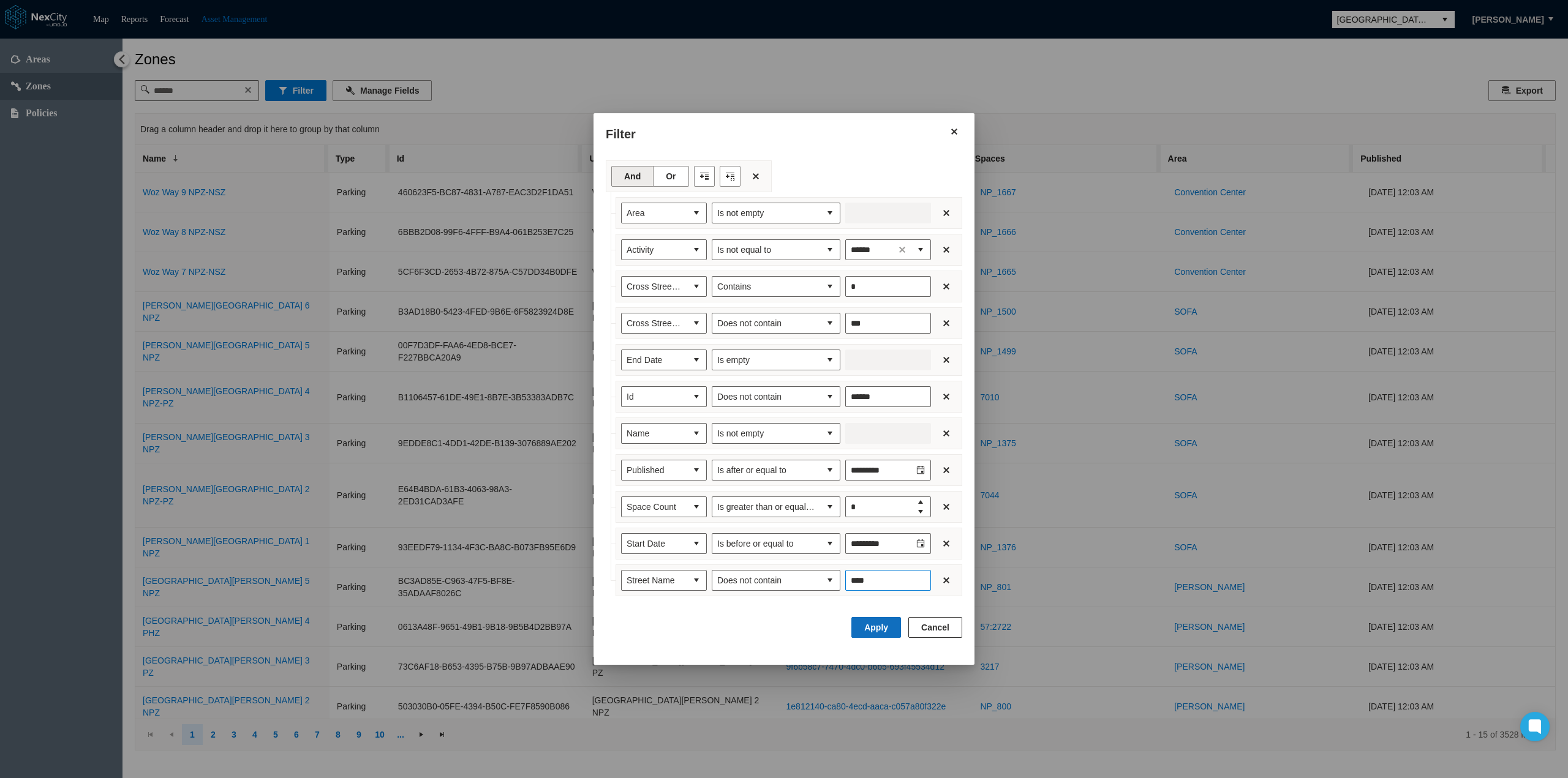
type input "****"
click at [880, 620] on button "Apply" at bounding box center [876, 628] width 50 height 21
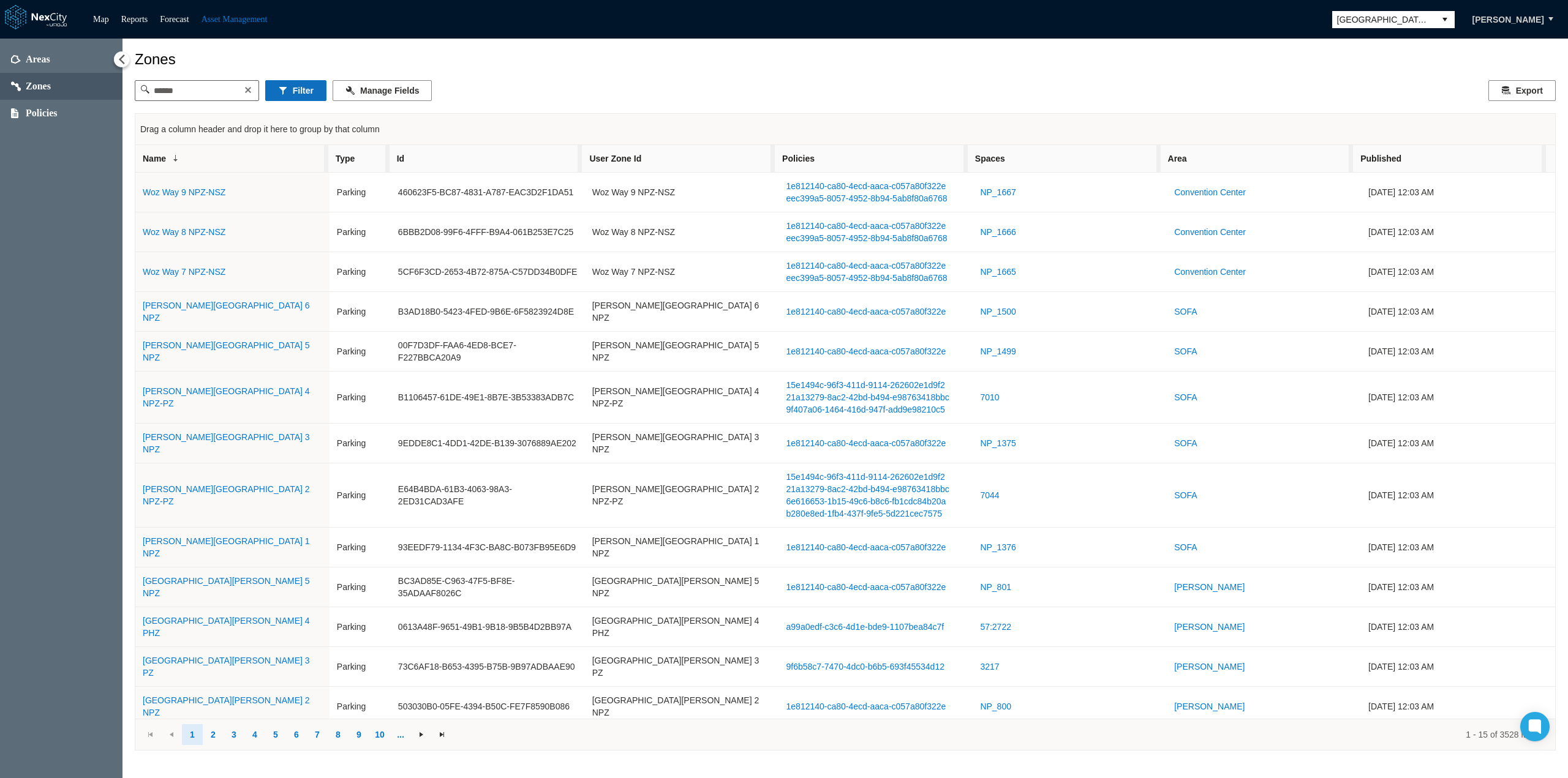
click at [300, 89] on button "Filter" at bounding box center [295, 91] width 61 height 21
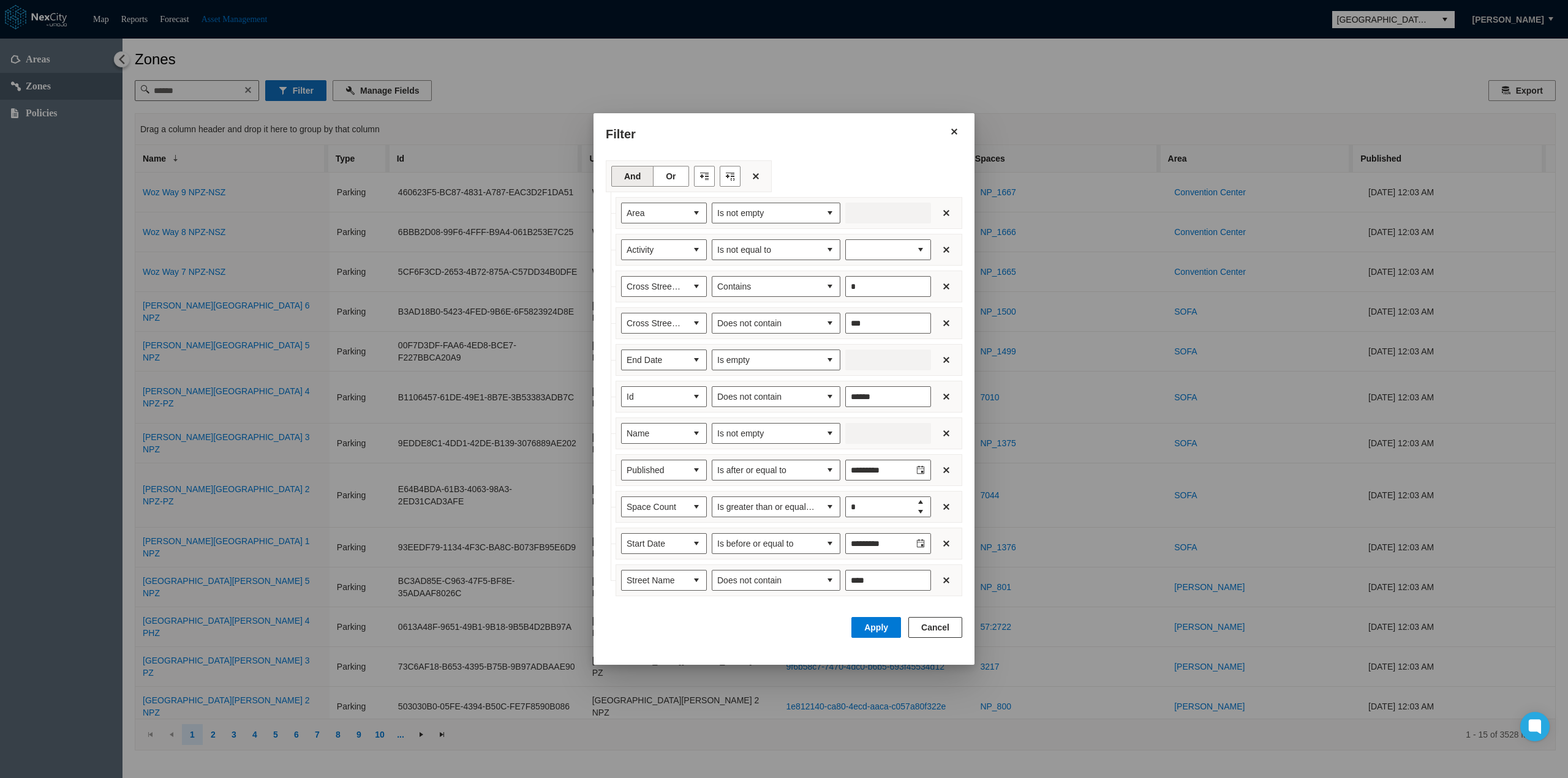
type input "******"
click at [704, 179] on button "Filter toolbar" at bounding box center [705, 177] width 21 height 21
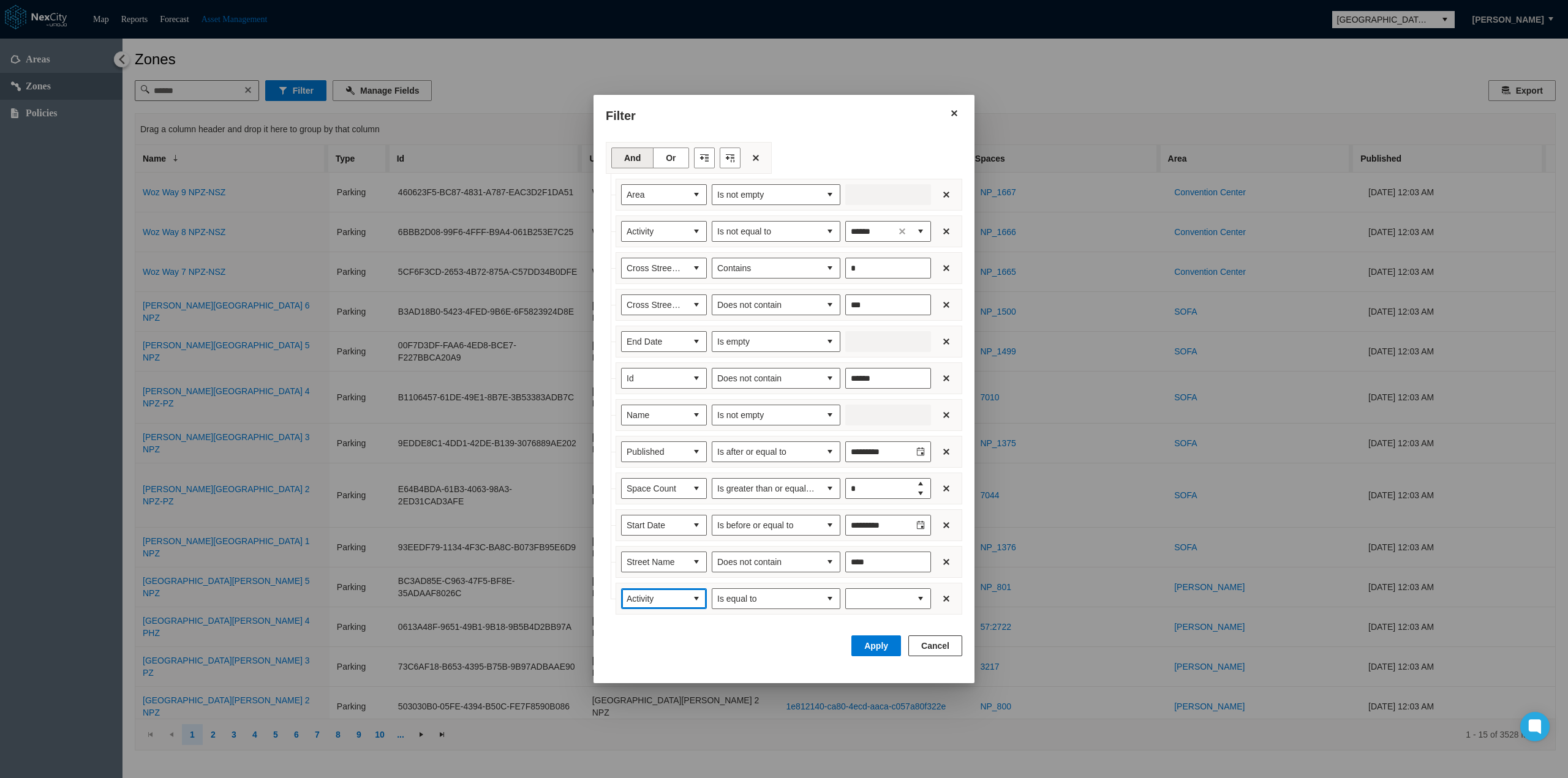
click at [682, 597] on span "Activity" at bounding box center [654, 599] width 65 height 19
click at [659, 701] on span "Street Side" at bounding box center [647, 698] width 42 height 12
click at [831, 595] on button "select" at bounding box center [830, 599] width 19 height 19
click at [780, 636] on li "Is not equal to" at bounding box center [776, 637] width 128 height 22
click at [882, 590] on input "Filter expression row" at bounding box center [877, 599] width 65 height 19
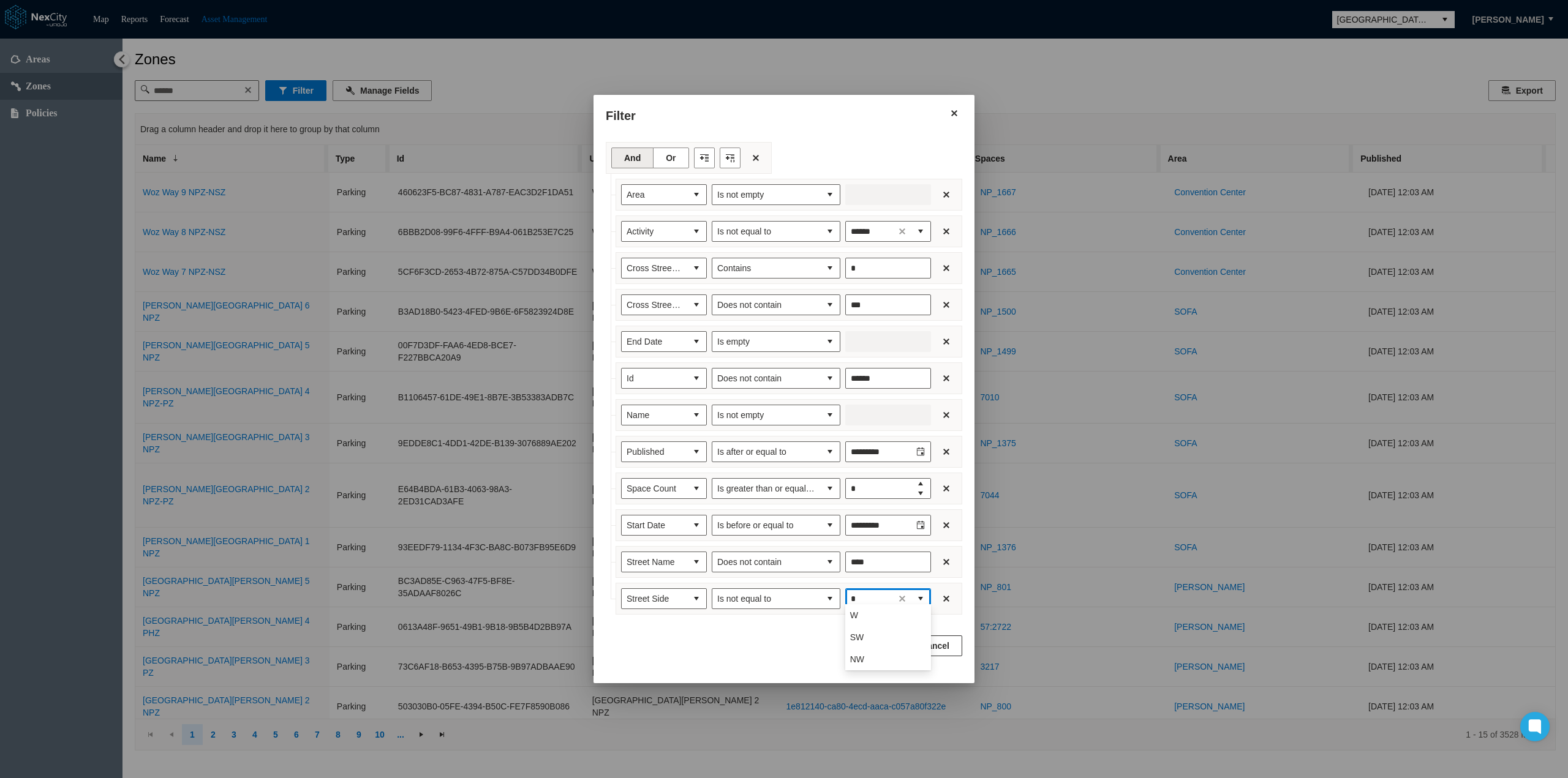
click at [861, 615] on li "W" at bounding box center [888, 615] width 86 height 22
type input "*"
click at [875, 640] on button "Apply" at bounding box center [876, 646] width 50 height 21
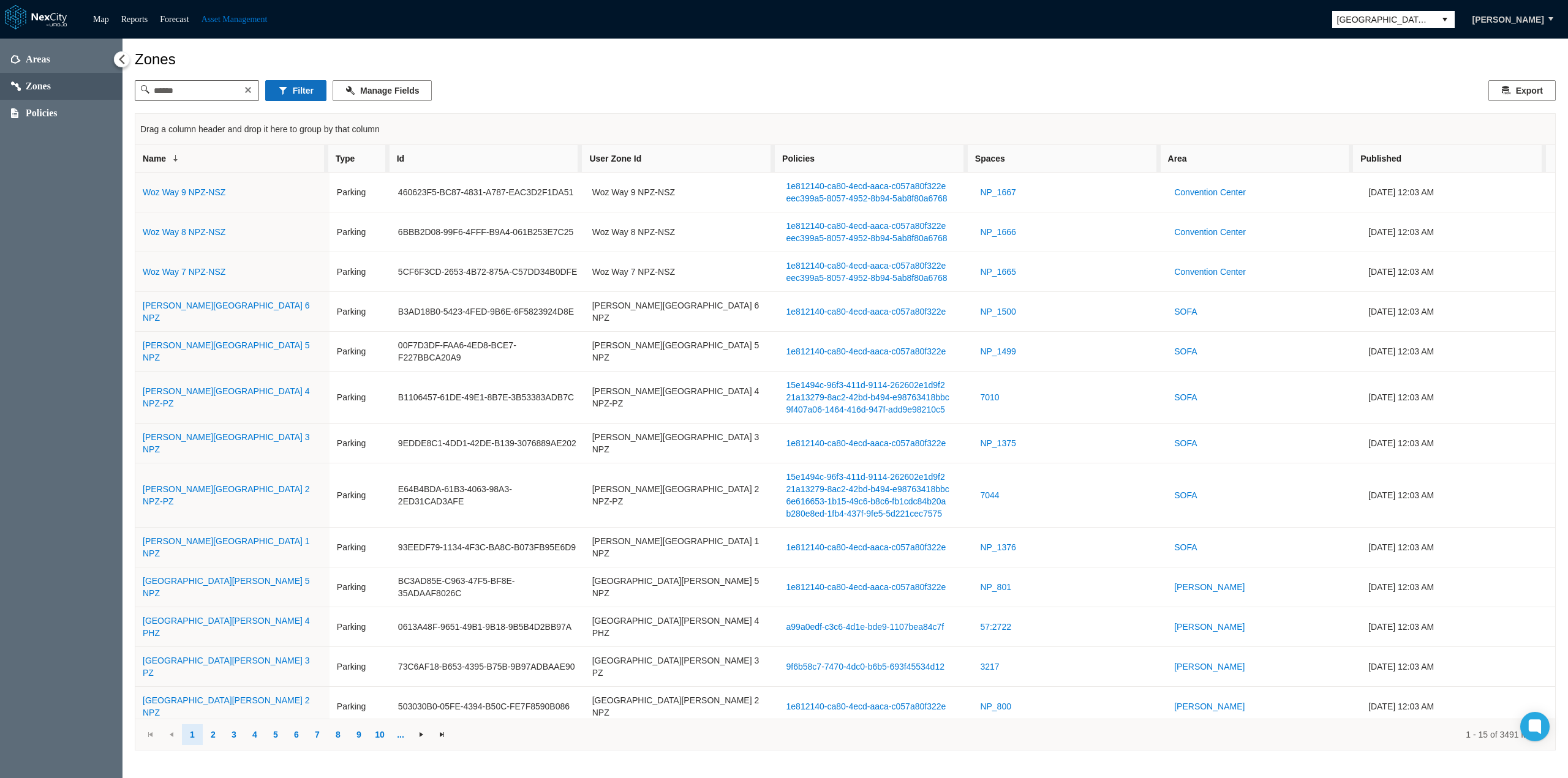
click at [316, 95] on button "Filter" at bounding box center [295, 91] width 61 height 21
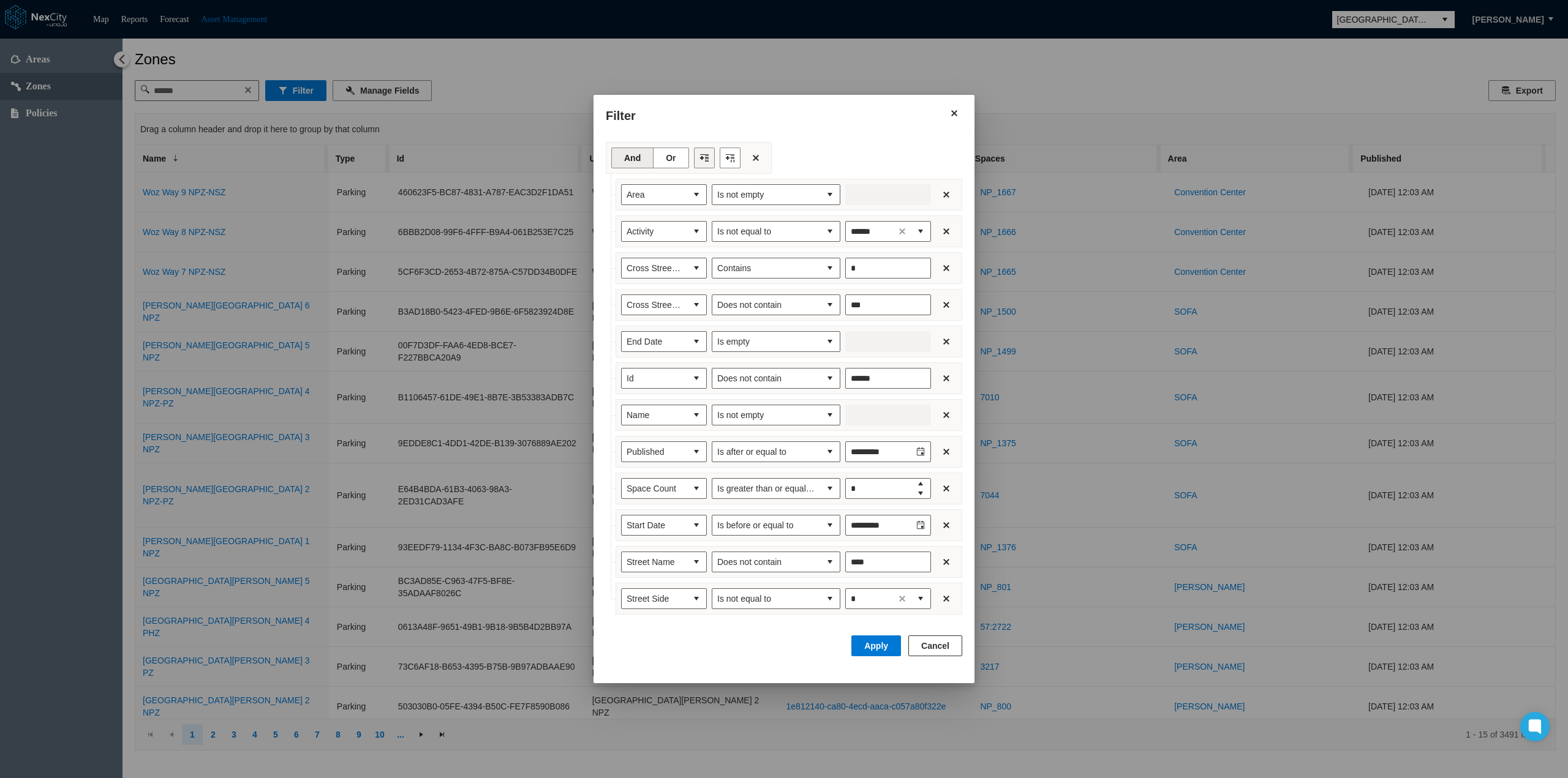
click at [701, 163] on button "Filter toolbar" at bounding box center [705, 158] width 21 height 21
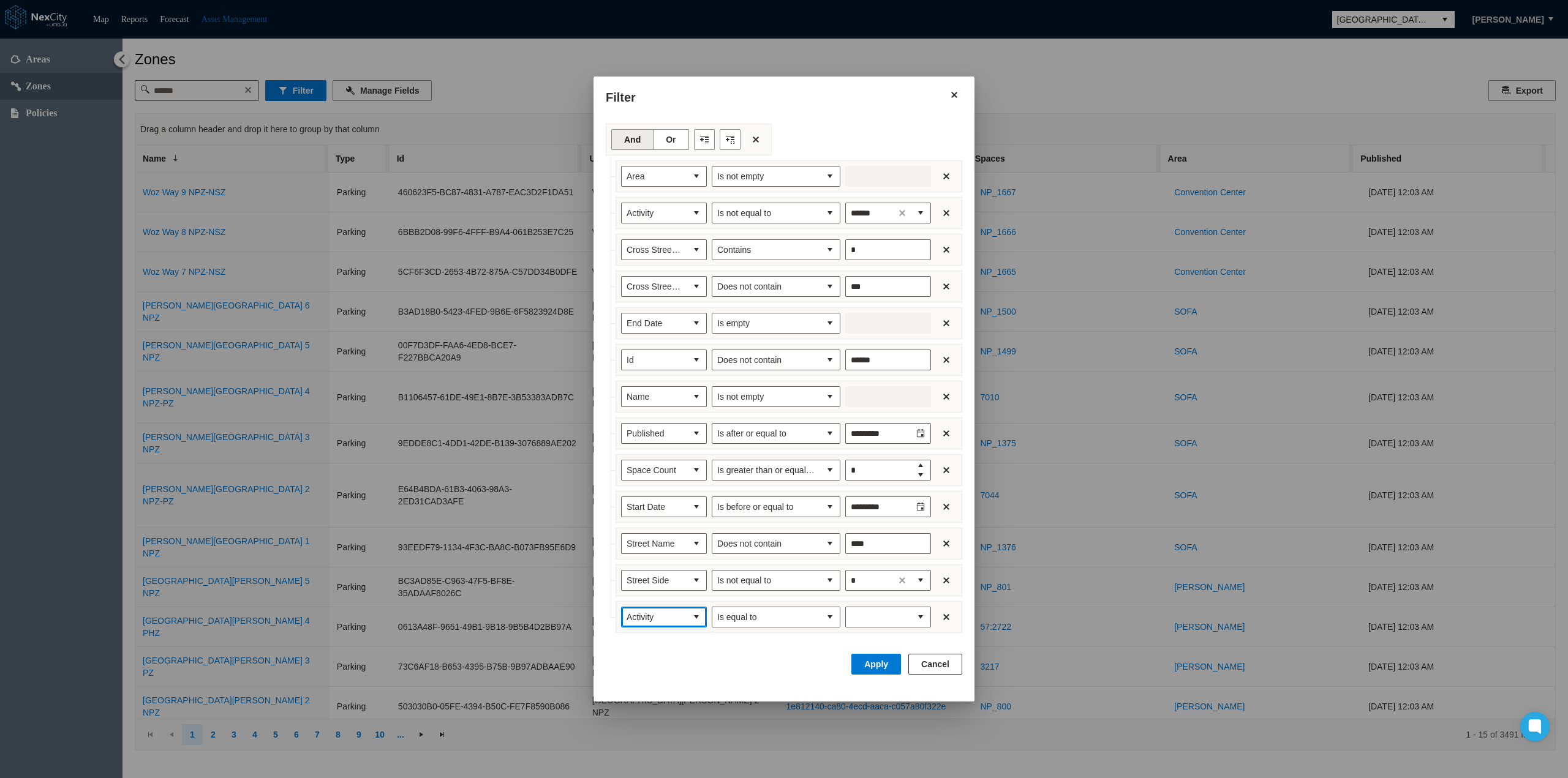
click at [697, 612] on button "select" at bounding box center [696, 617] width 19 height 19
click at [643, 679] on li "Type" at bounding box center [663, 676] width 86 height 22
click at [811, 611] on span "Is equal to" at bounding box center [766, 617] width 98 height 12
click at [760, 660] on span "Is not equal to" at bounding box center [743, 655] width 54 height 12
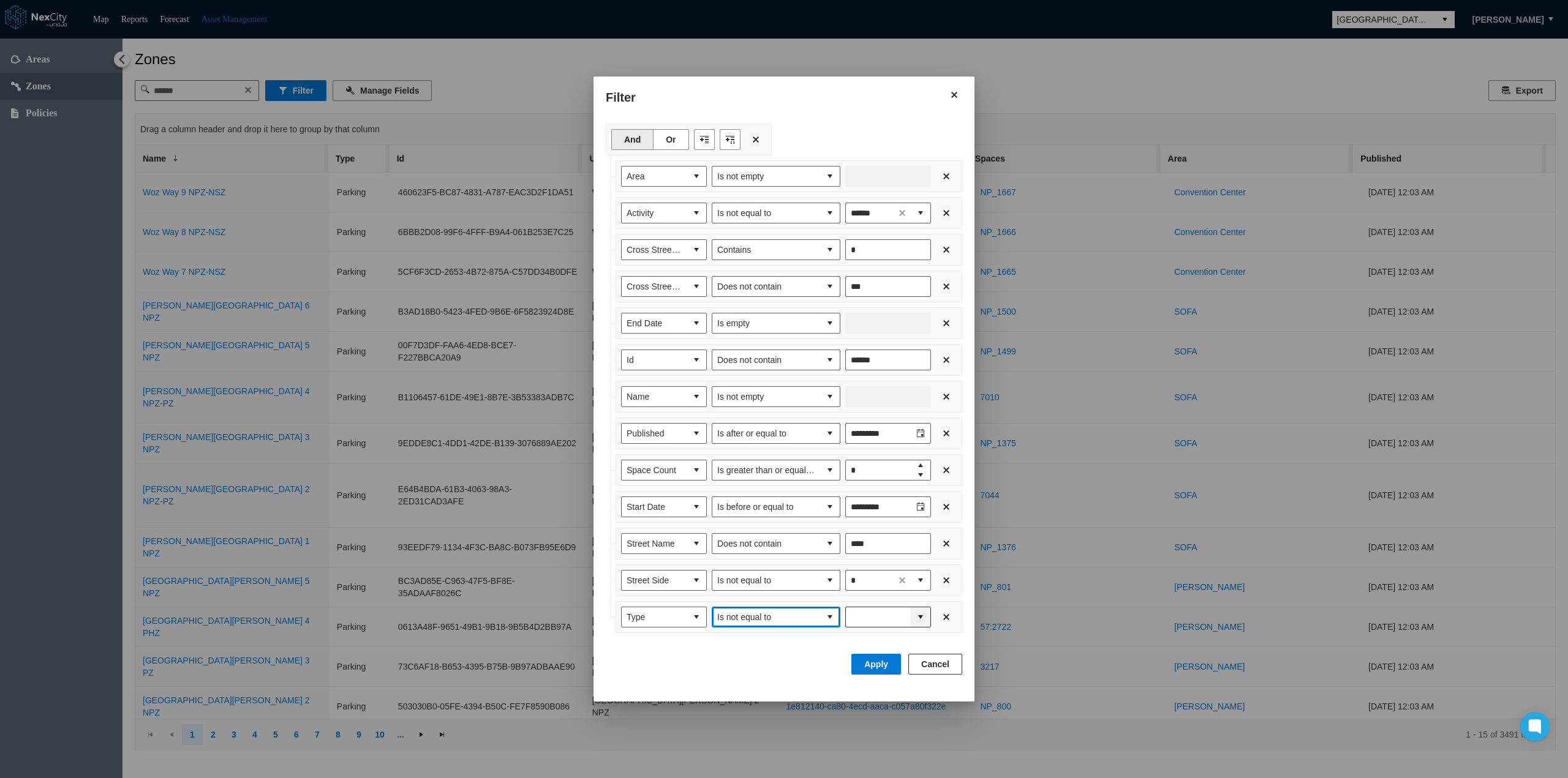
click at [915, 608] on button "expand combobox" at bounding box center [921, 617] width 19 height 19
click at [872, 654] on li "Rpp" at bounding box center [888, 655] width 86 height 22
type input "***"
click at [878, 656] on button "Apply" at bounding box center [876, 665] width 50 height 21
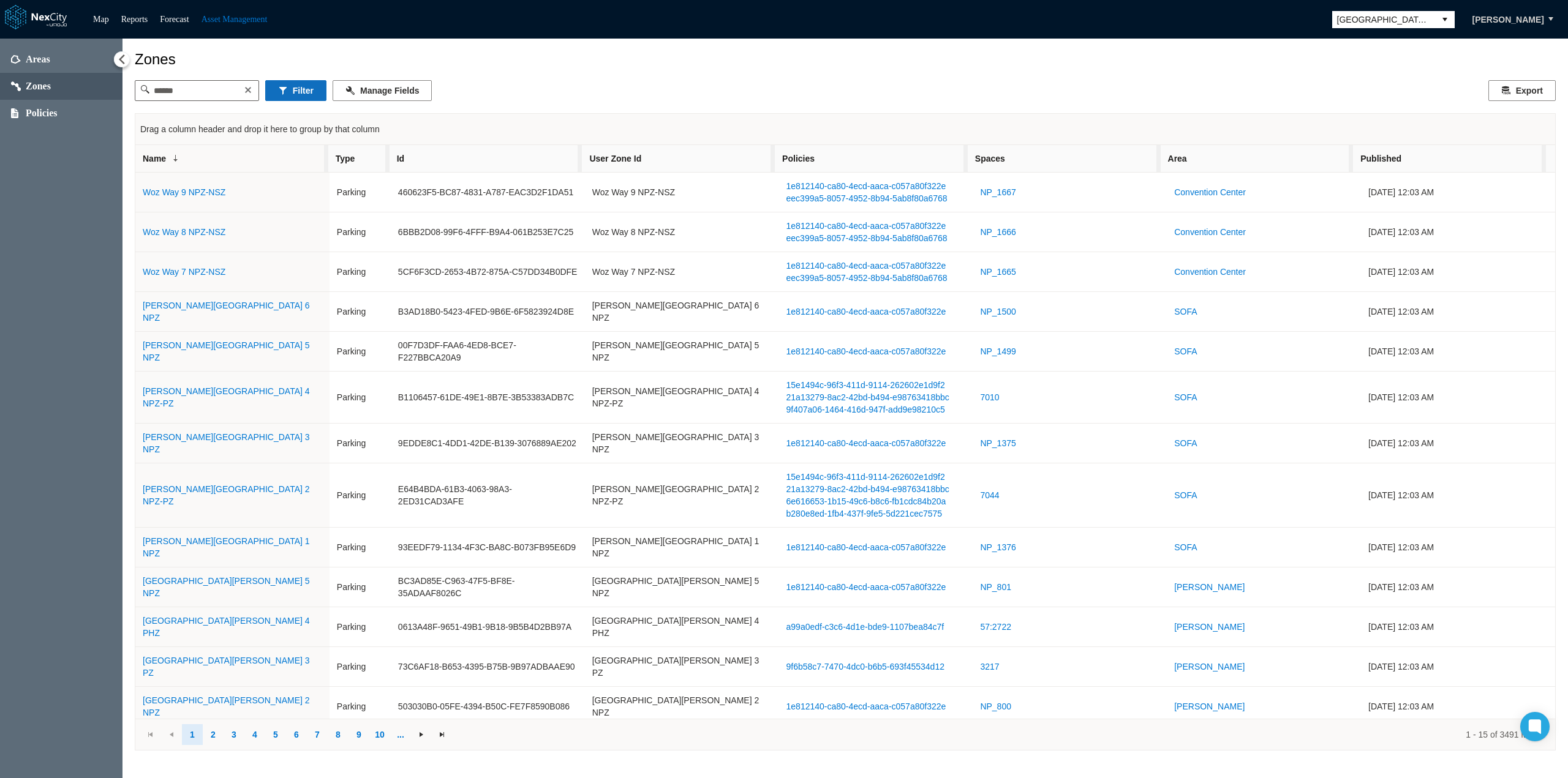
click at [309, 94] on button "Filter" at bounding box center [295, 91] width 61 height 21
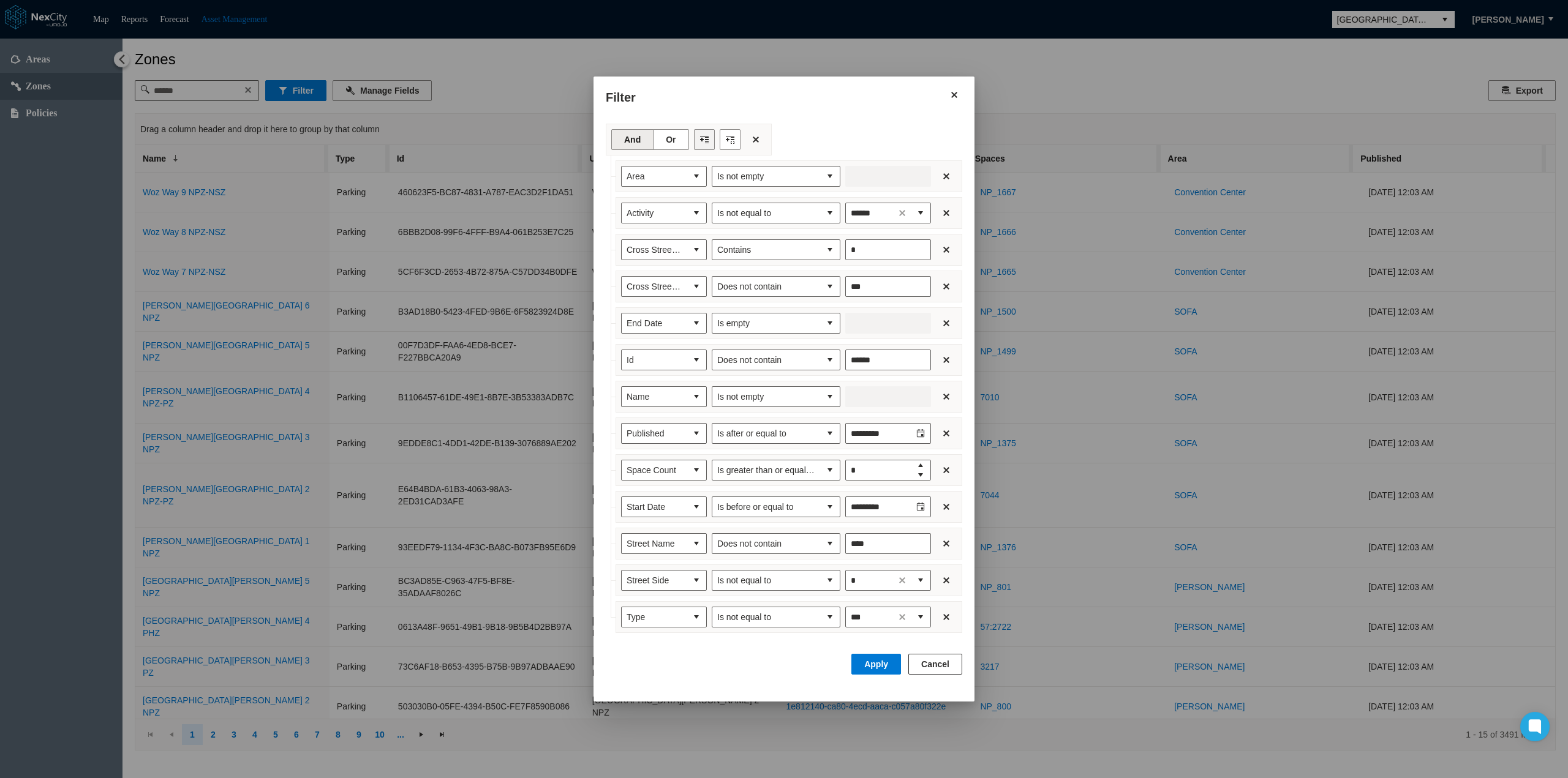
click at [702, 149] on button "Filter toolbar" at bounding box center [705, 140] width 21 height 21
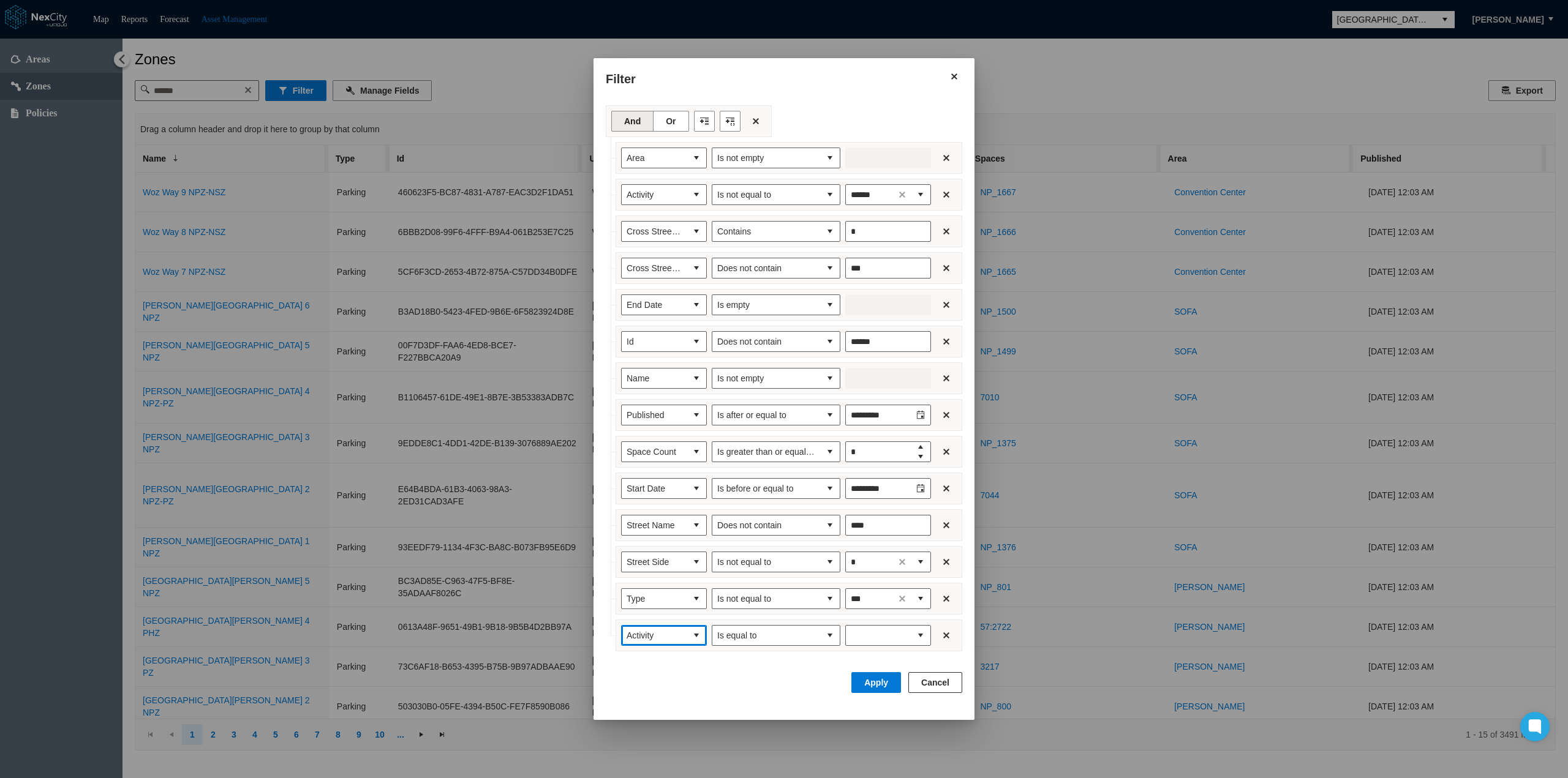
click at [686, 632] on span "Activity" at bounding box center [654, 636] width 65 height 19
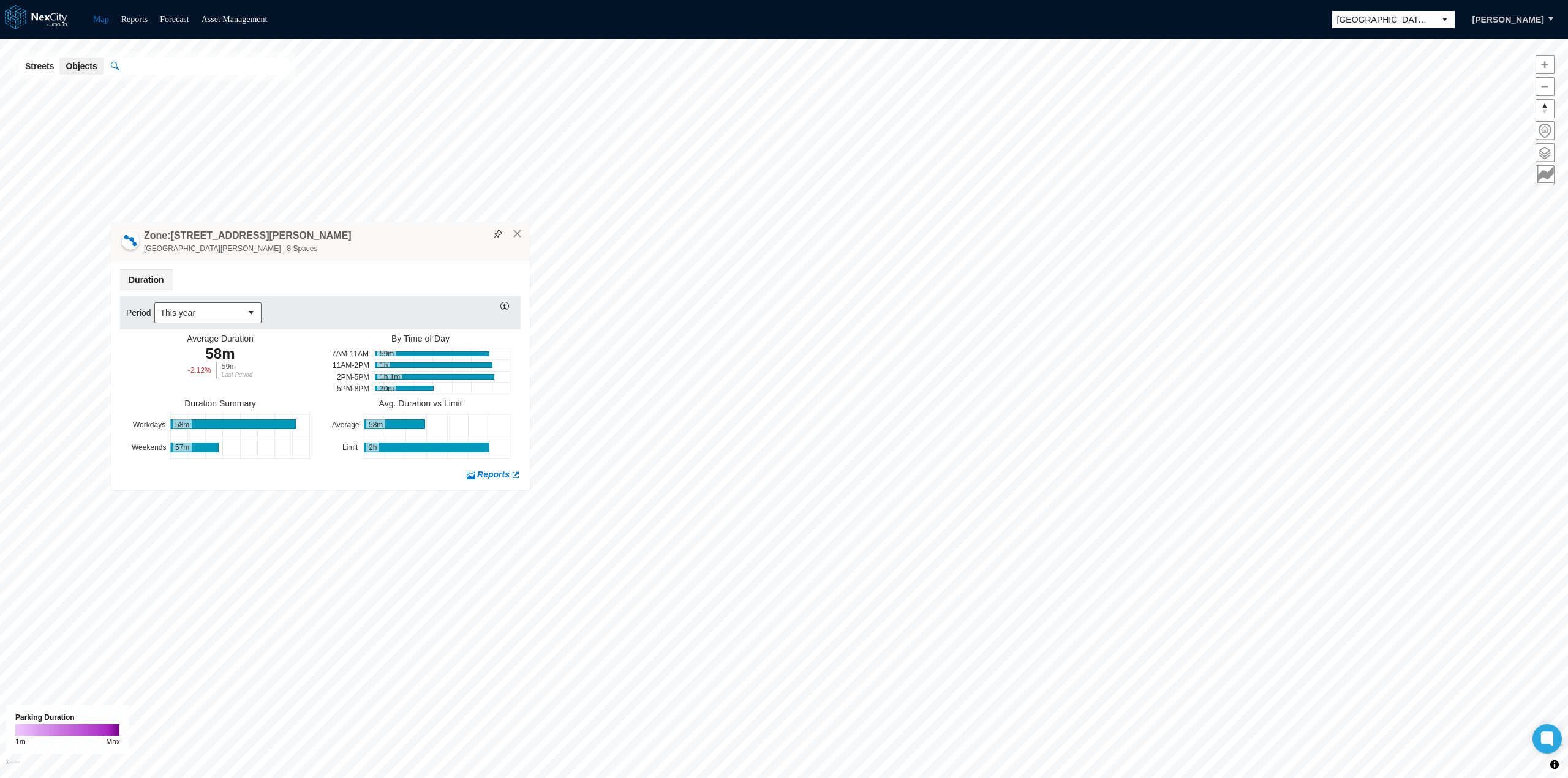
drag, startPoint x: 953, startPoint y: 124, endPoint x: 418, endPoint y: 237, distance: 546.8
click at [418, 237] on div "Zone: [STREET_ADDRESS][PERSON_NAME][PERSON_NAME] | 8 Spaces" at bounding box center [320, 241] width 419 height 39
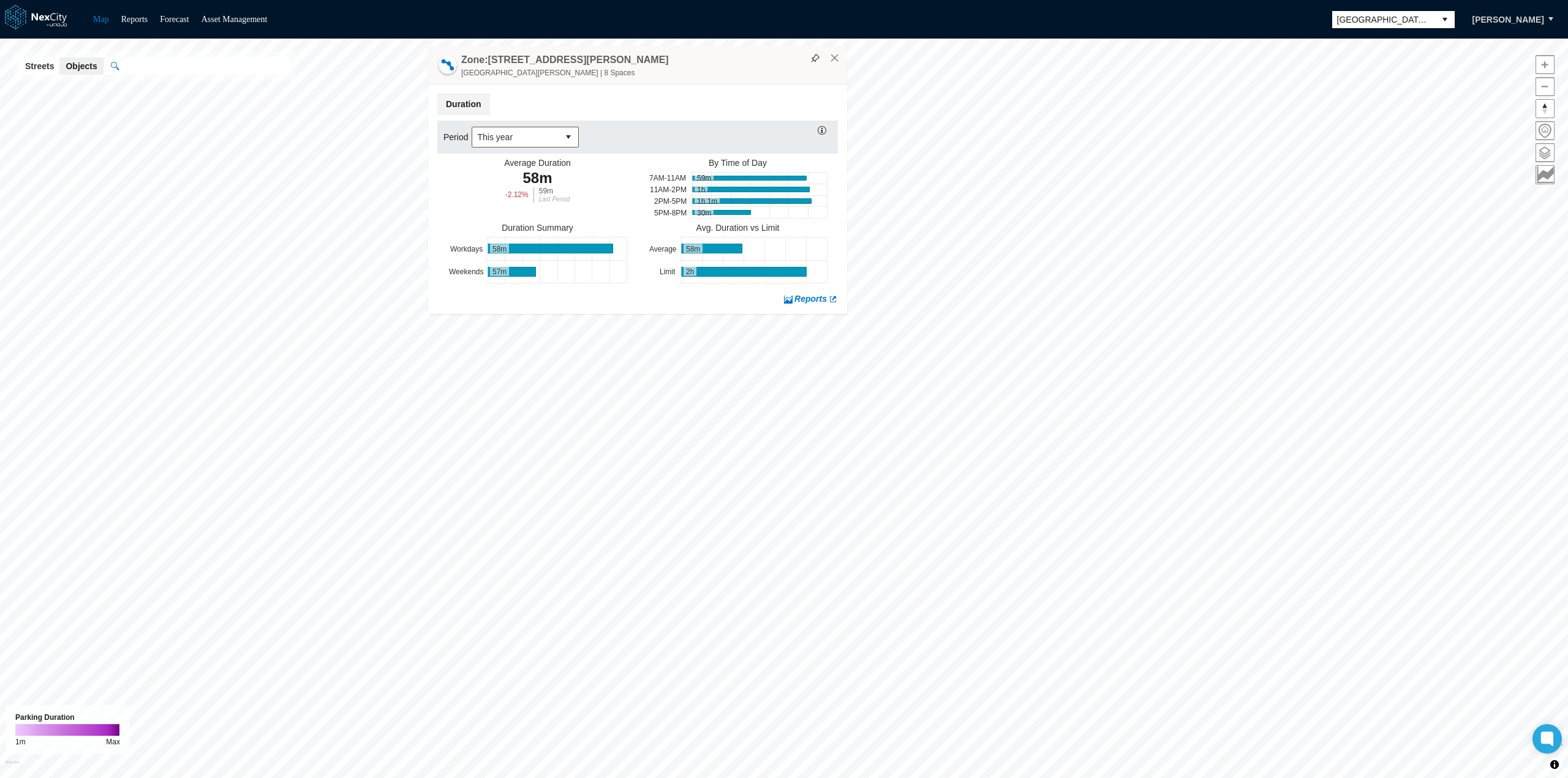
drag, startPoint x: 432, startPoint y: 240, endPoint x: 748, endPoint y: 59, distance: 364.2
click at [748, 59] on div "Zone: [STREET_ADDRESS][PERSON_NAME][PERSON_NAME] | 8 Spaces" at bounding box center [638, 65] width 419 height 39
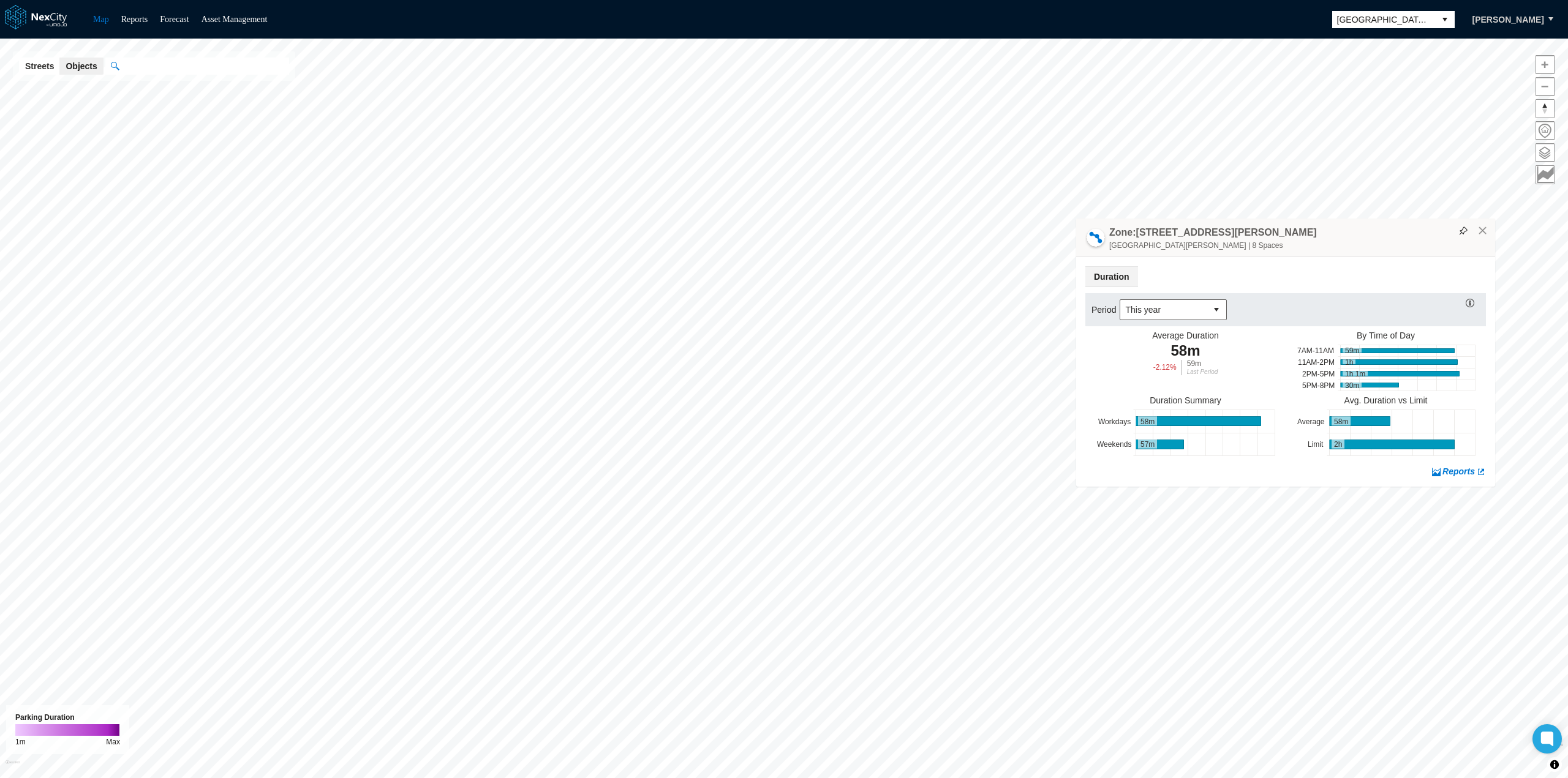
drag, startPoint x: 766, startPoint y: 65, endPoint x: 1397, endPoint y: 287, distance: 668.9
click at [1397, 257] on div "Zone: 78 E Santa Clara St NPZ-PZ East Santa Clara Street | 8 Spaces" at bounding box center [1286, 238] width 419 height 39
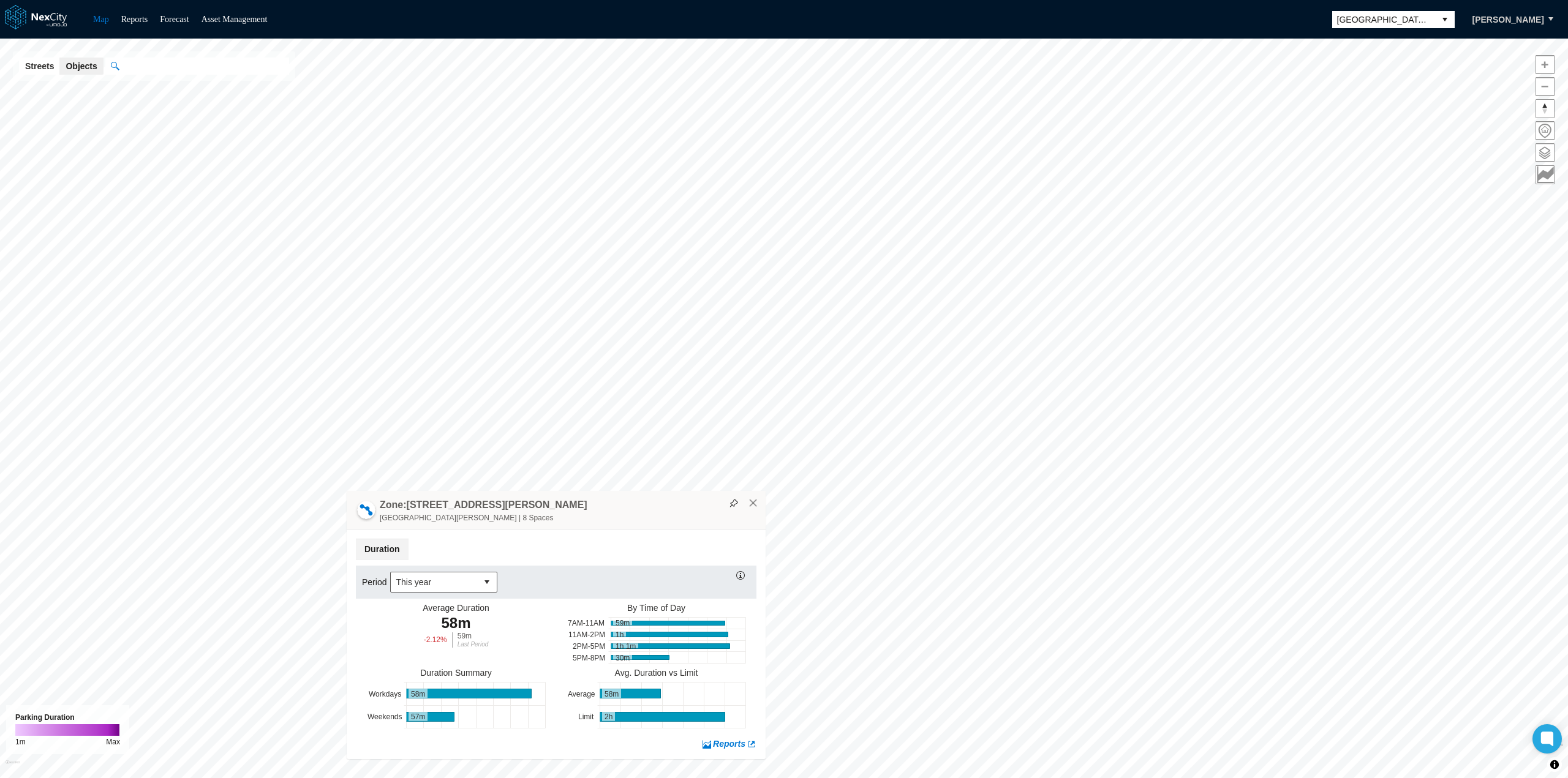
drag, startPoint x: 1399, startPoint y: 308, endPoint x: 595, endPoint y: 495, distance: 825.5
click at [599, 499] on div "Zone: 78 E Santa Clara St NPZ-PZ East Santa Clara Street | 8 Spaces" at bounding box center [556, 510] width 419 height 39
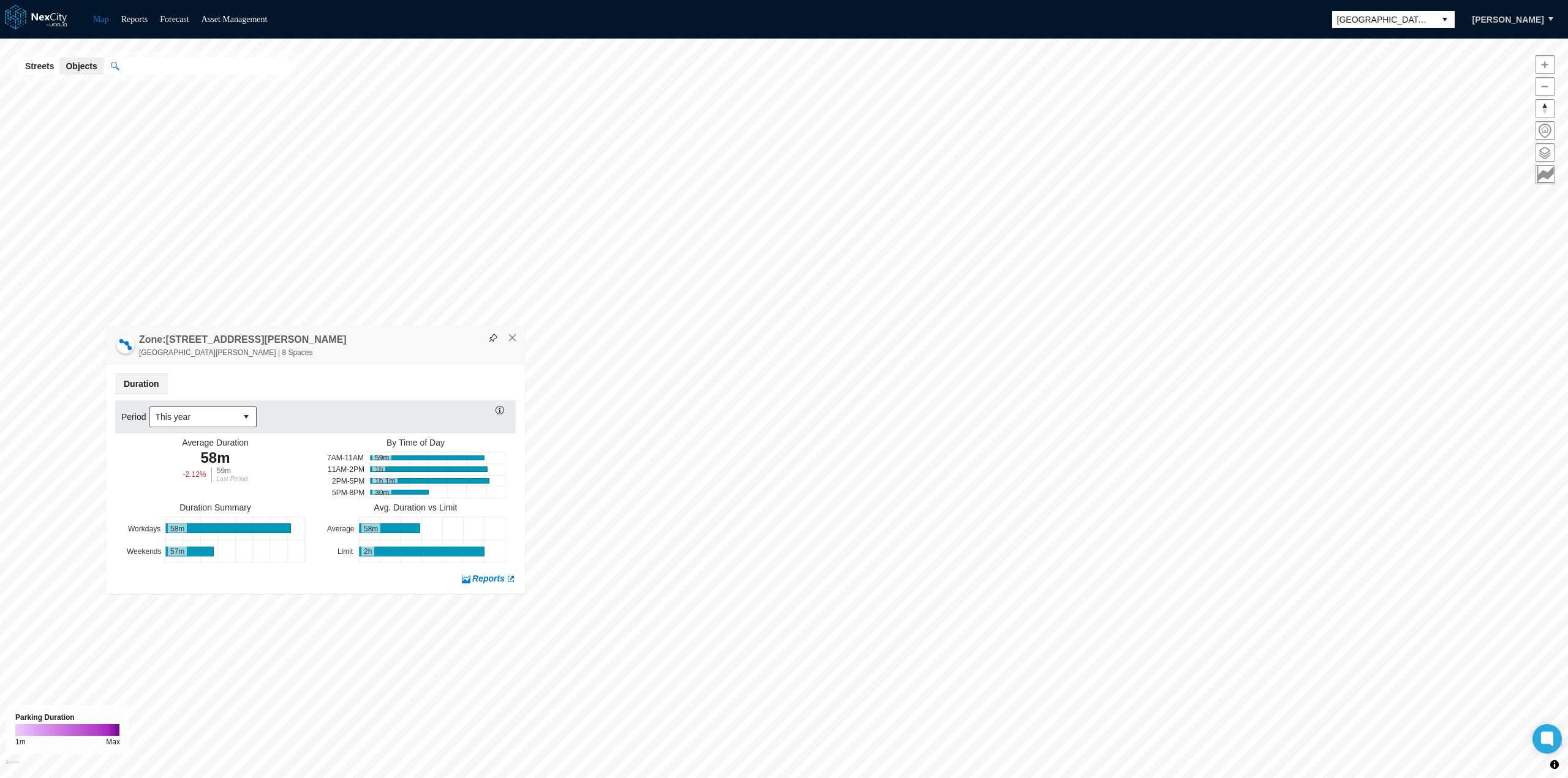
drag, startPoint x: 592, startPoint y: 495, endPoint x: 437, endPoint y: 313, distance: 239.1
click at [417, 327] on div "Zone: 78 E Santa Clara St NPZ-PZ East Santa Clara Street | 8 Spaces" at bounding box center [316, 345] width 419 height 39
